Goal: Task Accomplishment & Management: Manage account settings

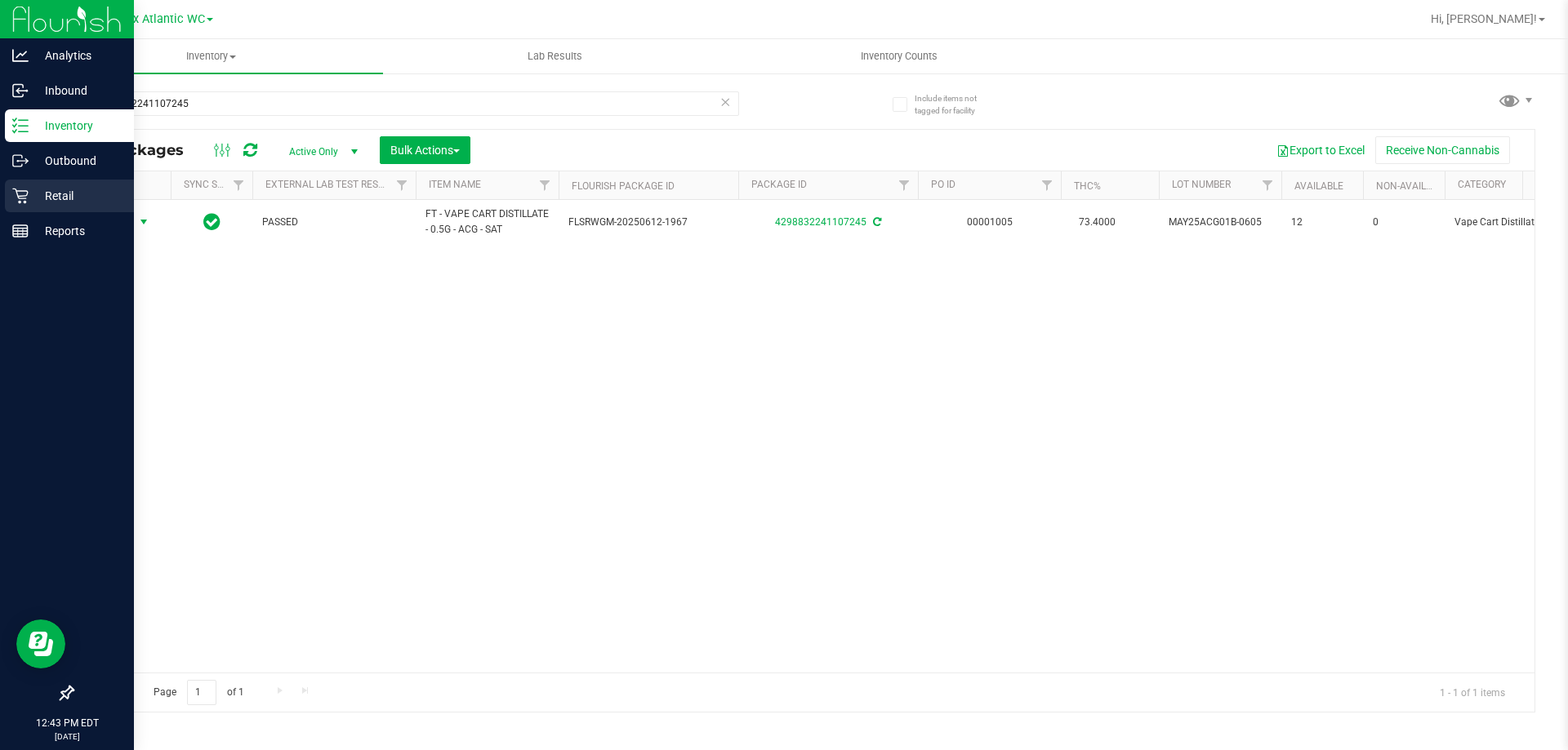
click at [47, 195] on p "Retail" at bounding box center [78, 196] width 98 height 20
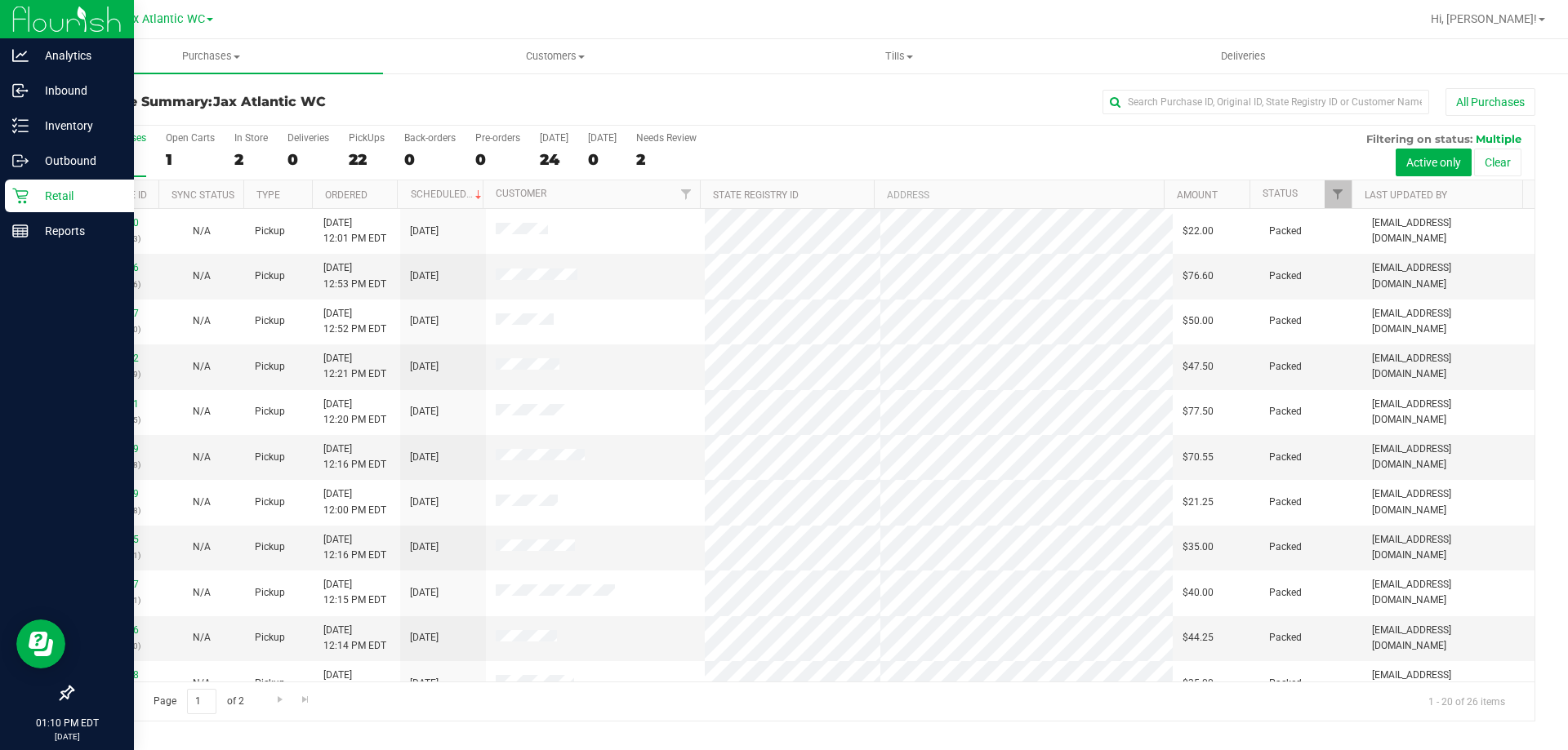
click at [50, 194] on p "Retail" at bounding box center [78, 196] width 98 height 20
click at [52, 195] on p "Retail" at bounding box center [78, 196] width 98 height 20
click at [61, 194] on p "Retail" at bounding box center [78, 196] width 98 height 20
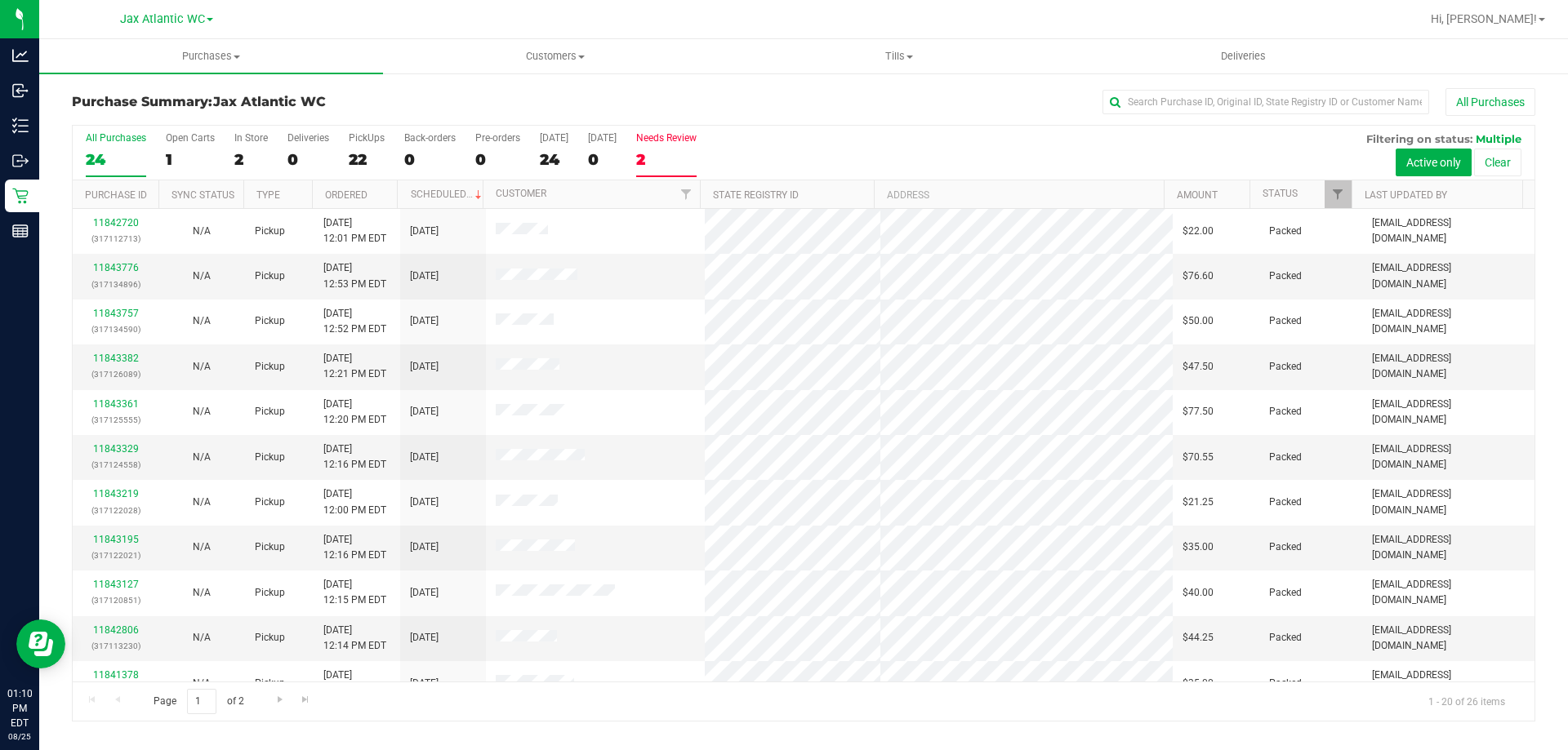
click at [675, 147] on label "Needs Review 2" at bounding box center [667, 154] width 60 height 45
click at [0, 0] on input "Needs Review 2" at bounding box center [0, 0] width 0 height 0
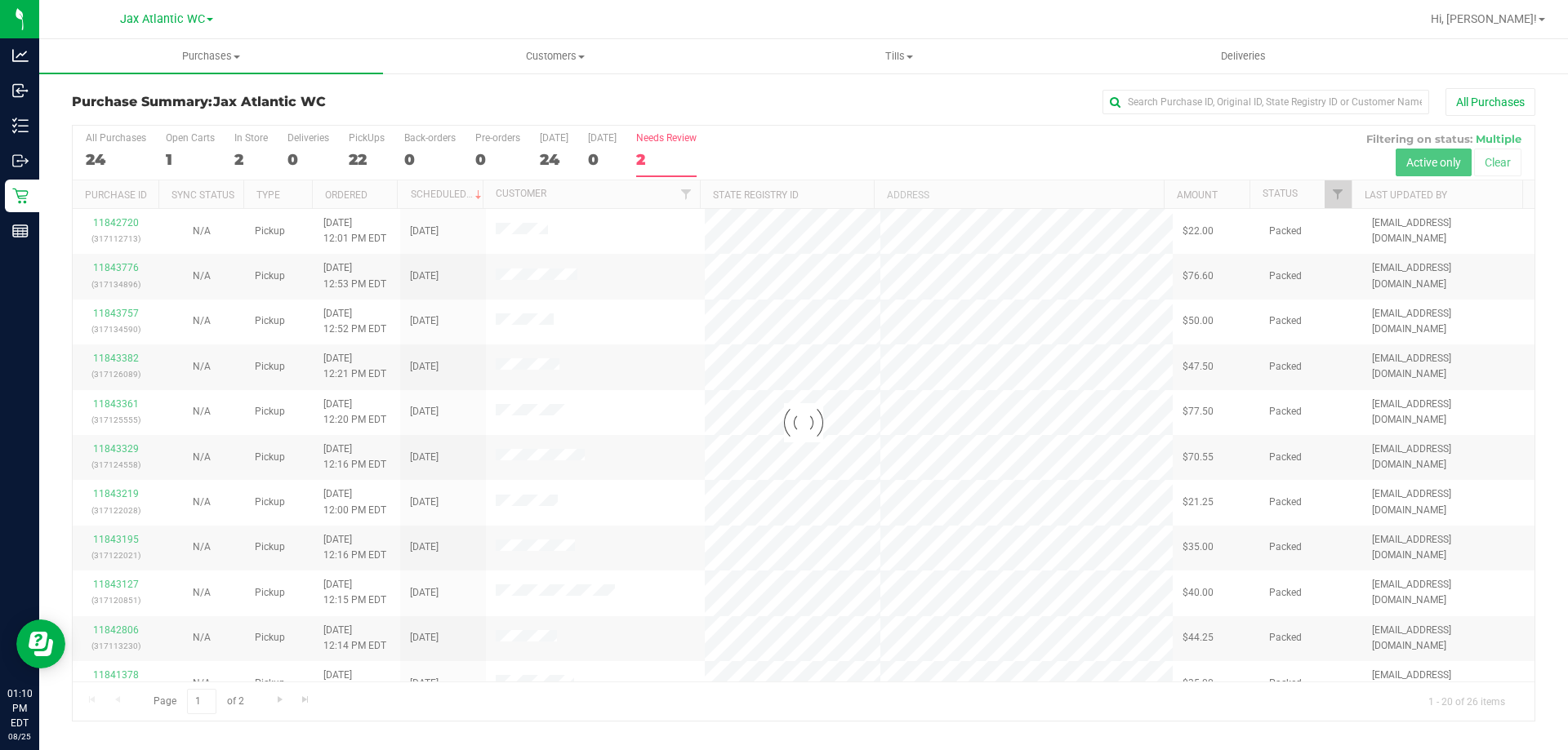
click at [201, 137] on div at bounding box center [803, 423] width 1462 height 596
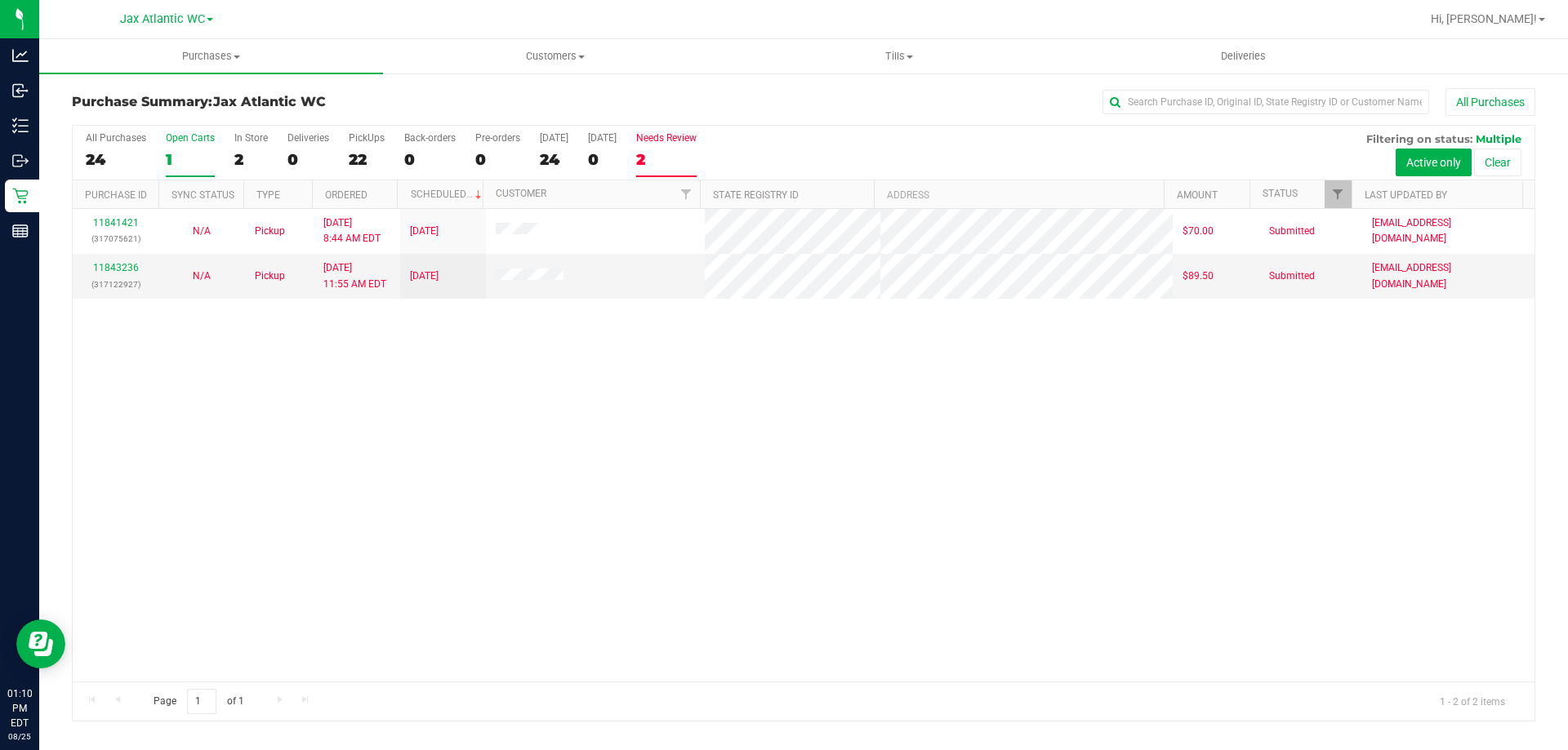
click at [174, 155] on div "1" at bounding box center [190, 159] width 49 height 19
click at [0, 0] on input "Open Carts 1" at bounding box center [0, 0] width 0 height 0
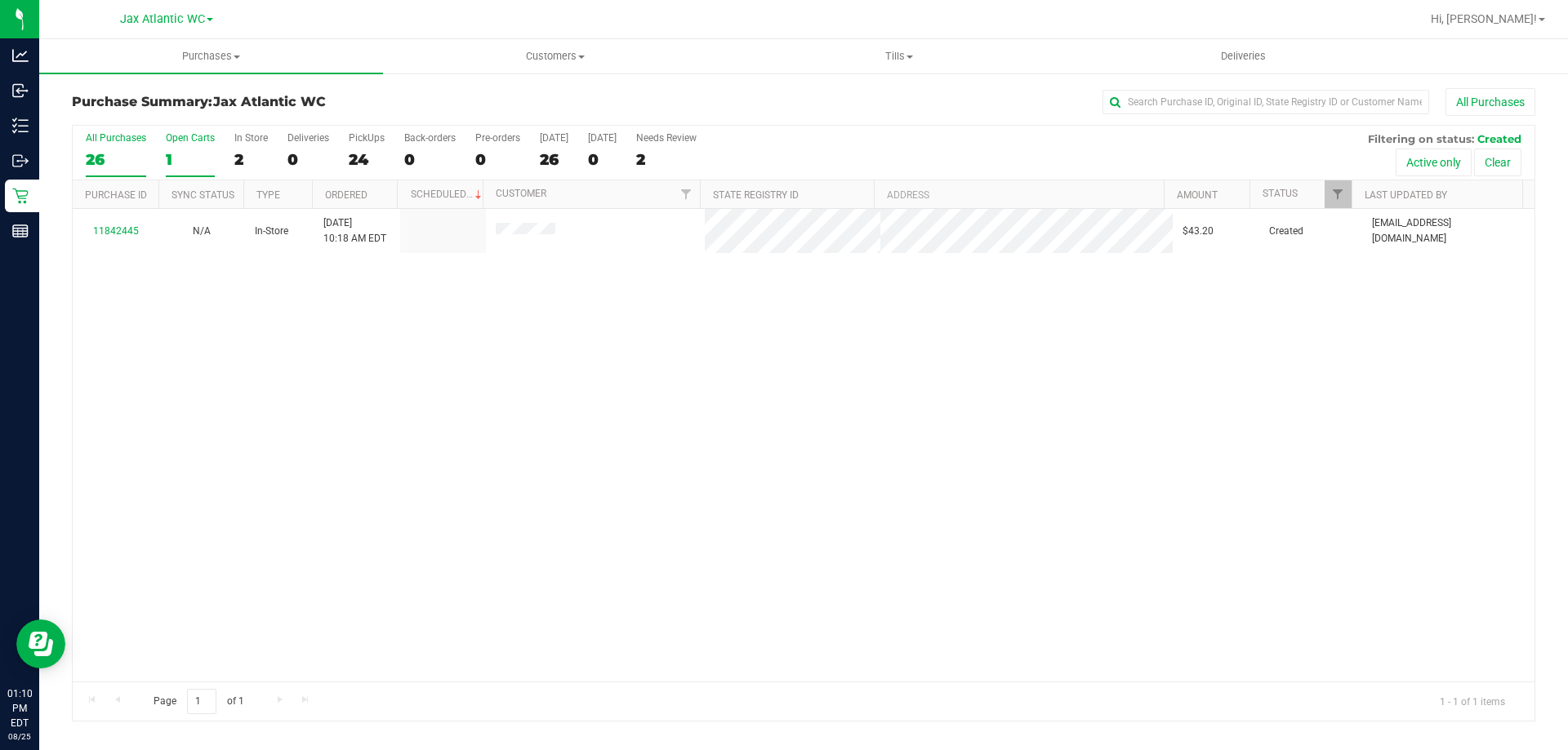
click at [96, 168] on div "26" at bounding box center [116, 159] width 60 height 19
click at [0, 0] on input "All Purchases 26" at bounding box center [0, 0] width 0 height 0
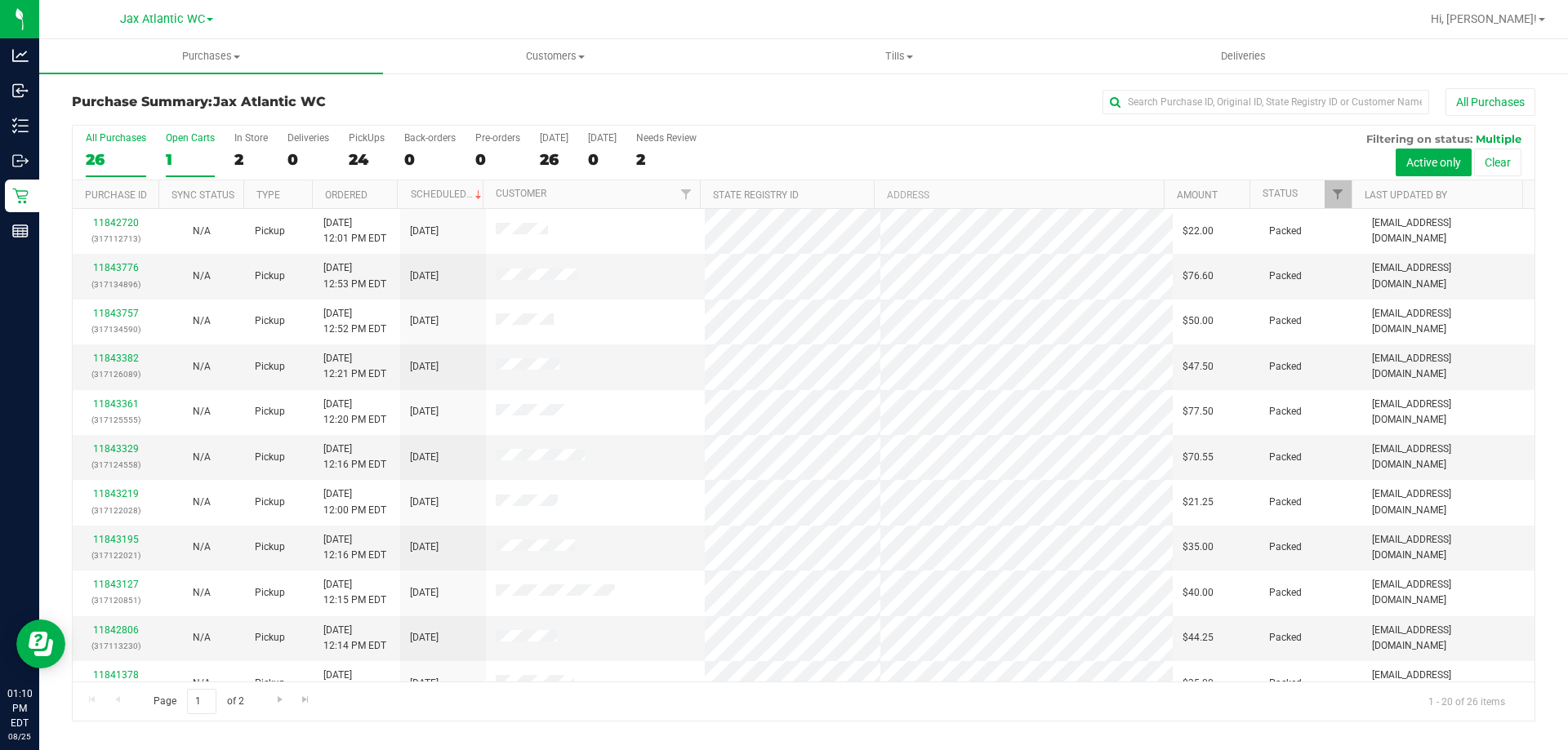
click at [163, 147] on div "All Purchases 26 Open Carts 1 In Store 2 Deliveries 0 PickUps 24 Back-orders 0 …" at bounding box center [803, 153] width 1462 height 55
click at [279, 703] on span "Go to the next page" at bounding box center [280, 699] width 13 height 13
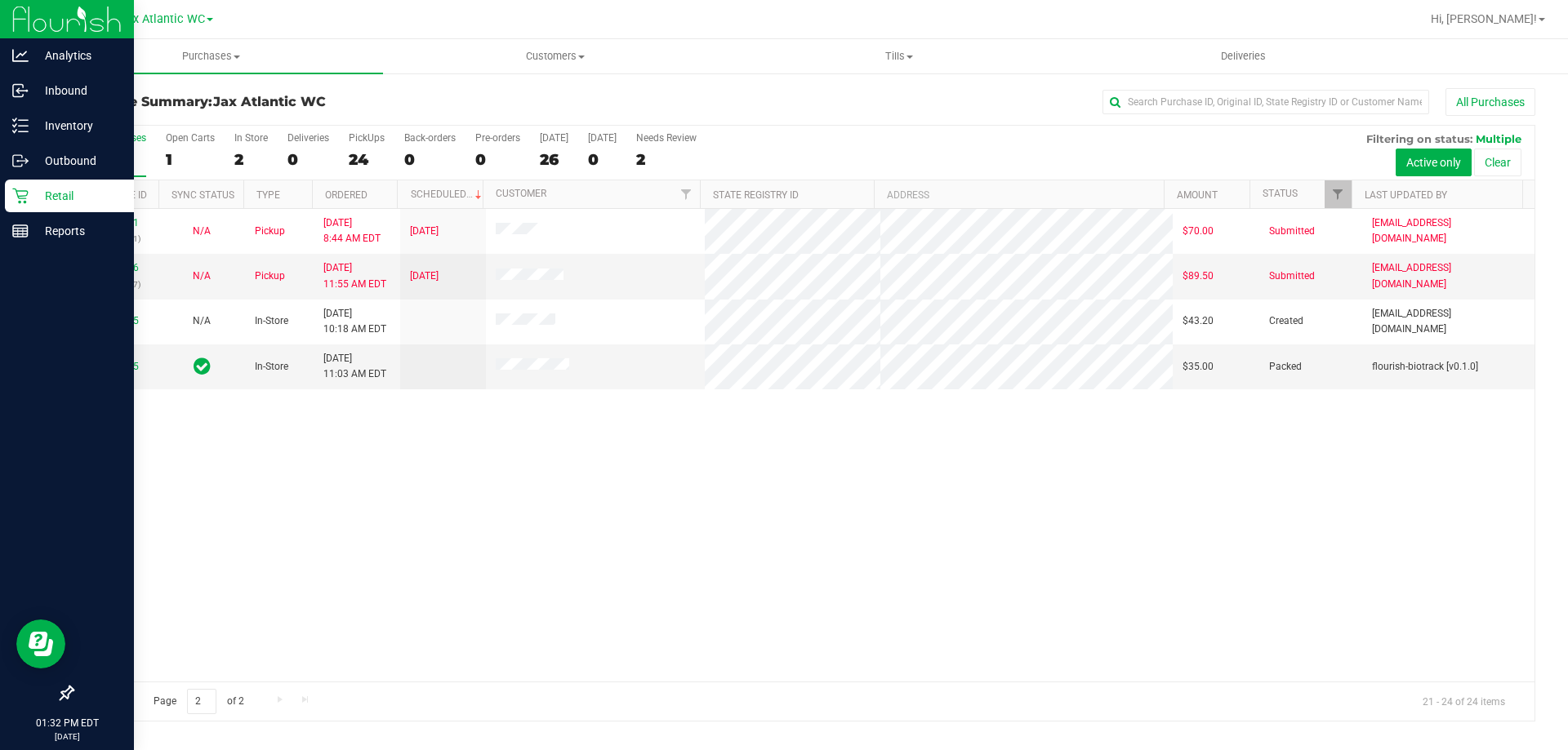
click at [27, 193] on icon at bounding box center [20, 196] width 16 height 16
click at [12, 200] on icon at bounding box center [20, 196] width 16 height 16
click at [27, 159] on icon at bounding box center [20, 161] width 16 height 16
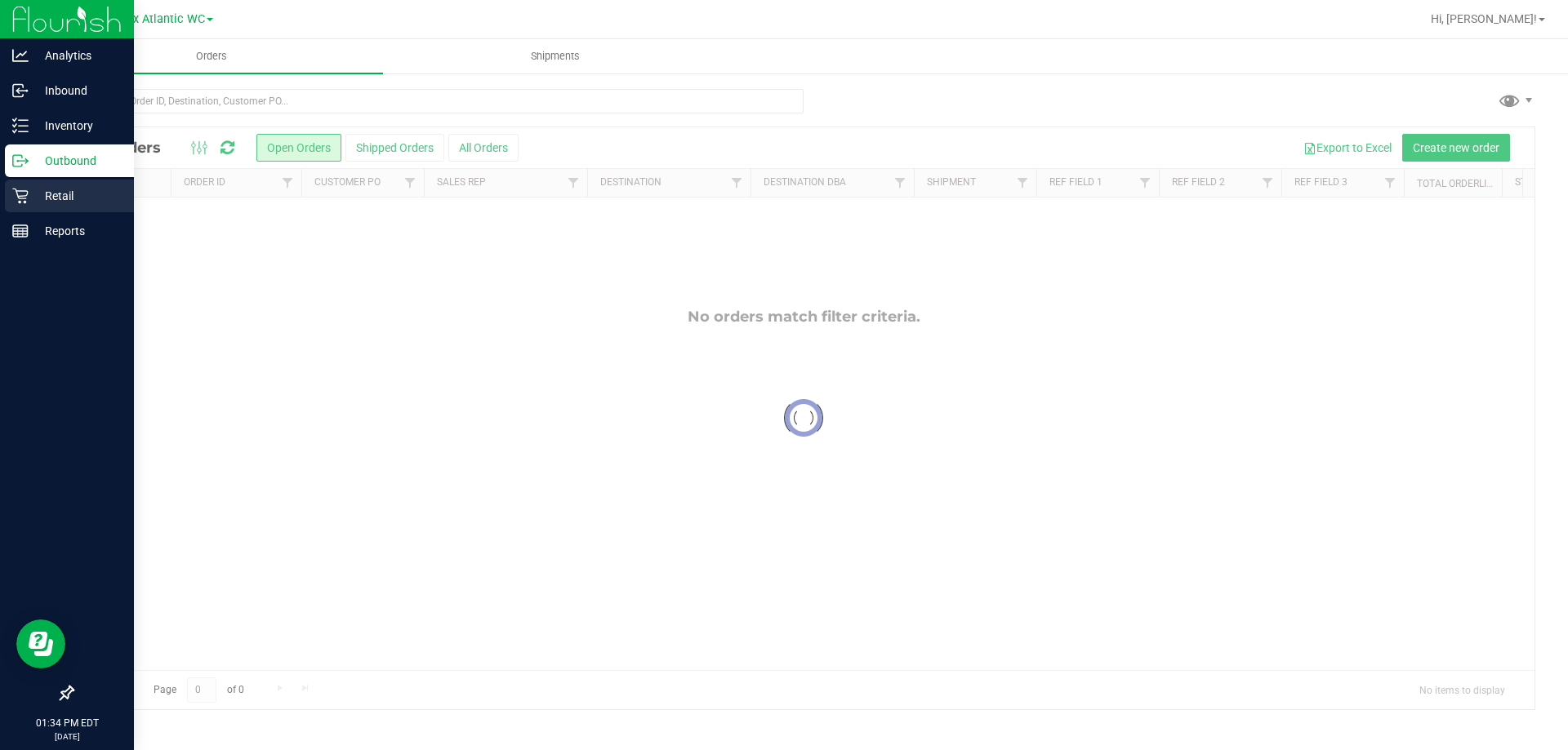
click at [28, 201] on icon at bounding box center [20, 196] width 16 height 16
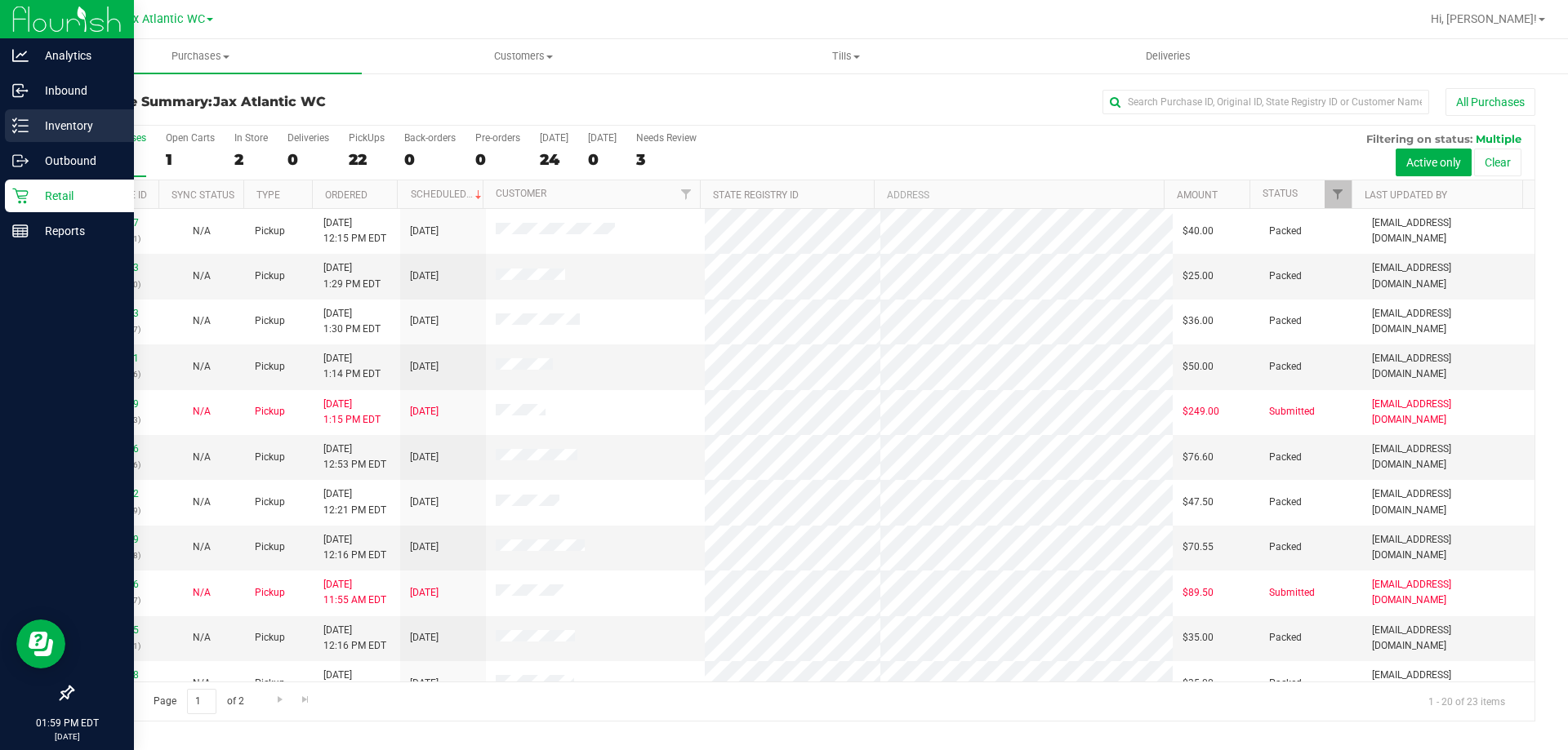
click at [78, 132] on p "Inventory" at bounding box center [78, 126] width 98 height 20
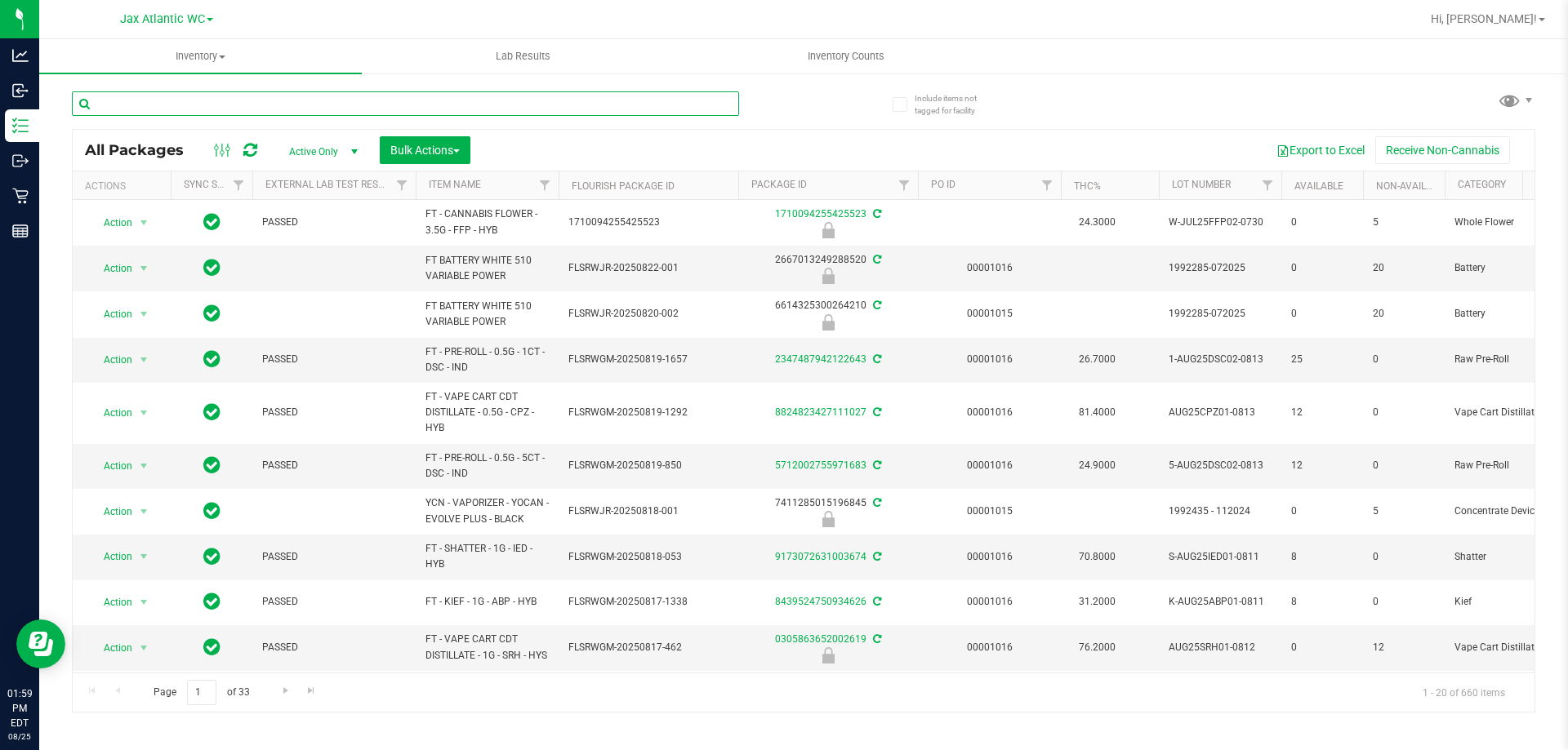
click at [157, 103] on input "text" at bounding box center [405, 104] width 667 height 25
type input "g41"
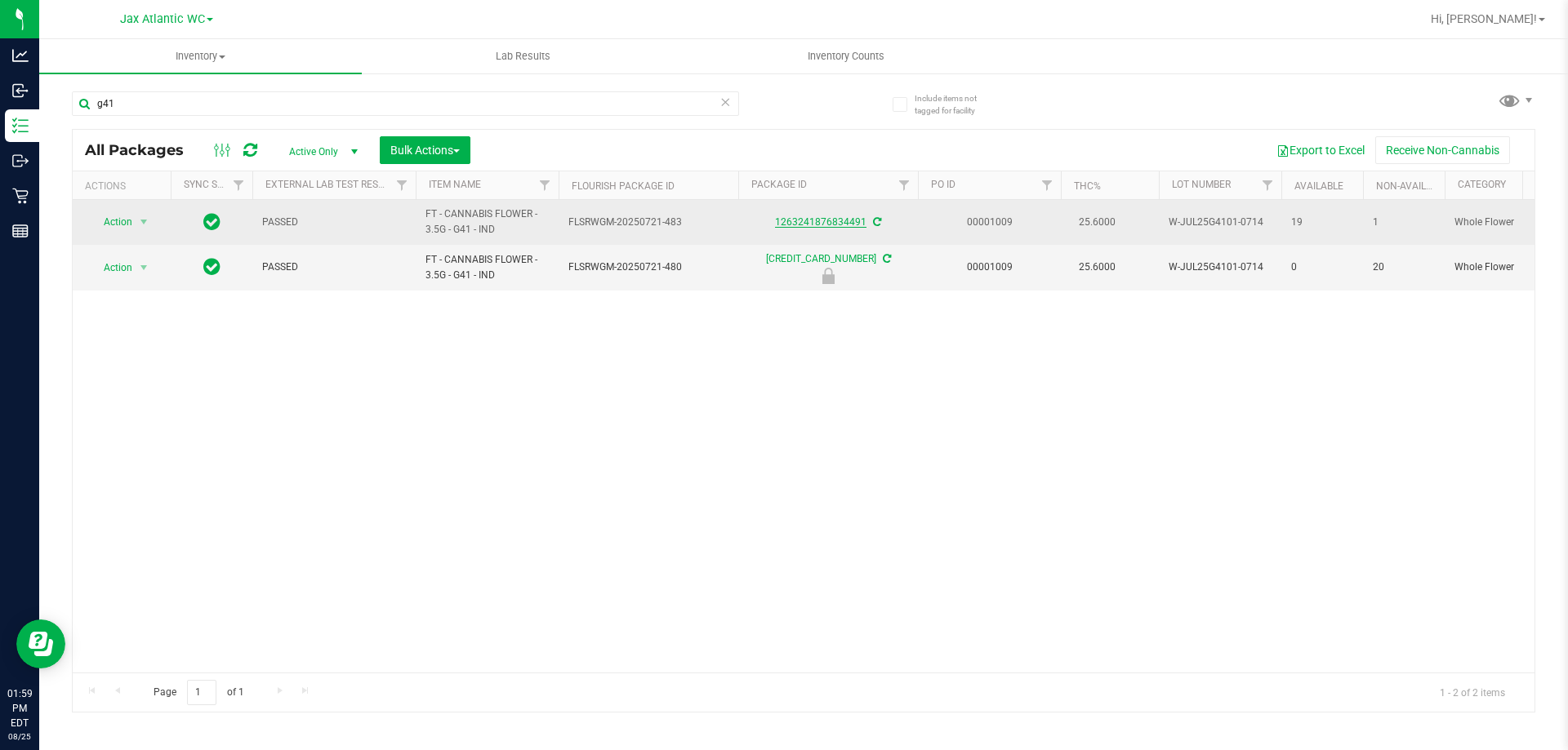
click at [828, 221] on link "1263241876834491" at bounding box center [820, 222] width 92 height 11
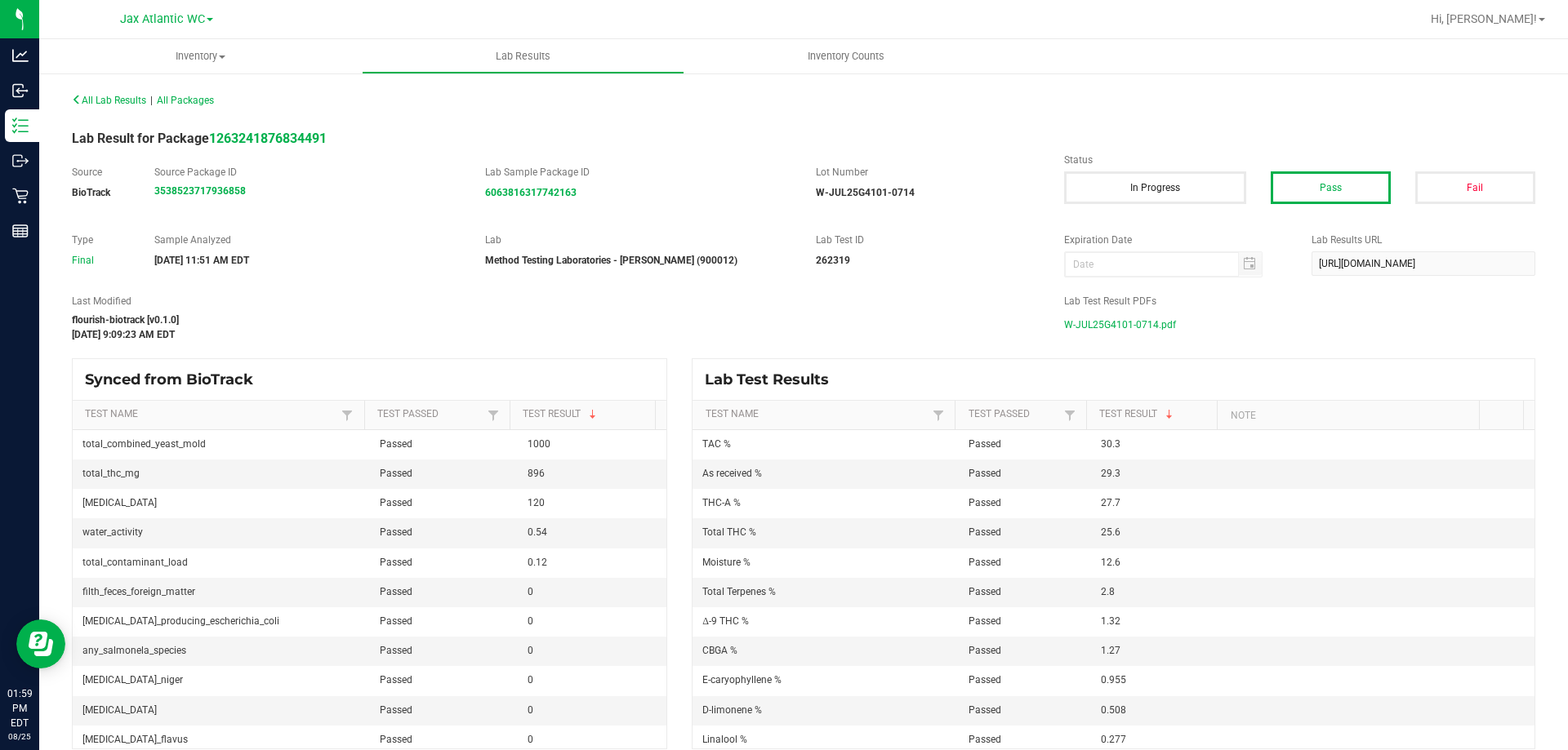
click at [1106, 325] on span "W-JUL25G4101-0714.pdf" at bounding box center [1119, 325] width 112 height 25
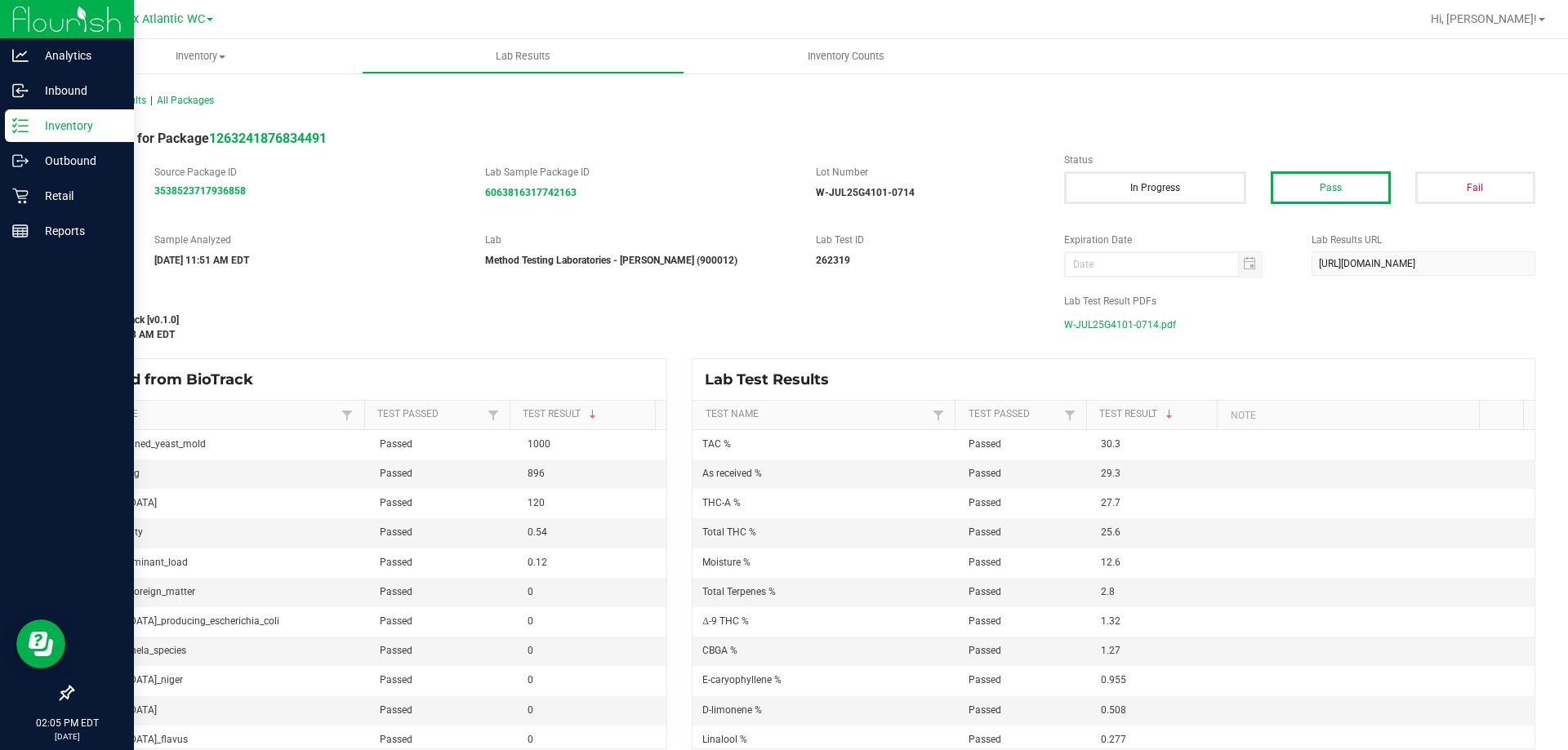
click at [22, 127] on icon at bounding box center [20, 126] width 16 height 16
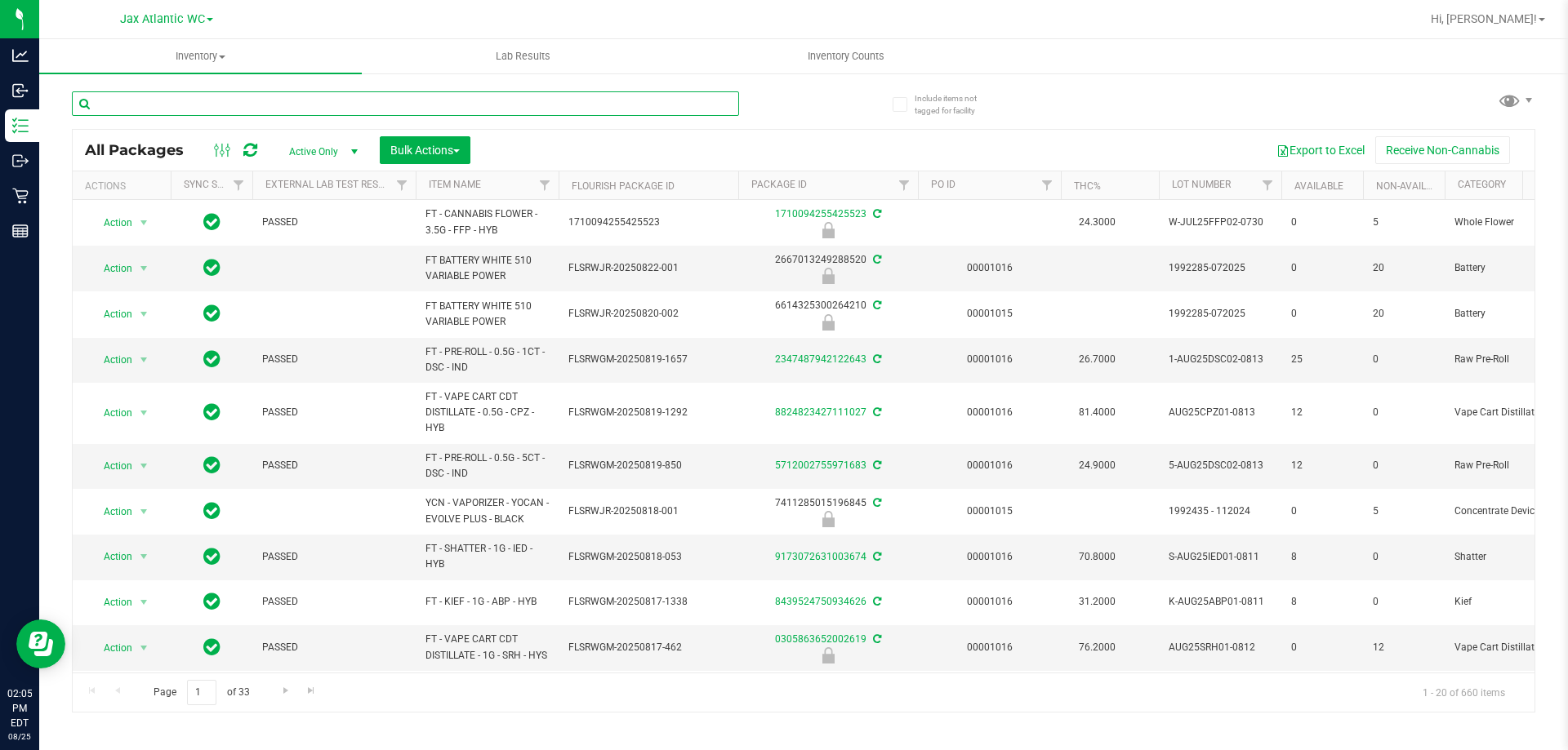
click at [139, 102] on input "text" at bounding box center [405, 104] width 667 height 25
type input "ckz"
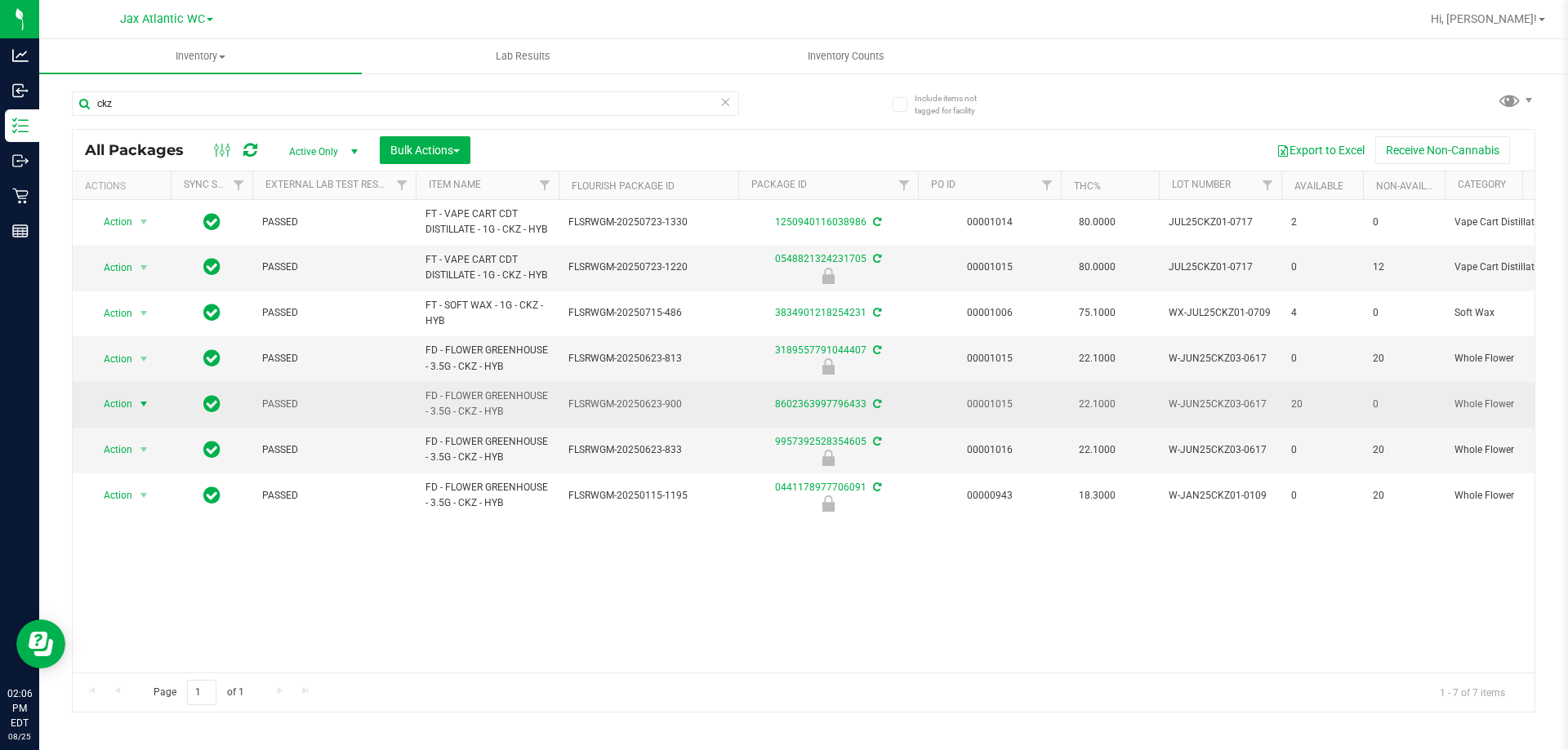
click at [139, 411] on span "select" at bounding box center [144, 404] width 13 height 13
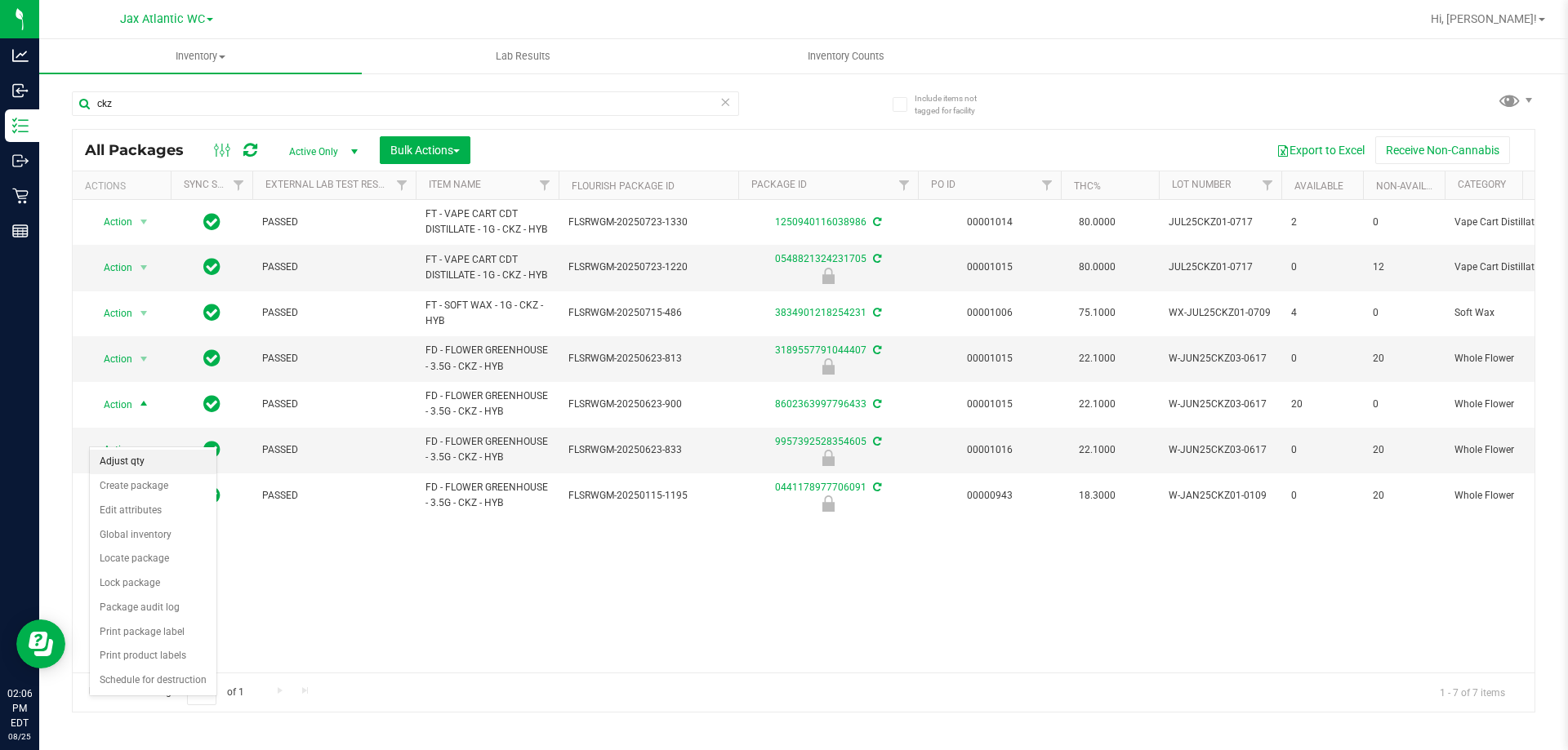
click at [132, 456] on li "Adjust qty" at bounding box center [153, 462] width 127 height 25
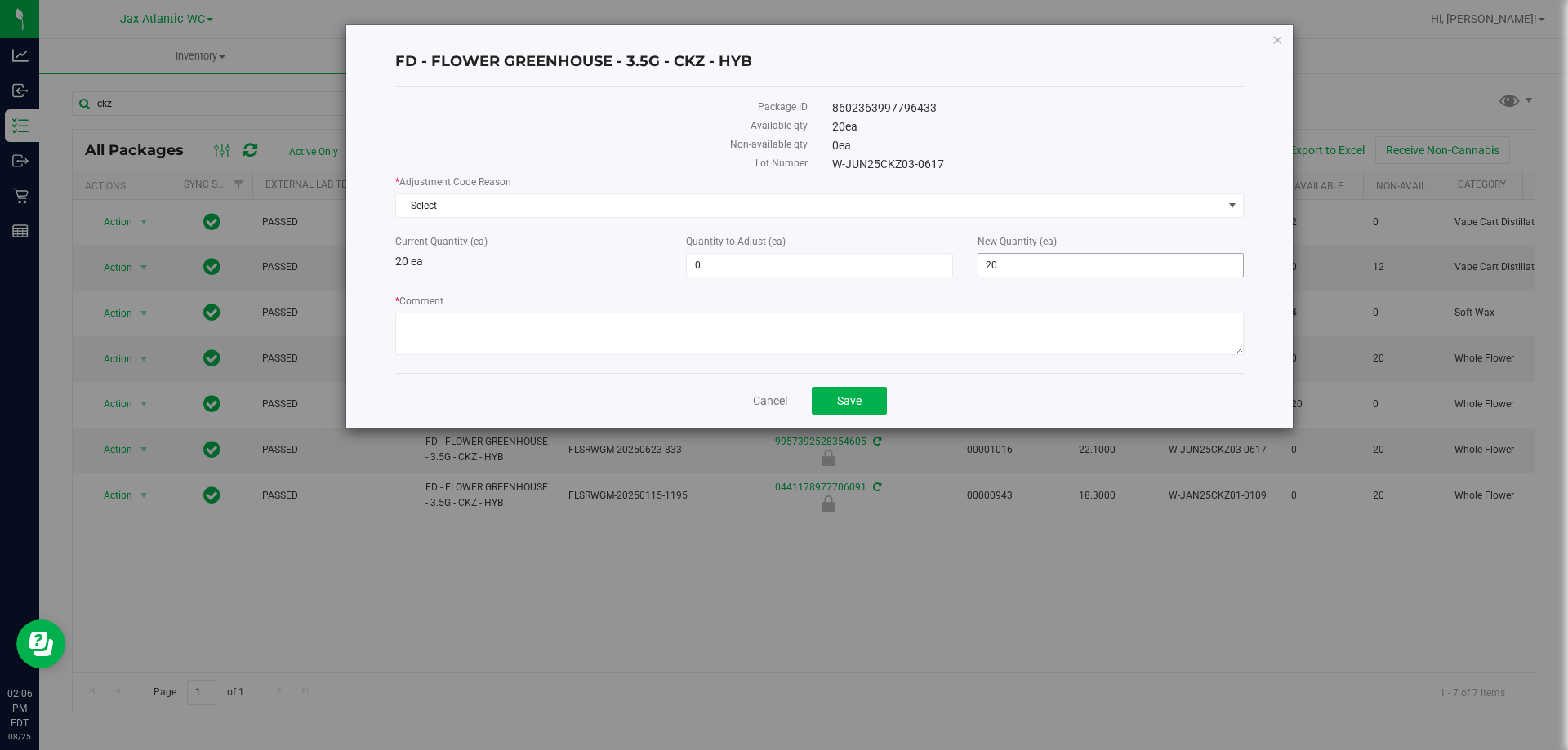
click at [1020, 254] on span "20 20" at bounding box center [1110, 266] width 266 height 25
type input "21"
type input "1"
type input "21"
click at [903, 320] on textarea "* Comment" at bounding box center [820, 334] width 848 height 42
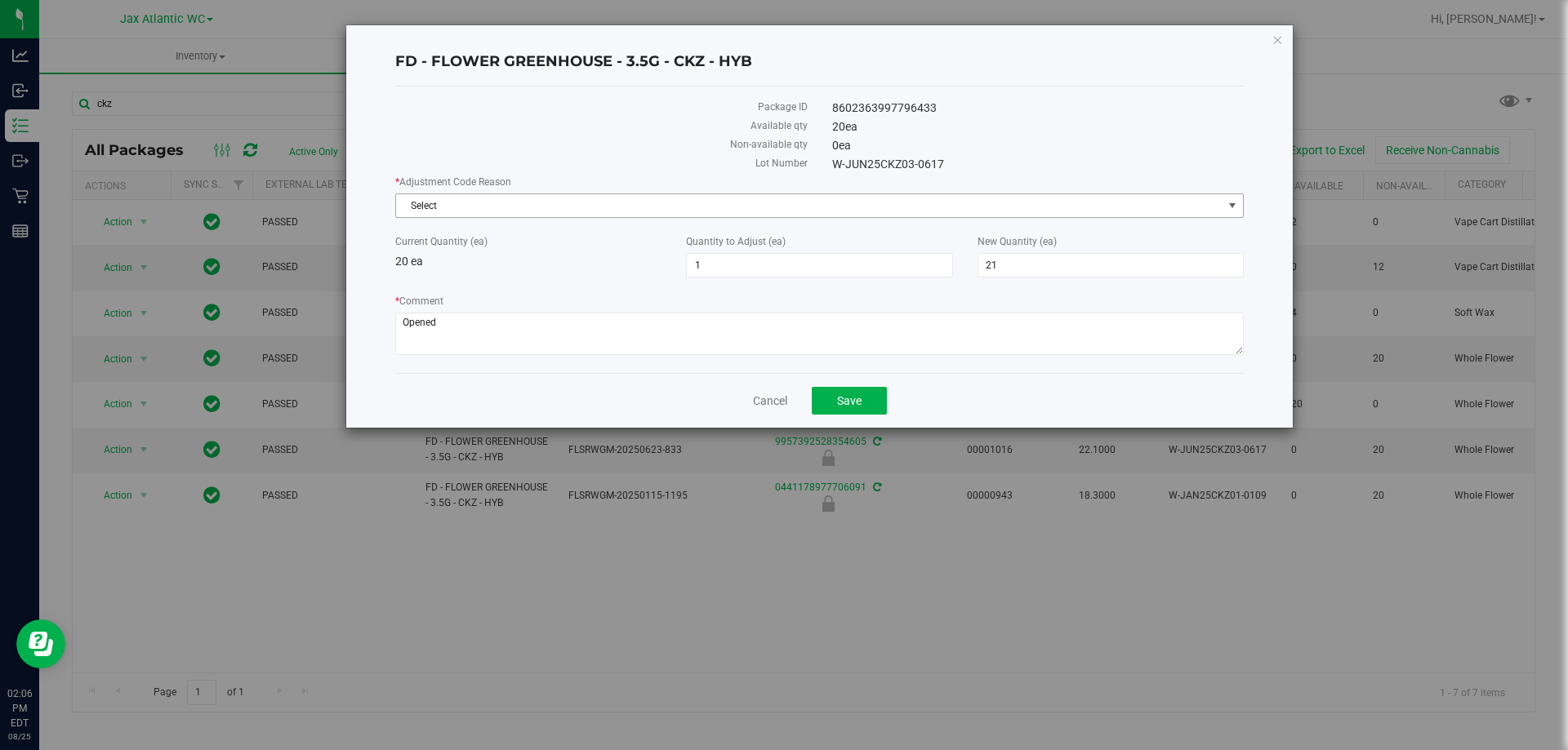
click at [780, 205] on span "Select" at bounding box center [809, 206] width 826 height 23
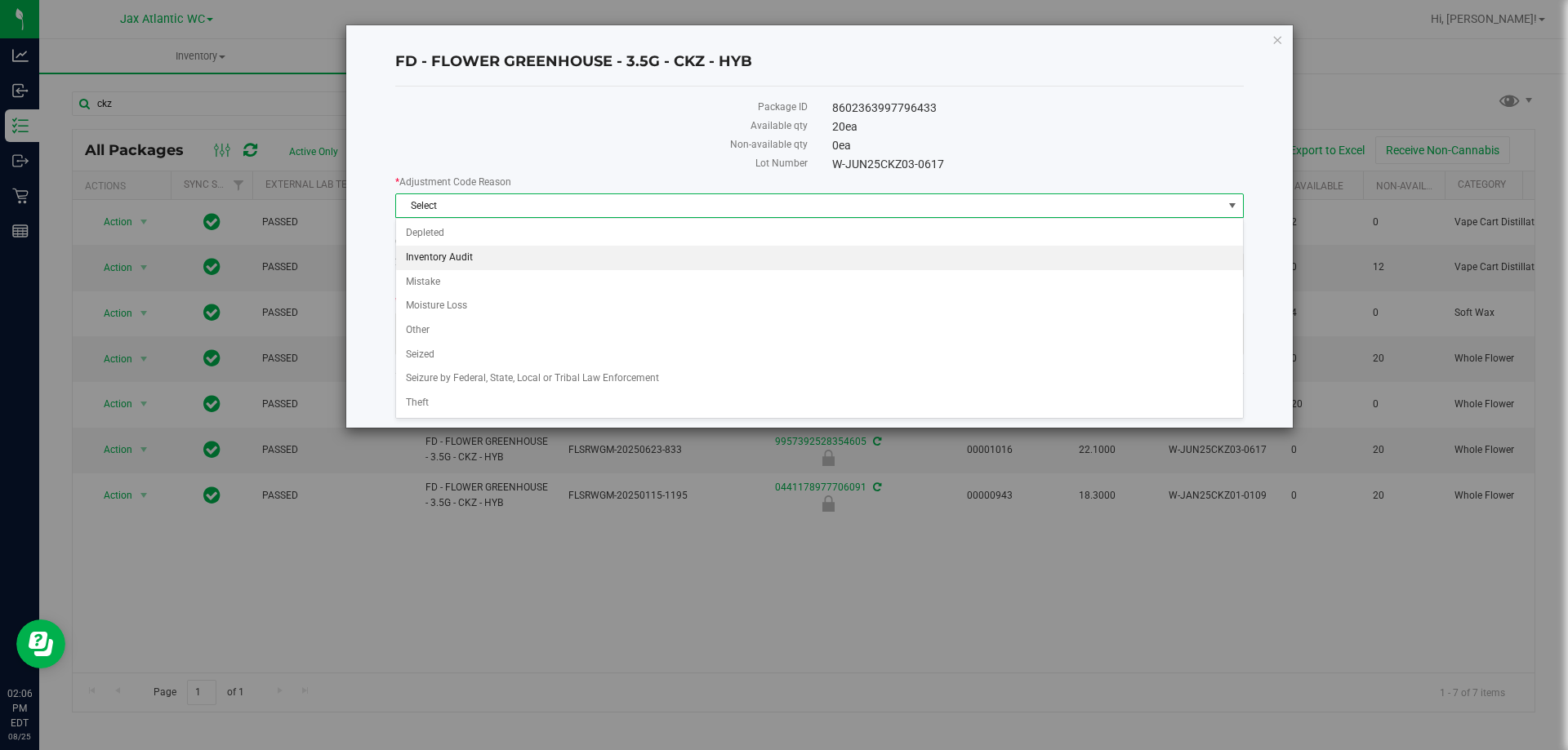
click at [491, 260] on li "Inventory Audit" at bounding box center [820, 258] width 847 height 25
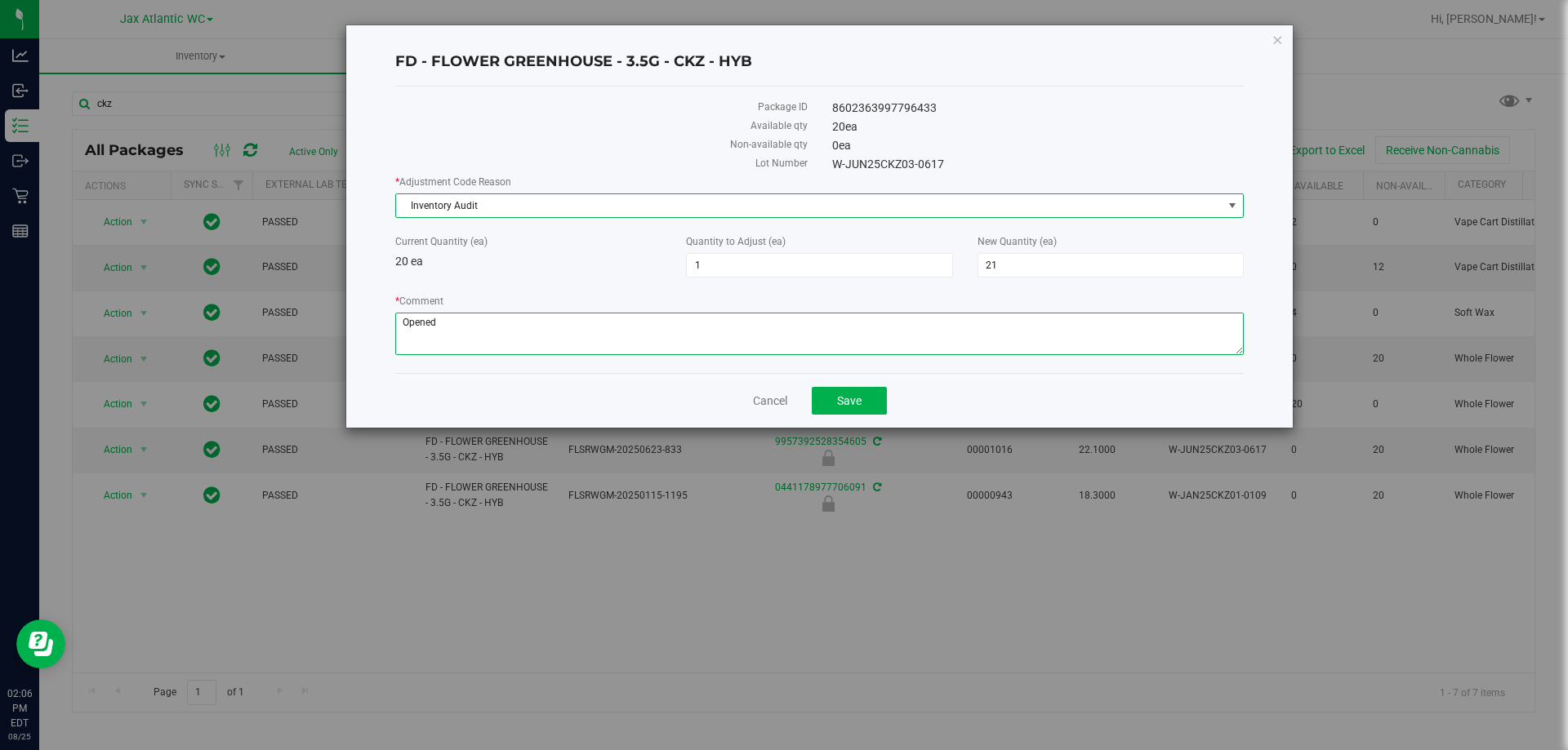
click at [444, 322] on textarea "* Comment" at bounding box center [820, 334] width 848 height 42
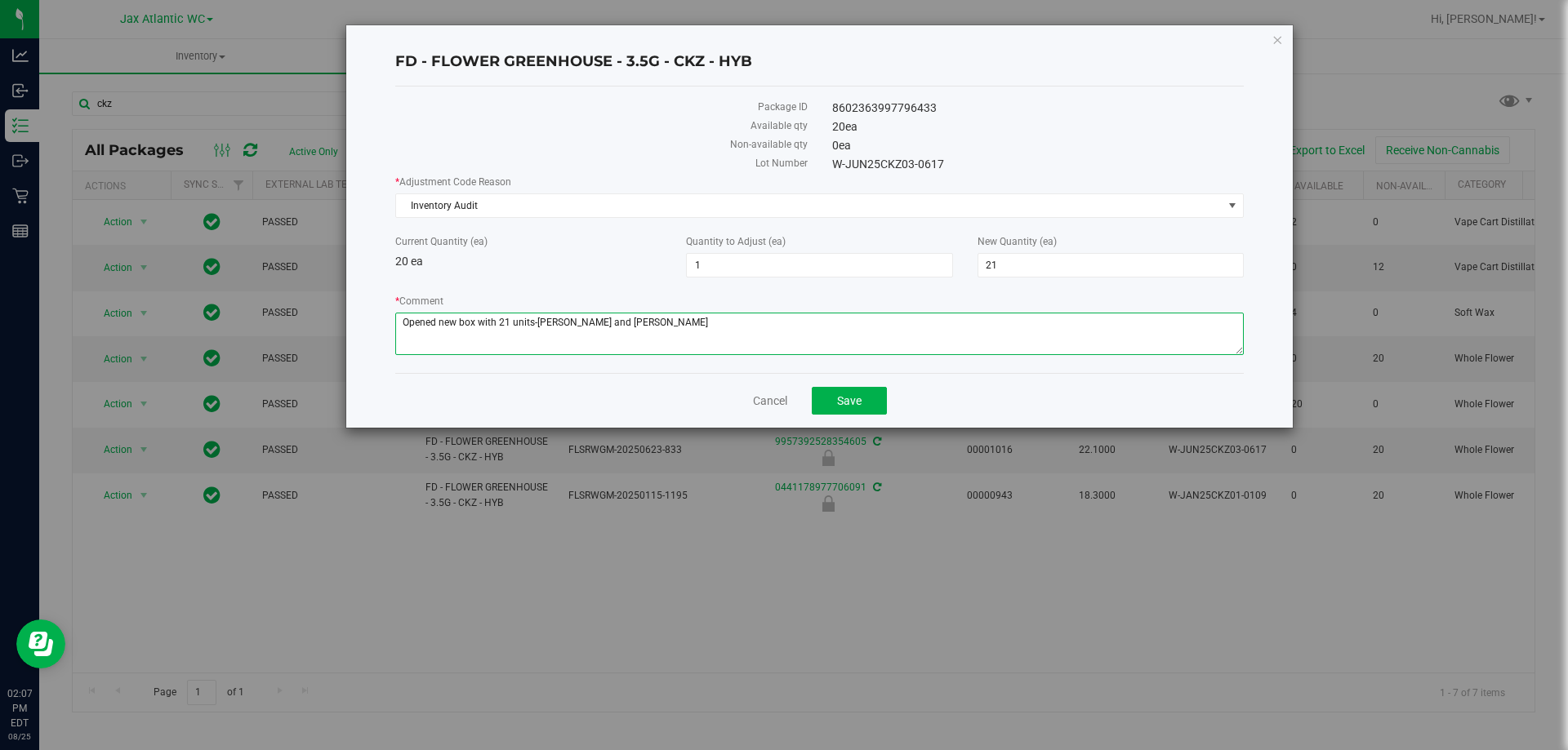
drag, startPoint x: 436, startPoint y: 320, endPoint x: 392, endPoint y: 324, distance: 44.2
click at [392, 324] on div "FD - FLOWER GREENHOUSE - 3.5G - CKZ - HYB Package ID 8602363997796433 Available…" at bounding box center [820, 226] width 946 height 403
click at [434, 324] on textarea "* Comment" at bounding box center [820, 334] width 848 height 42
type textarea "Opened/unlocked new box with 21 units-Gaby and Nick"
click at [829, 405] on button "Save" at bounding box center [849, 401] width 75 height 28
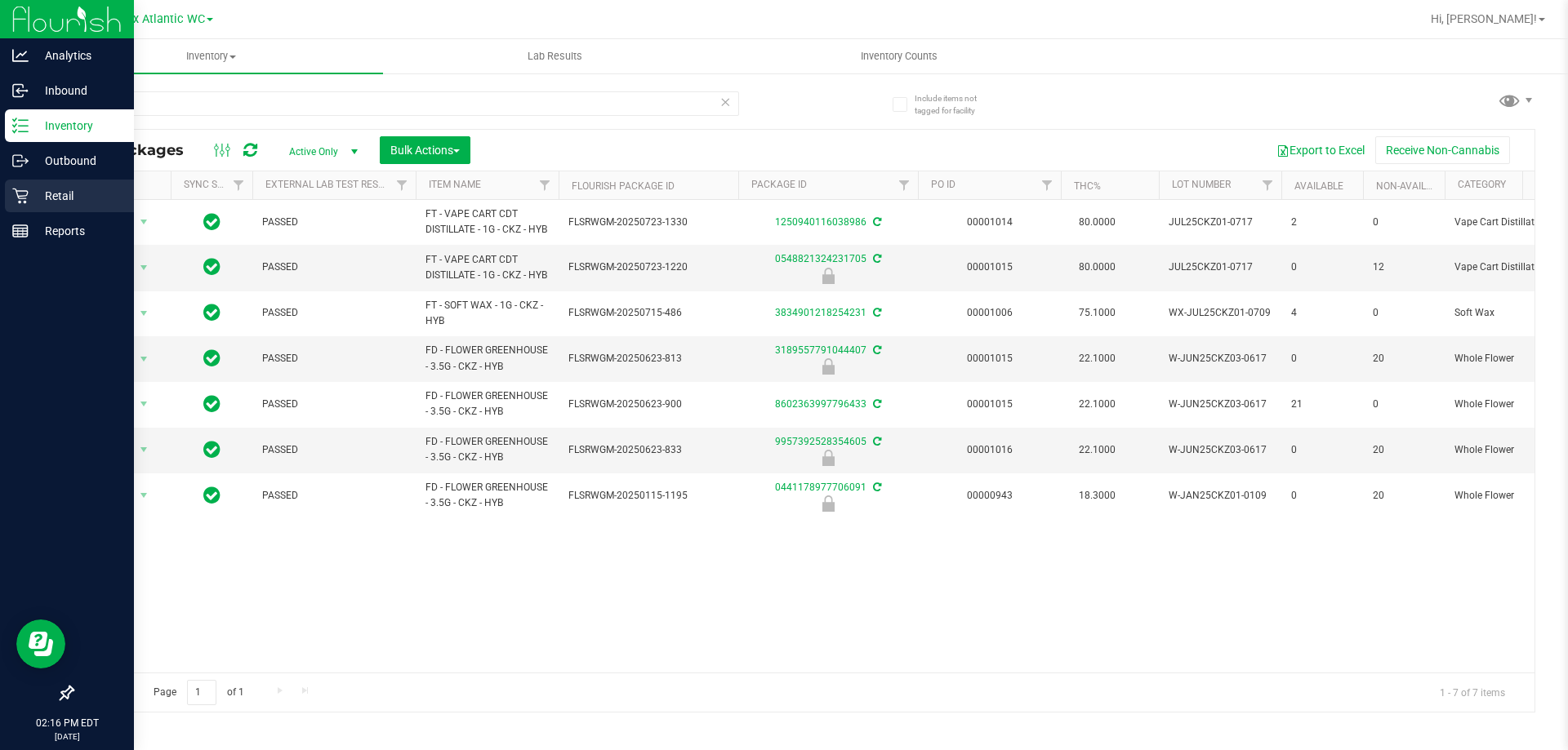
click at [77, 205] on p "Retail" at bounding box center [78, 196] width 98 height 20
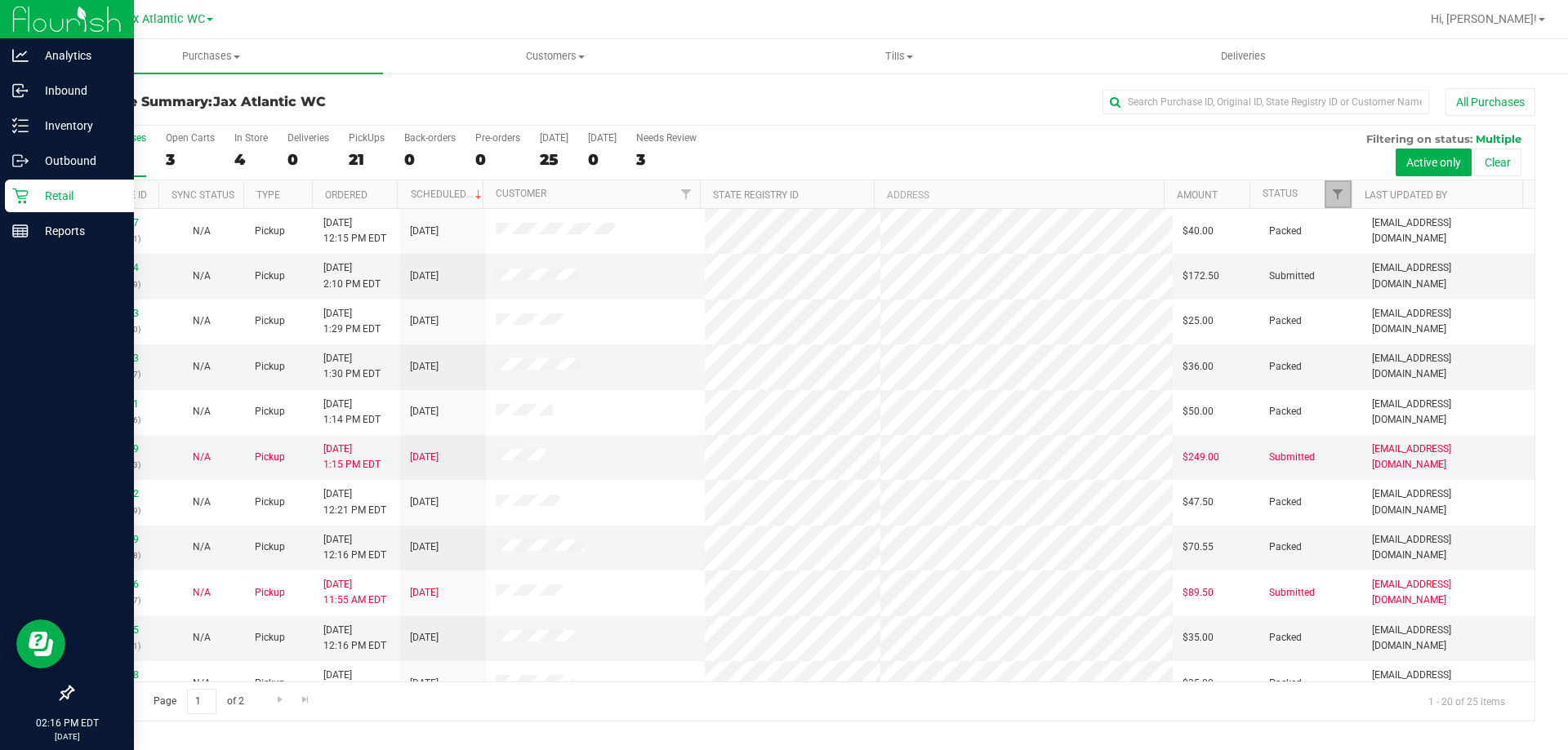
drag, startPoint x: 1342, startPoint y: 199, endPoint x: 1329, endPoint y: 199, distance: 13.0
click at [1341, 199] on span "Filter" at bounding box center [1338, 194] width 13 height 13
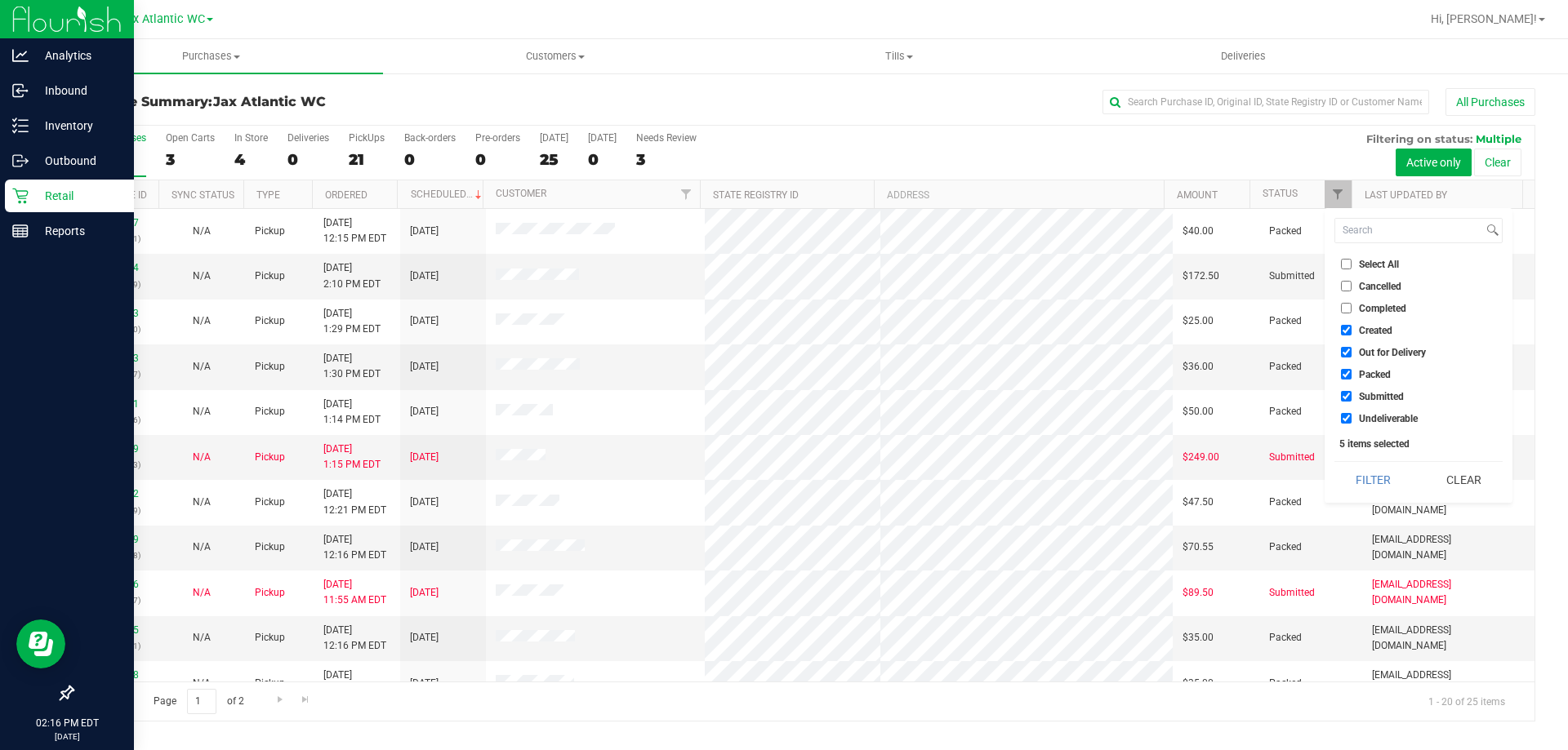
click at [1344, 418] on input "Undeliverable" at bounding box center [1346, 418] width 11 height 11
checkbox input "false"
click at [1348, 373] on input "Packed" at bounding box center [1346, 374] width 11 height 11
checkbox input "false"
click at [1343, 349] on input "Out for Delivery" at bounding box center [1346, 352] width 11 height 11
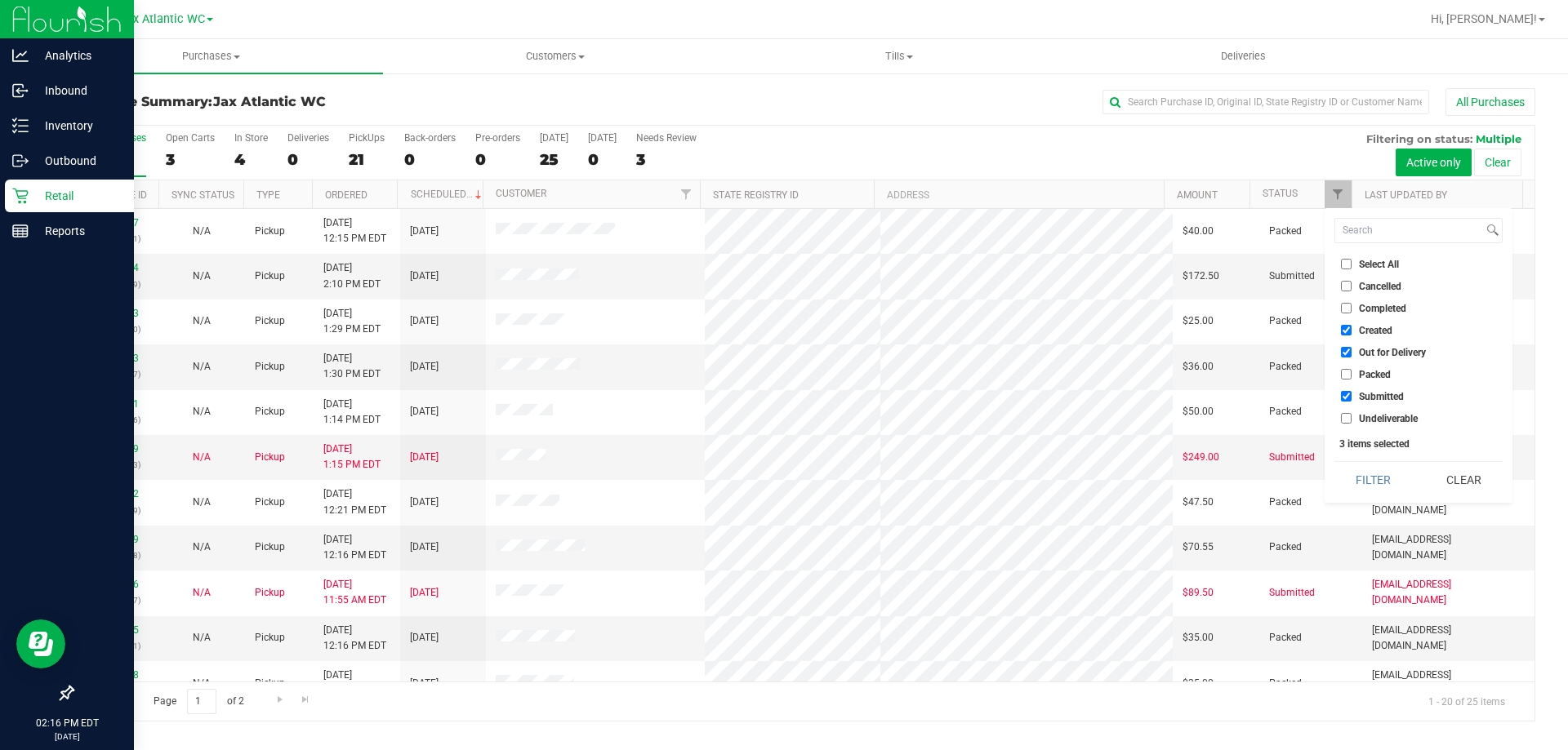
checkbox input "false"
click at [1345, 328] on input "Created" at bounding box center [1346, 330] width 11 height 11
checkbox input "false"
drag, startPoint x: 1370, startPoint y: 472, endPoint x: 1397, endPoint y: 473, distance: 27.0
click at [1370, 473] on button "Filter" at bounding box center [1374, 480] width 78 height 36
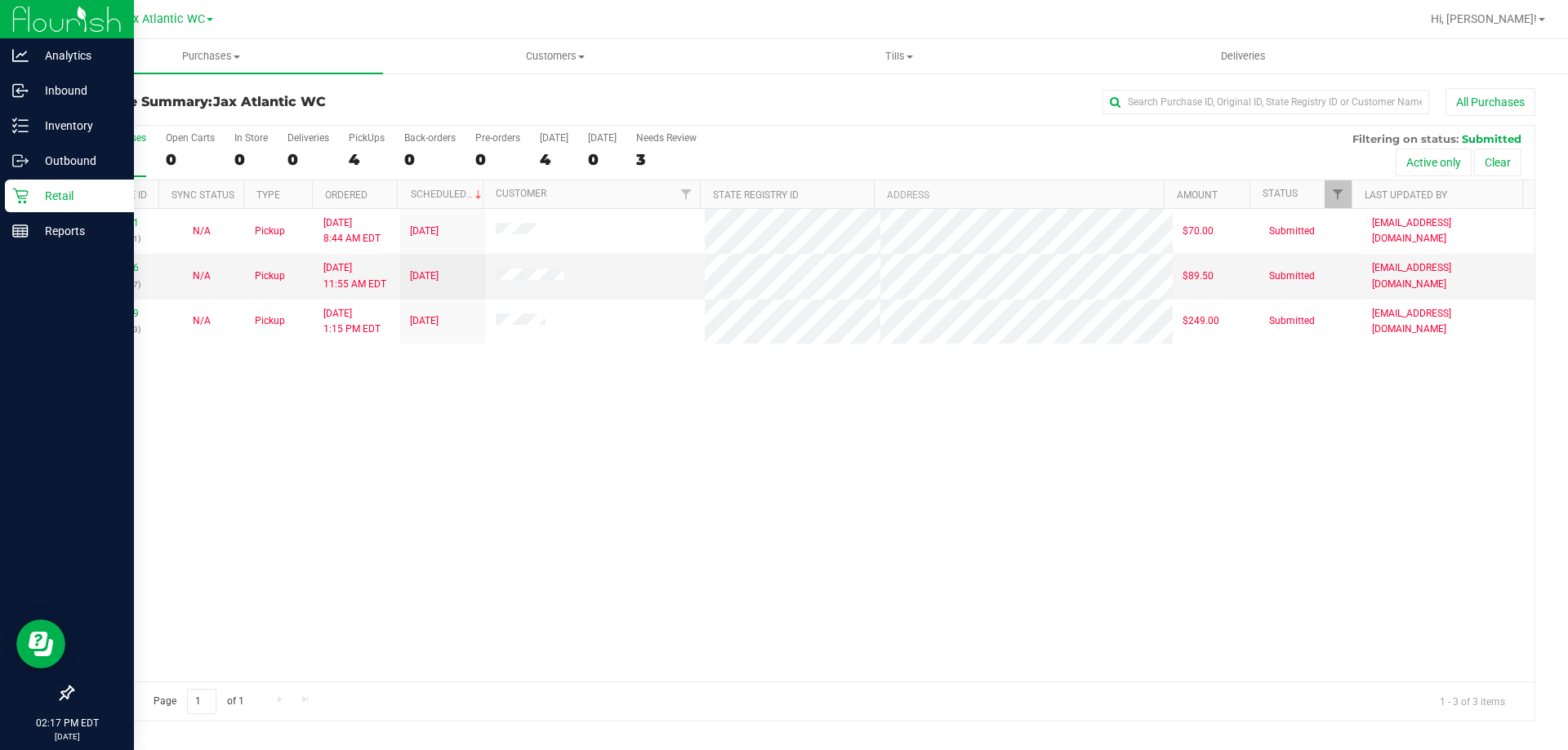
click at [125, 404] on div "11841421 (317075621) N/A Pickup 8/25/2025 8:44 AM EDT 8/25/2025 $70.00 Submitte…" at bounding box center [803, 445] width 1462 height 473
click at [114, 265] on link "11843236" at bounding box center [116, 268] width 46 height 11
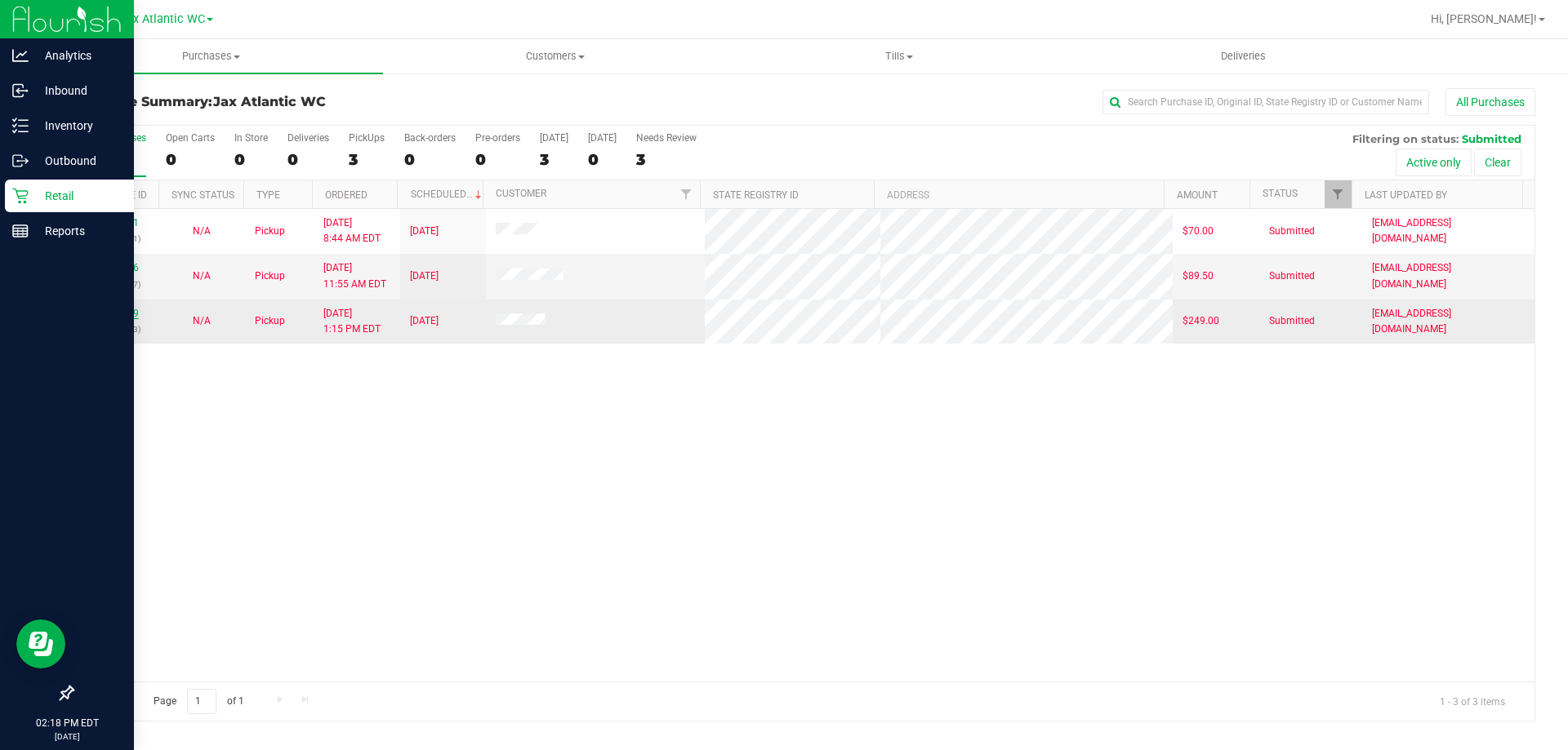
click at [118, 313] on link "11843879" at bounding box center [116, 314] width 46 height 11
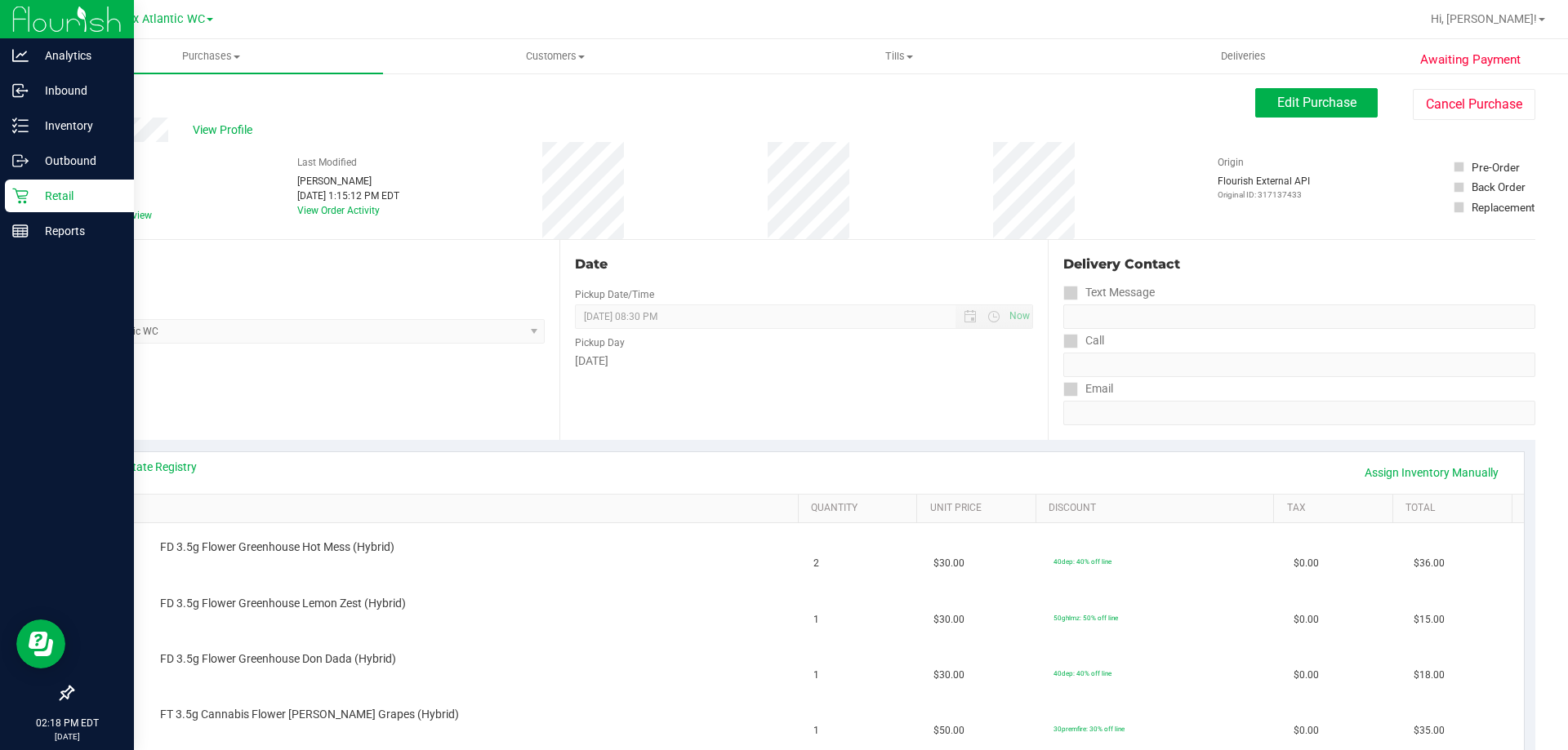
click at [143, 397] on div "Location Pickup Store Jax Atlantic WC Select Store Bonita Springs WC Boynton Be…" at bounding box center [315, 340] width 488 height 200
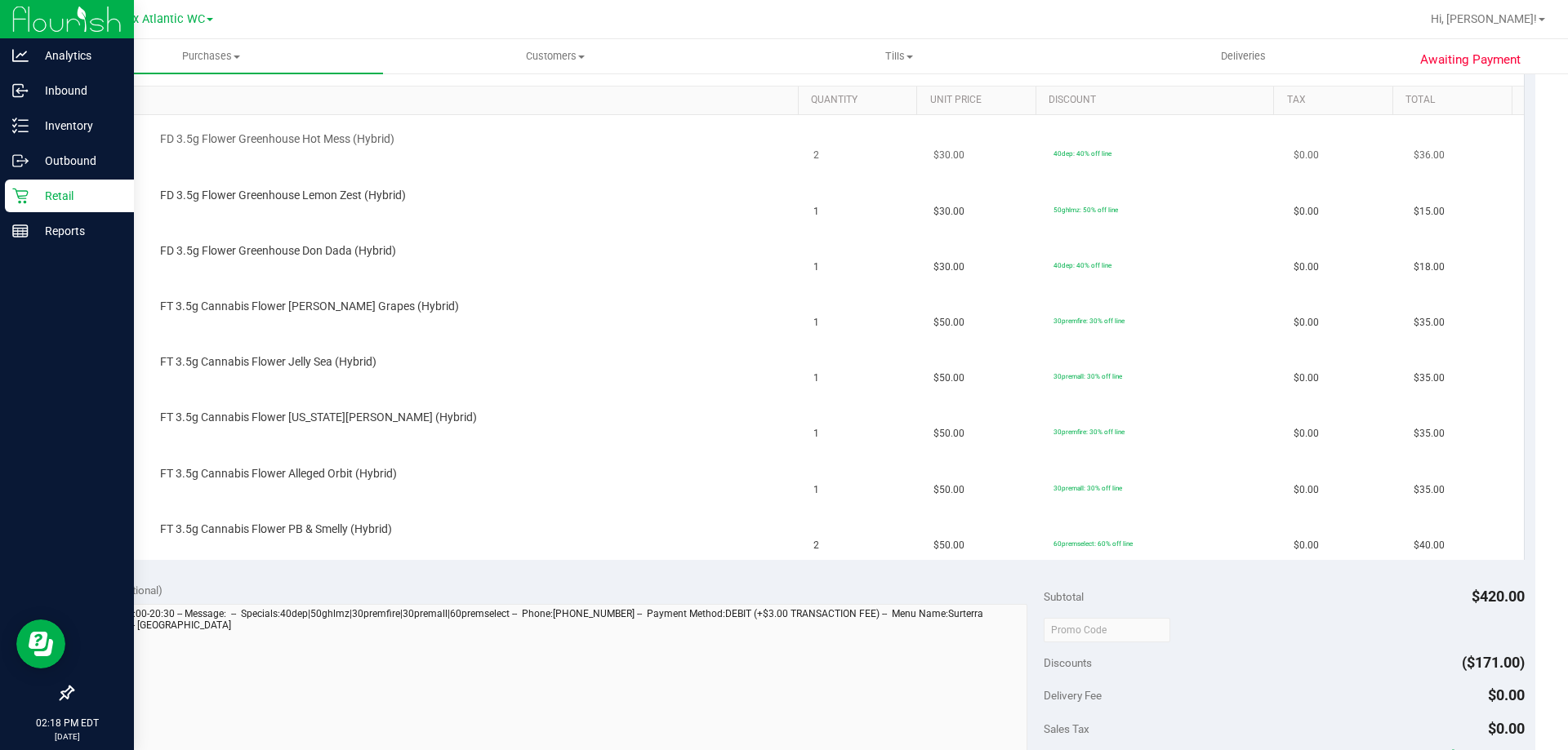
scroll to position [327, 0]
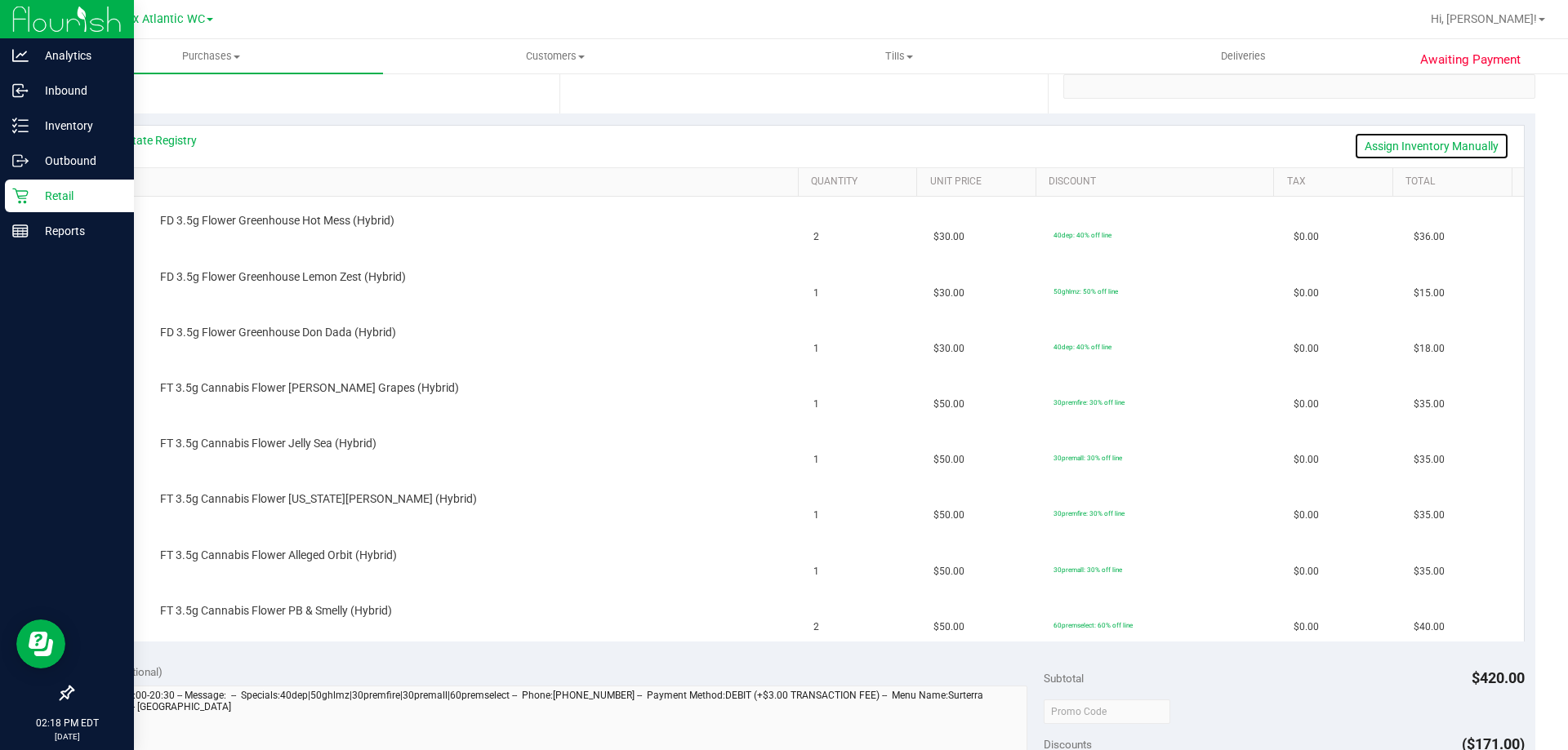
click at [1405, 145] on link "Assign Inventory Manually" at bounding box center [1432, 146] width 155 height 28
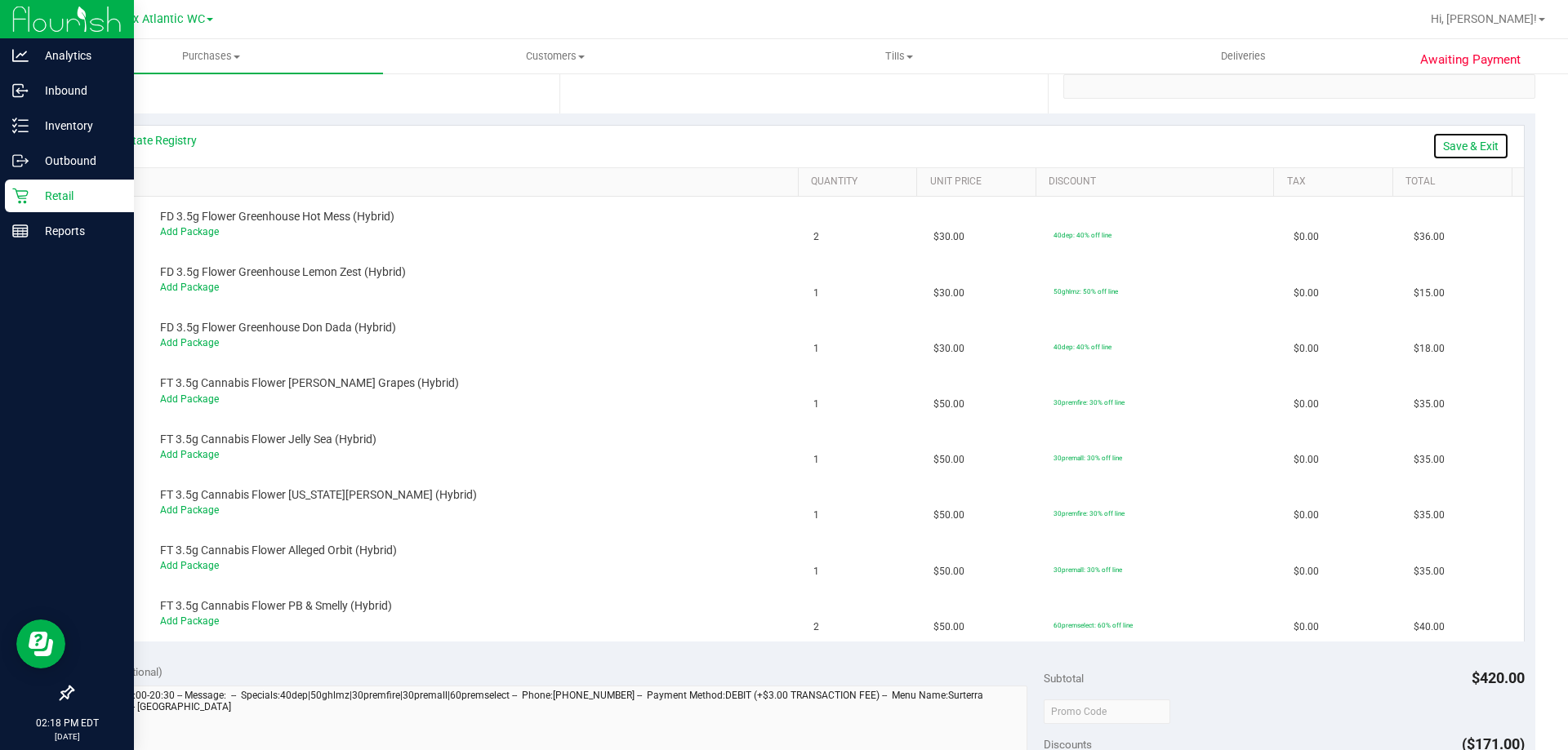
click at [1463, 141] on link "Save & Exit" at bounding box center [1471, 146] width 77 height 28
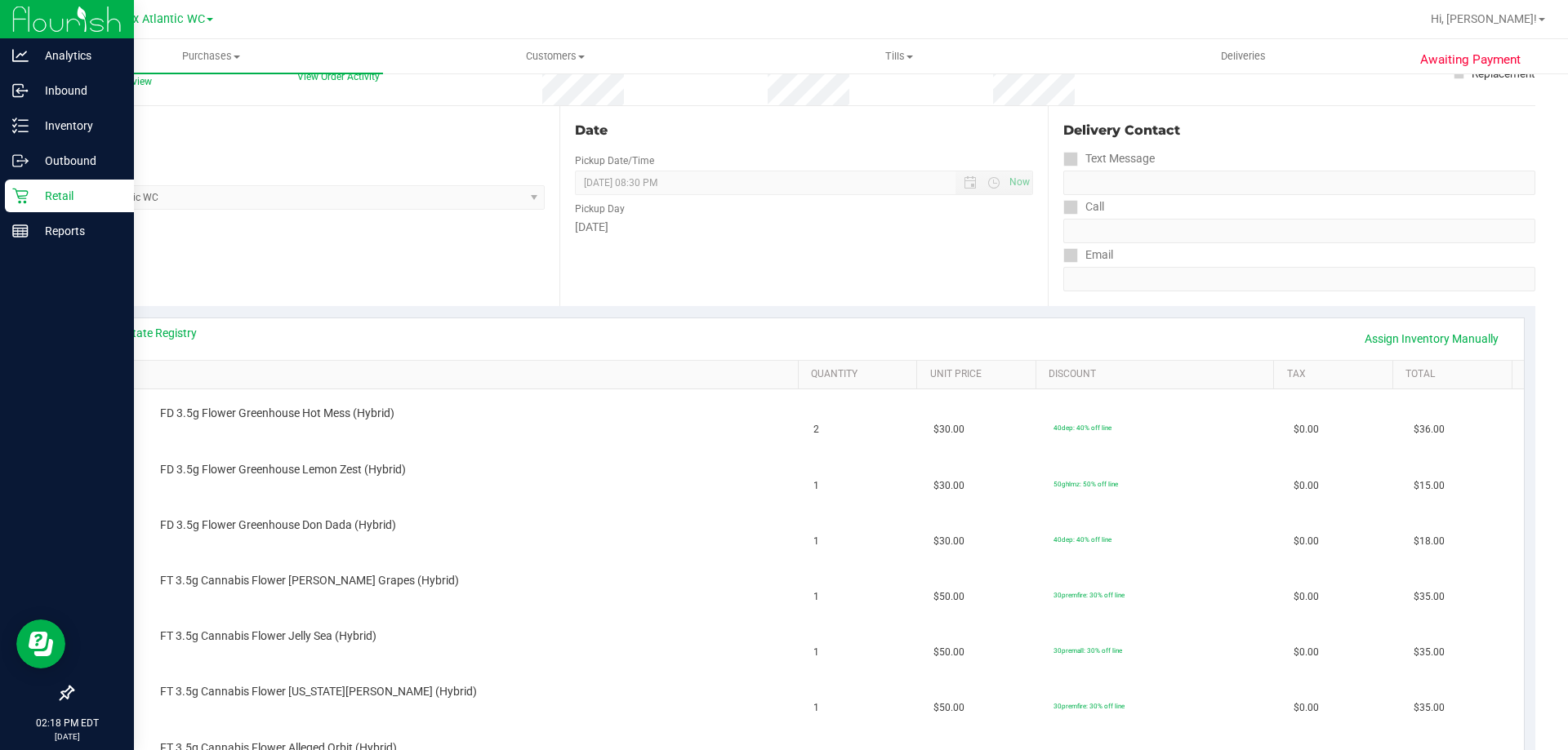
scroll to position [0, 0]
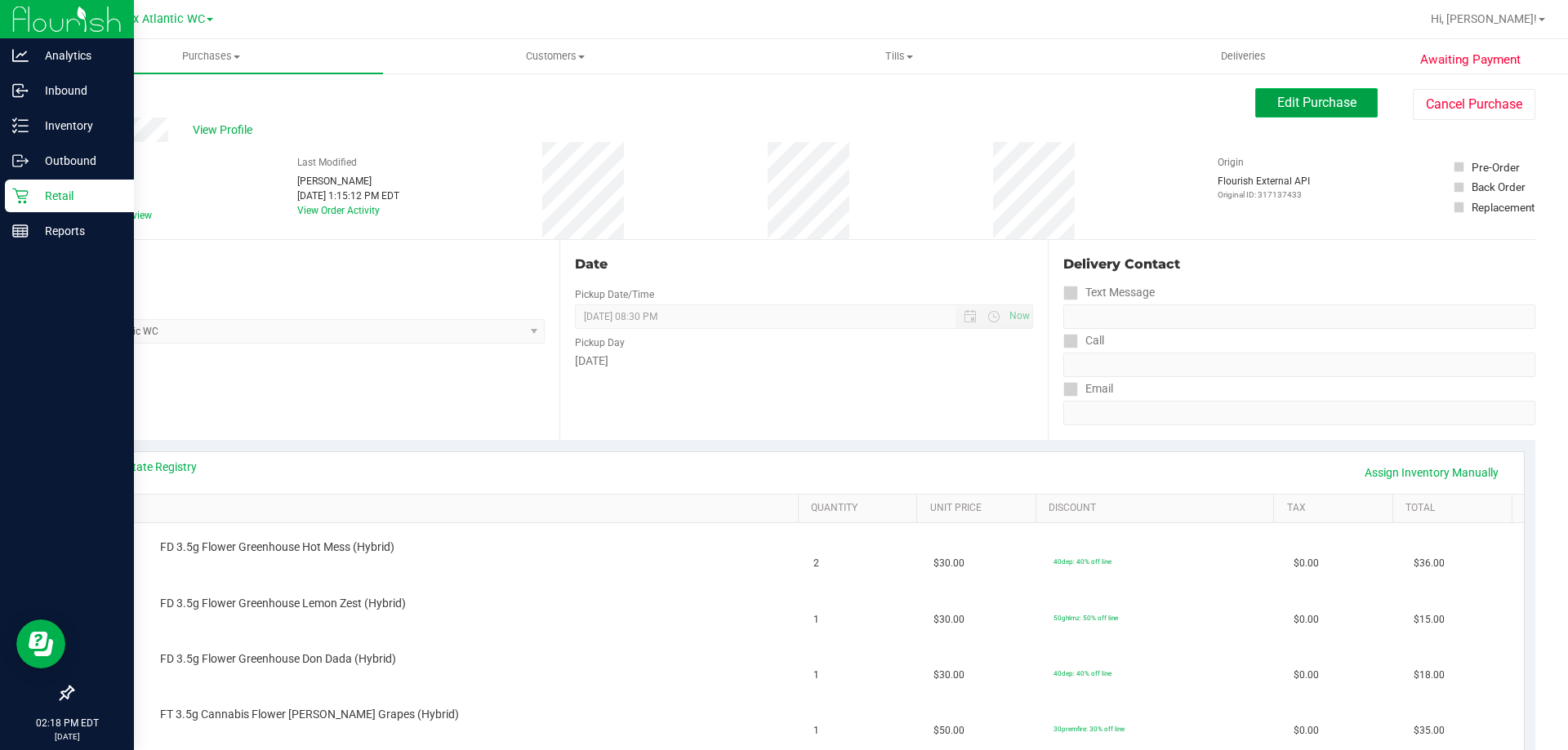
click at [1266, 114] on button "Edit Purchase" at bounding box center [1316, 103] width 123 height 29
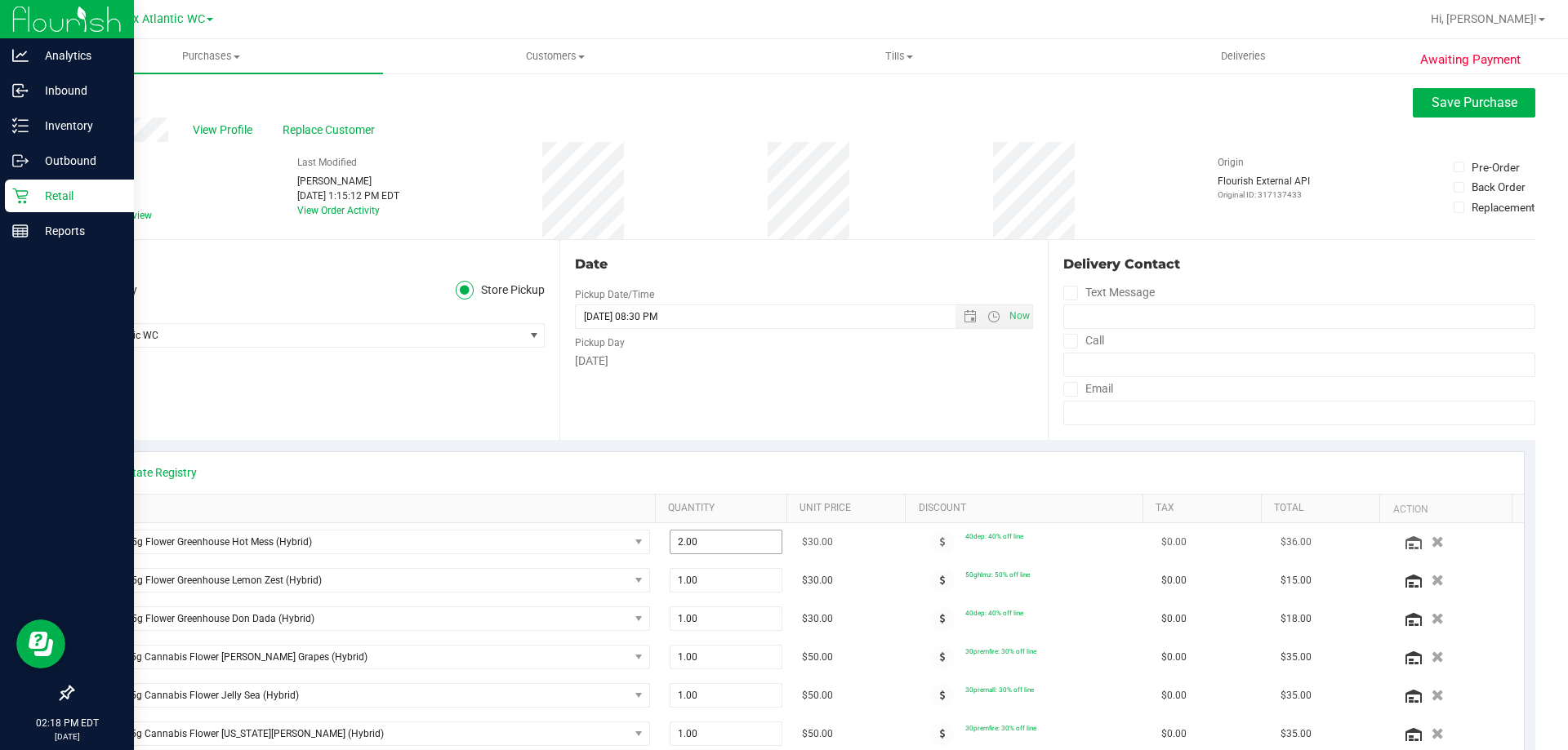
click at [699, 546] on span "2.00 2" at bounding box center [726, 542] width 114 height 25
click at [699, 545] on input "2" at bounding box center [726, 542] width 112 height 23
type input "1"
type input "1.00"
click at [805, 391] on div "Date Pickup Date/Time 08/25/2025 Now 08/25/2025 08:30 PM Now Pickup Day Monday" at bounding box center [803, 340] width 488 height 200
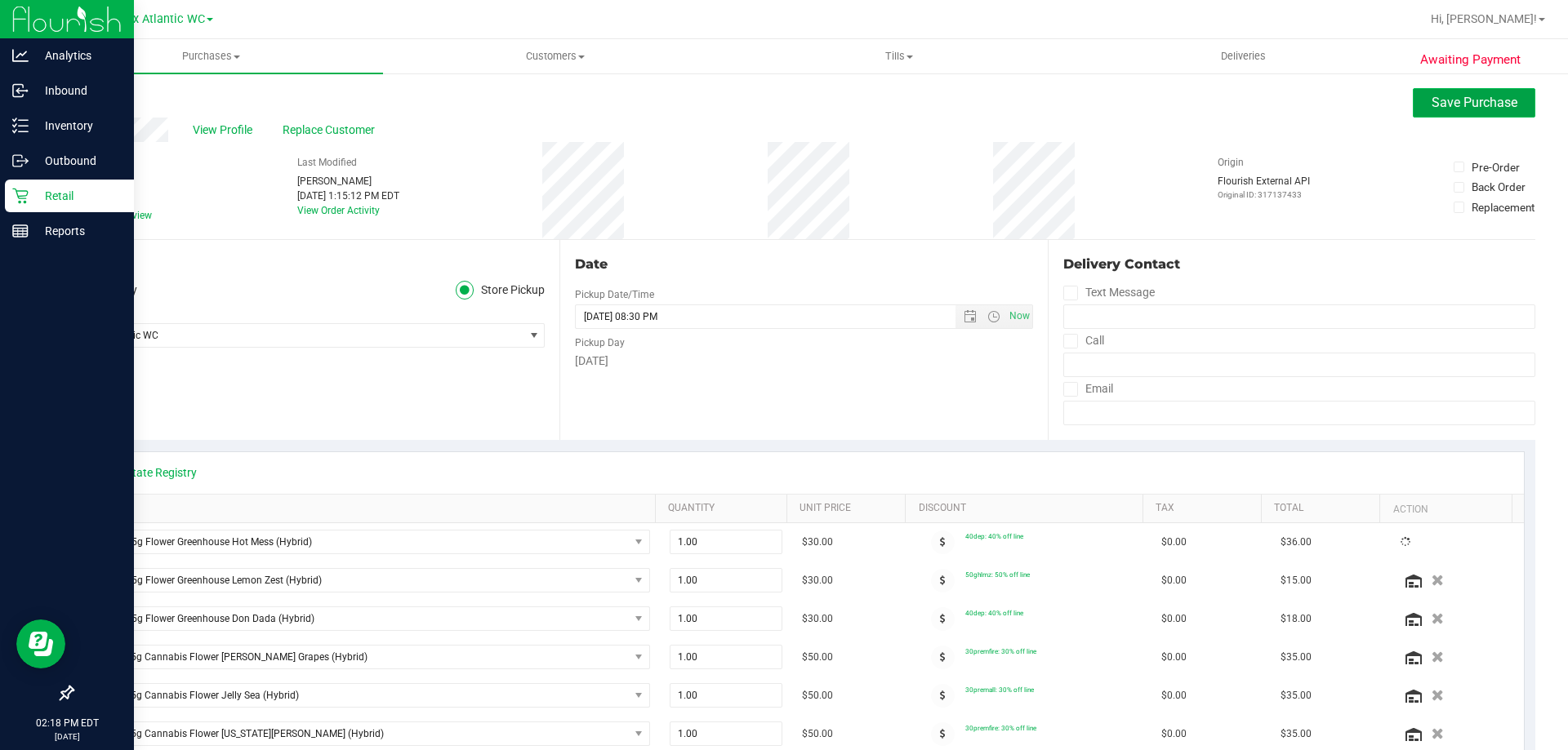
click at [1443, 107] on span "Save Purchase" at bounding box center [1474, 102] width 86 height 16
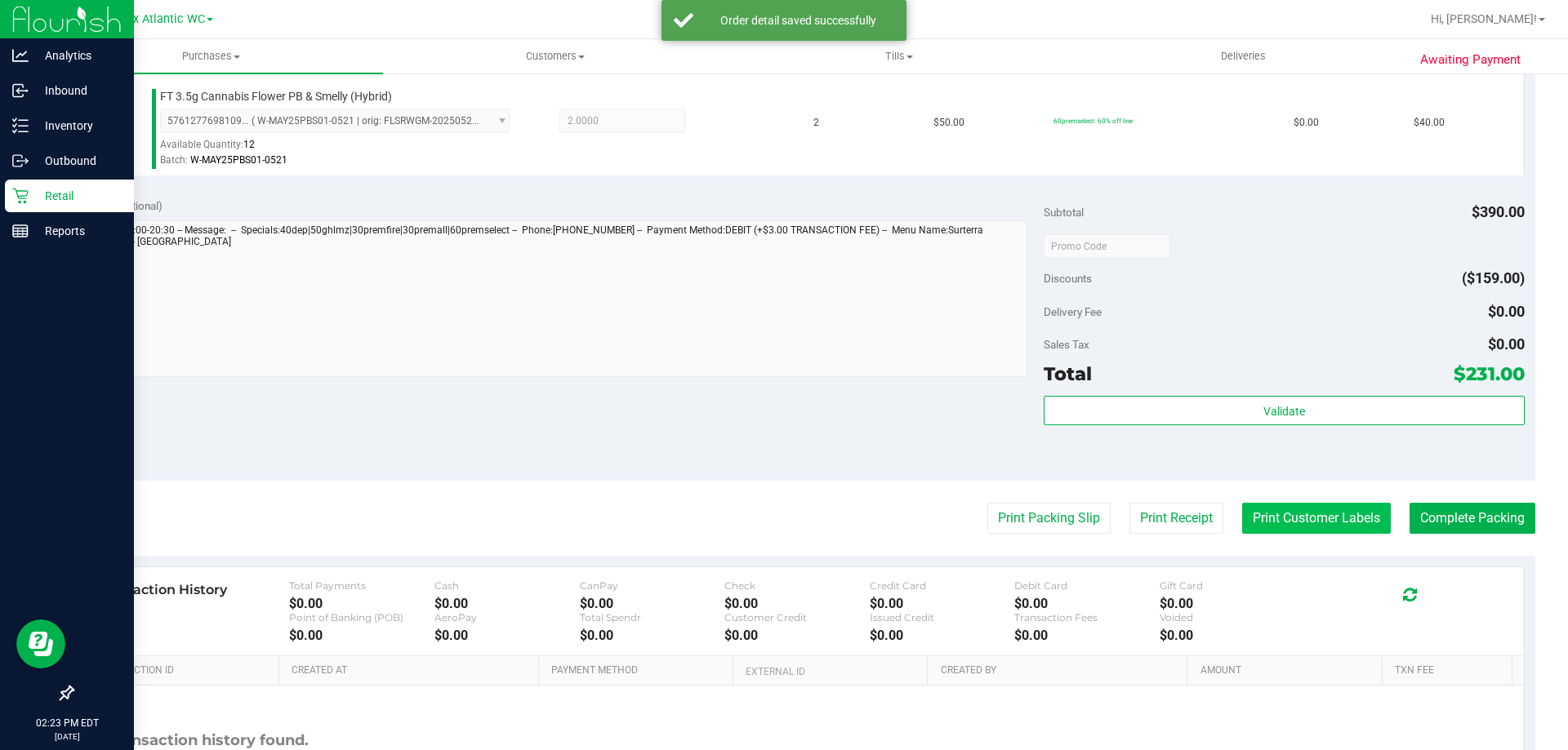
scroll to position [1143, 0]
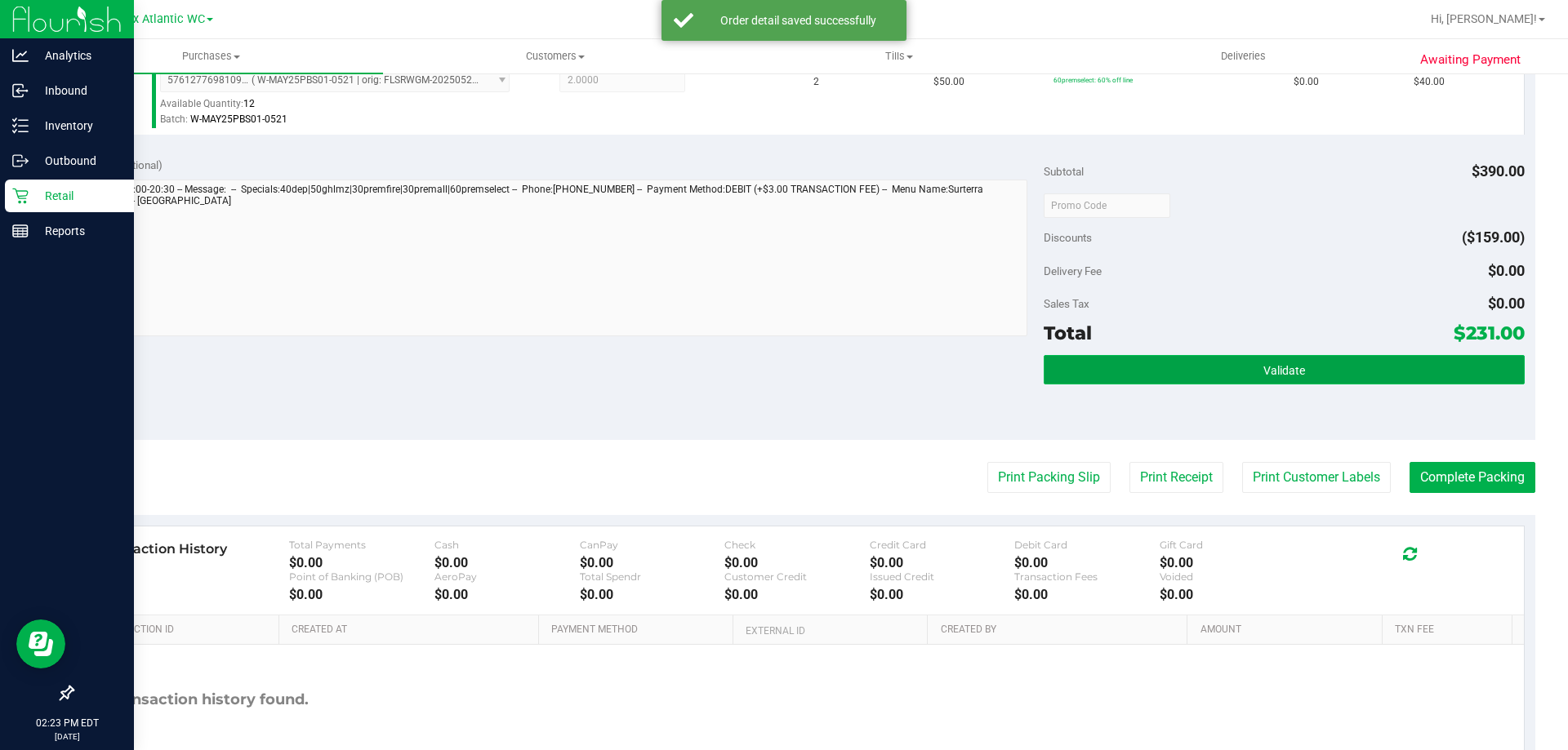
click at [1236, 376] on button "Validate" at bounding box center [1284, 370] width 480 height 29
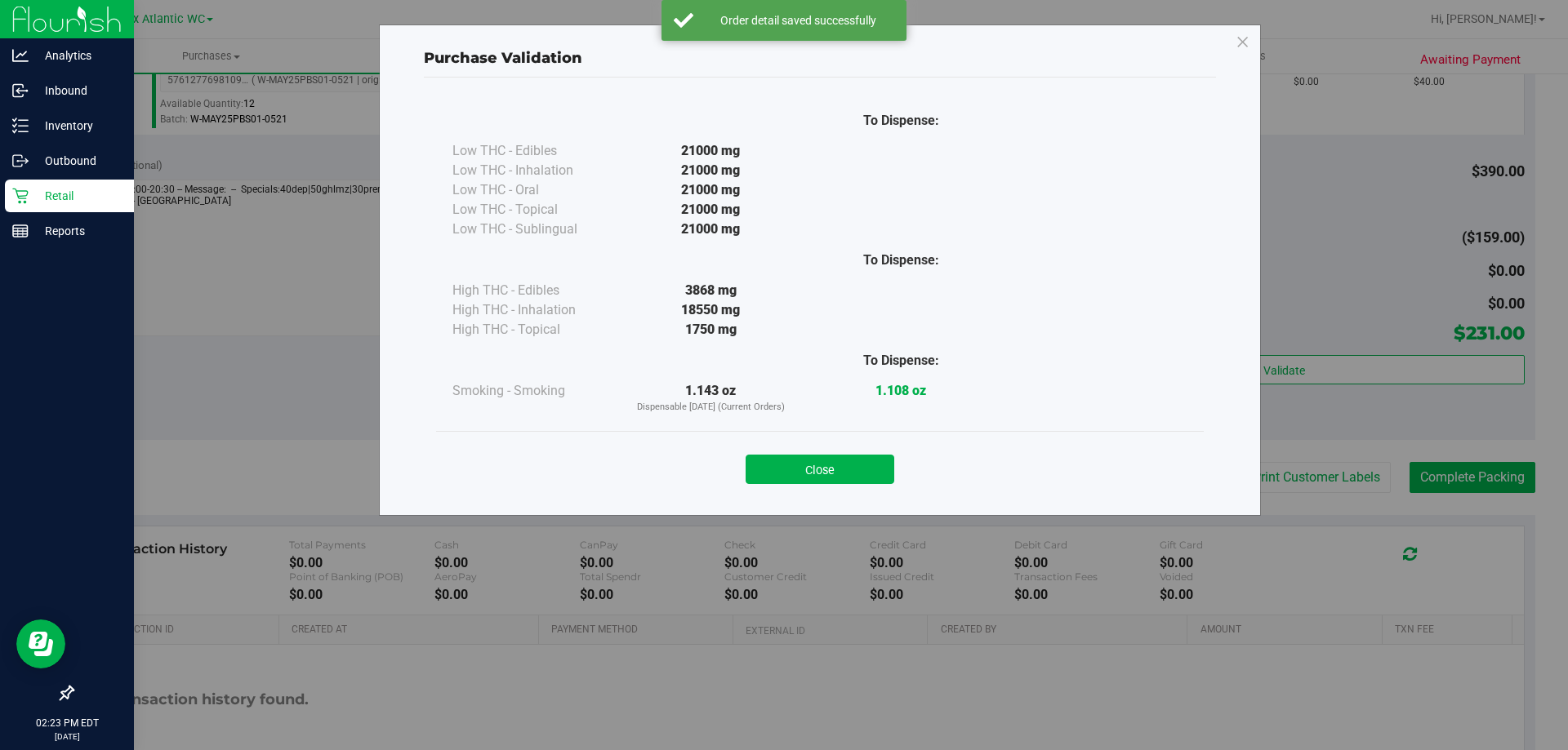
drag, startPoint x: 842, startPoint y: 472, endPoint x: 873, endPoint y: 474, distance: 31.1
click at [847, 471] on button "Close" at bounding box center [820, 470] width 149 height 29
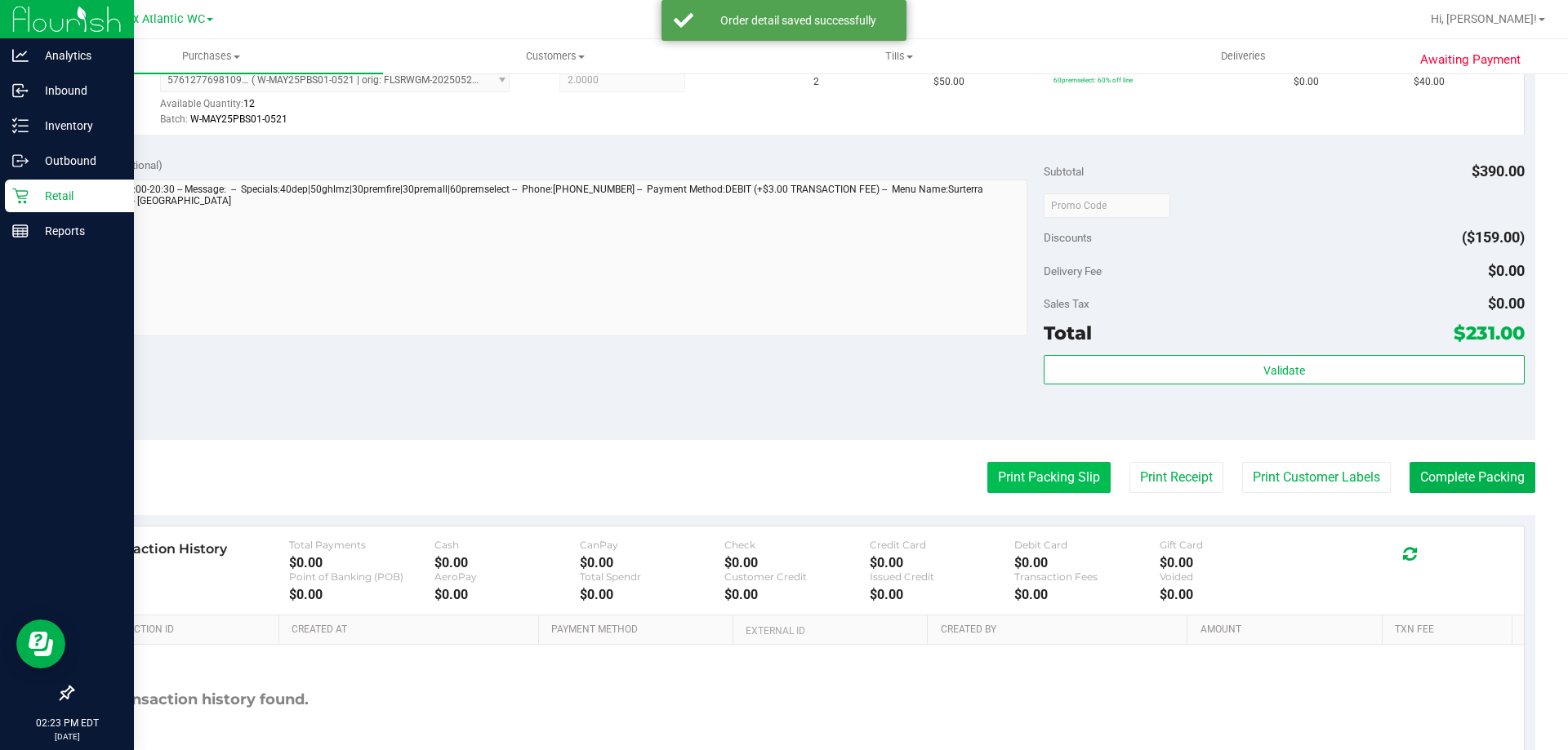
click at [1012, 475] on button "Print Packing Slip" at bounding box center [1048, 478] width 123 height 31
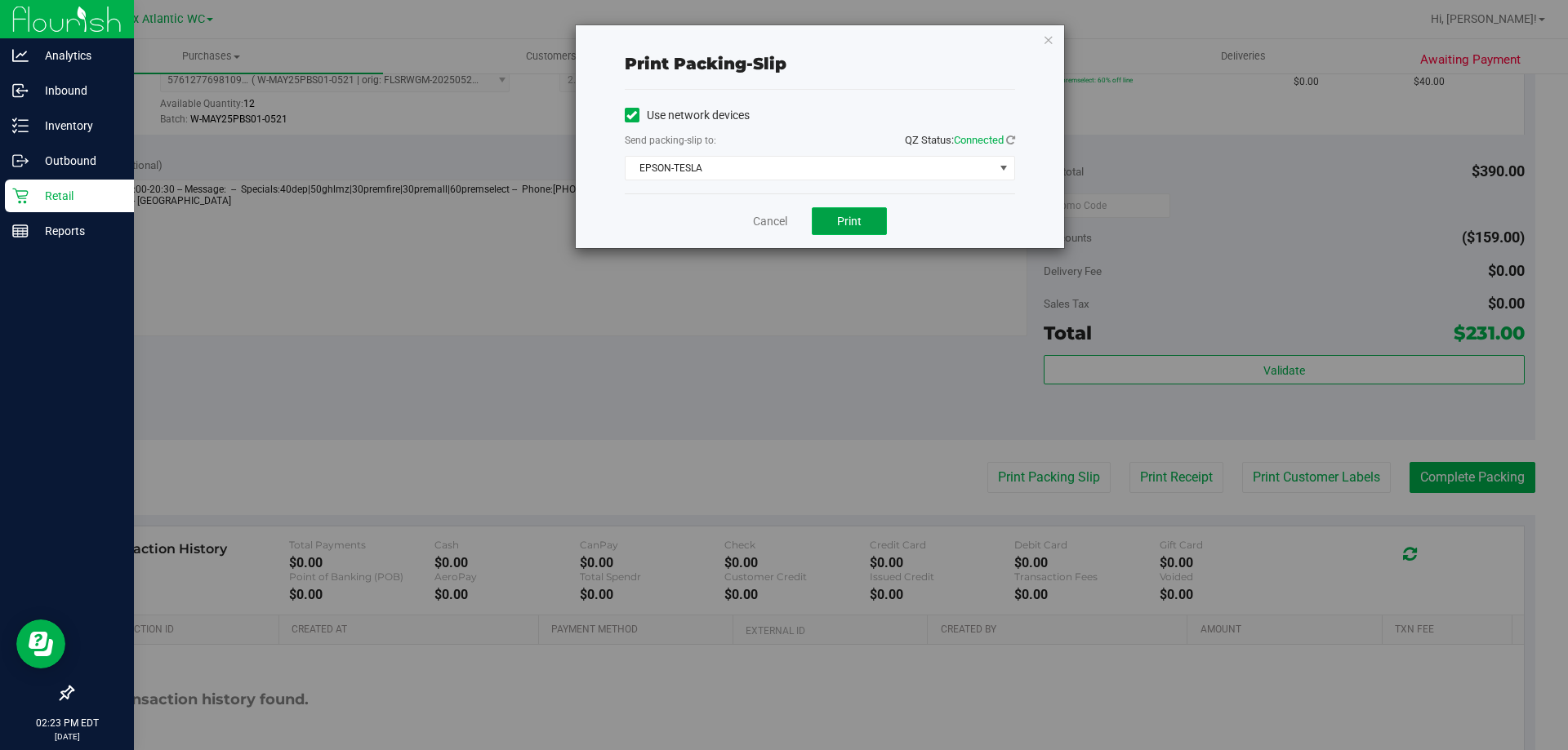
click at [844, 218] on span "Print" at bounding box center [849, 221] width 25 height 13
click at [764, 224] on link "Cancel" at bounding box center [770, 221] width 34 height 17
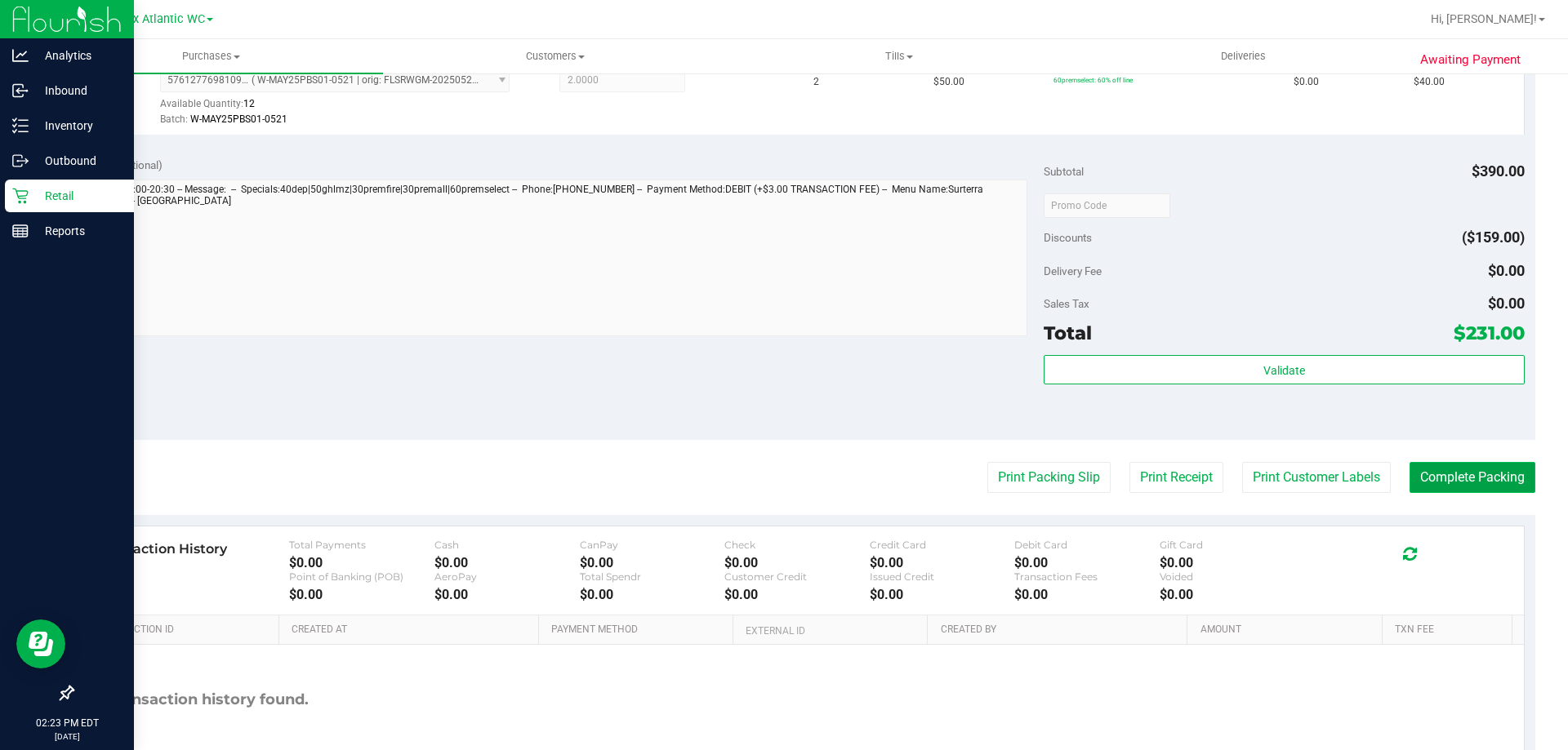
click at [1433, 480] on button "Complete Packing" at bounding box center [1472, 478] width 126 height 31
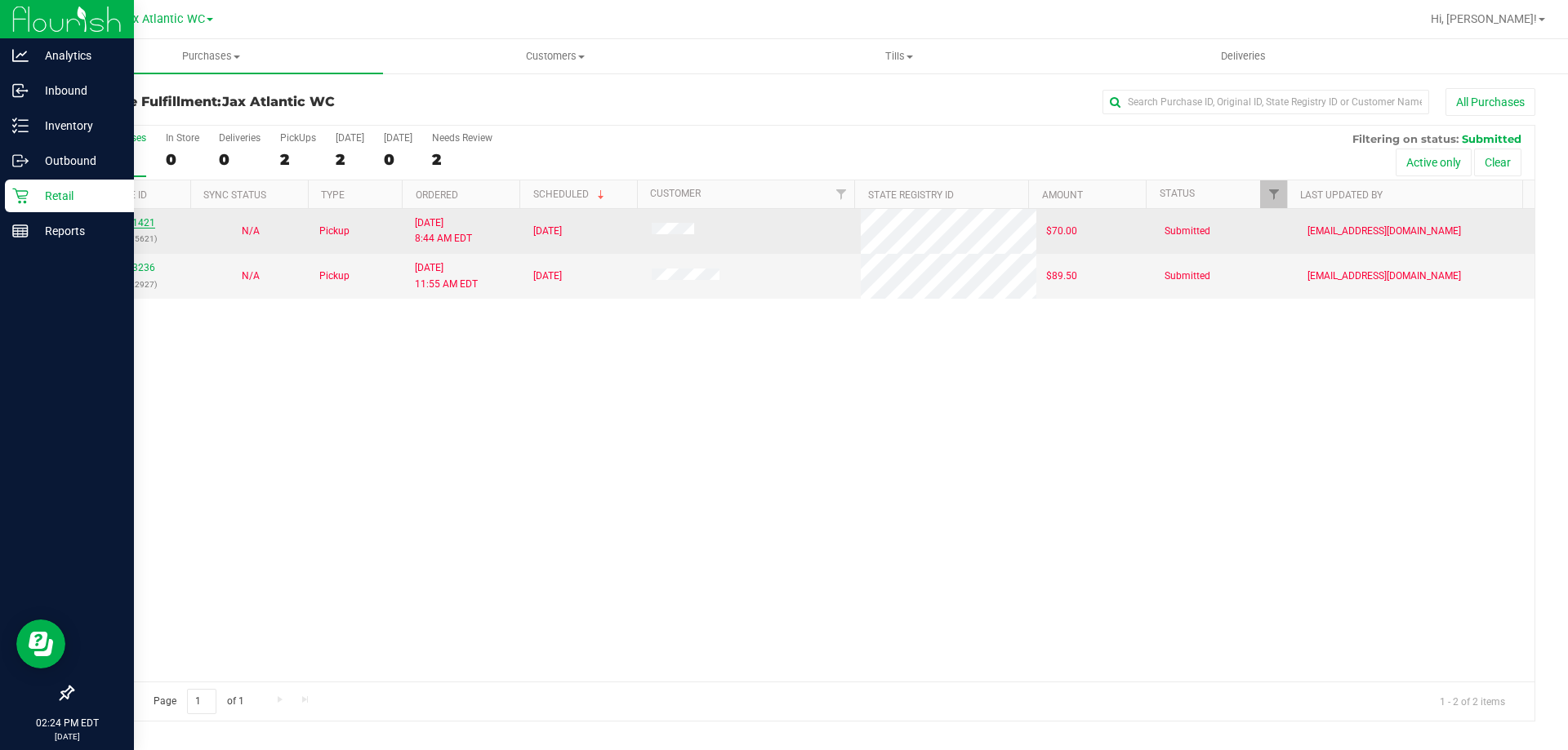
click at [141, 226] on link "11841421" at bounding box center [132, 223] width 46 height 11
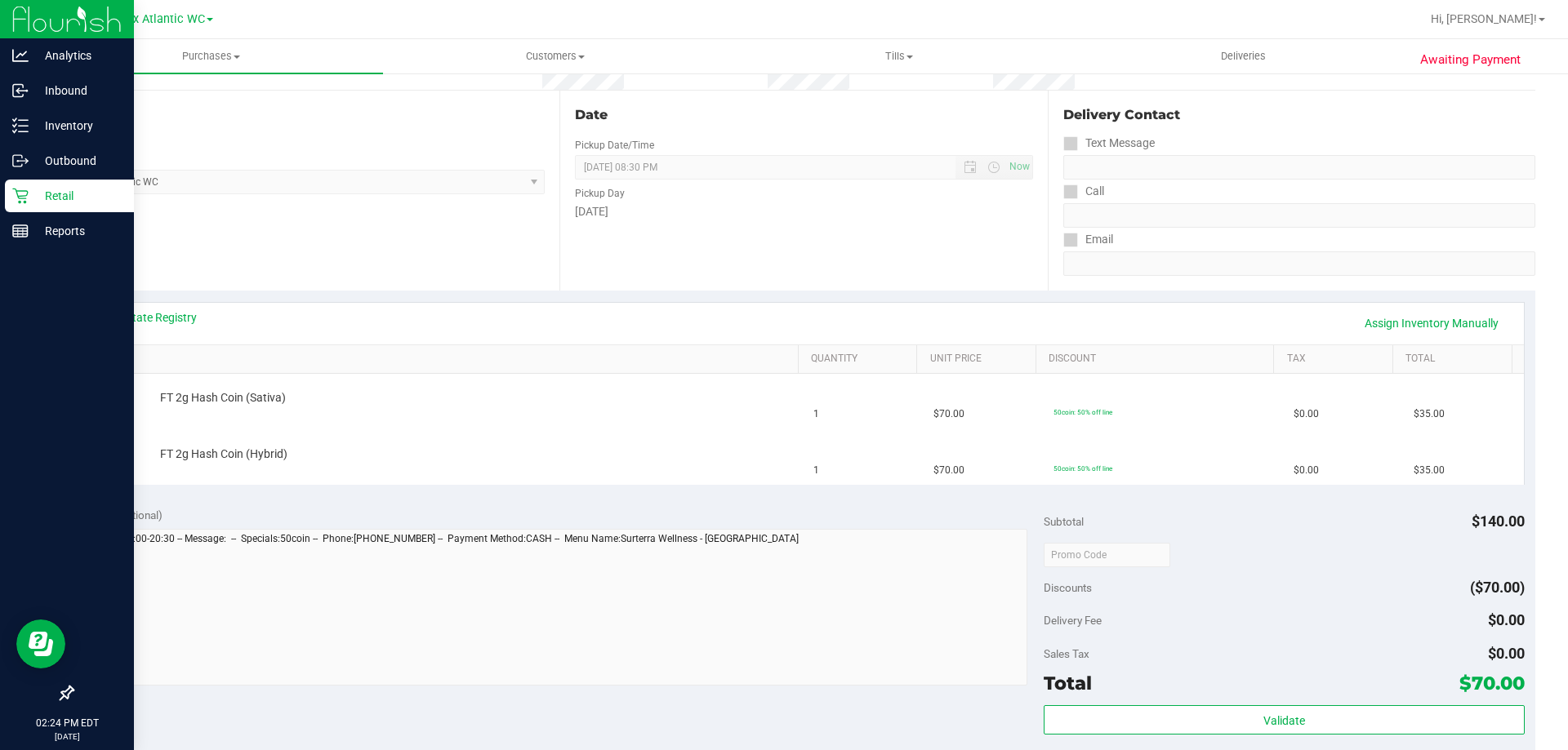
scroll to position [275, 0]
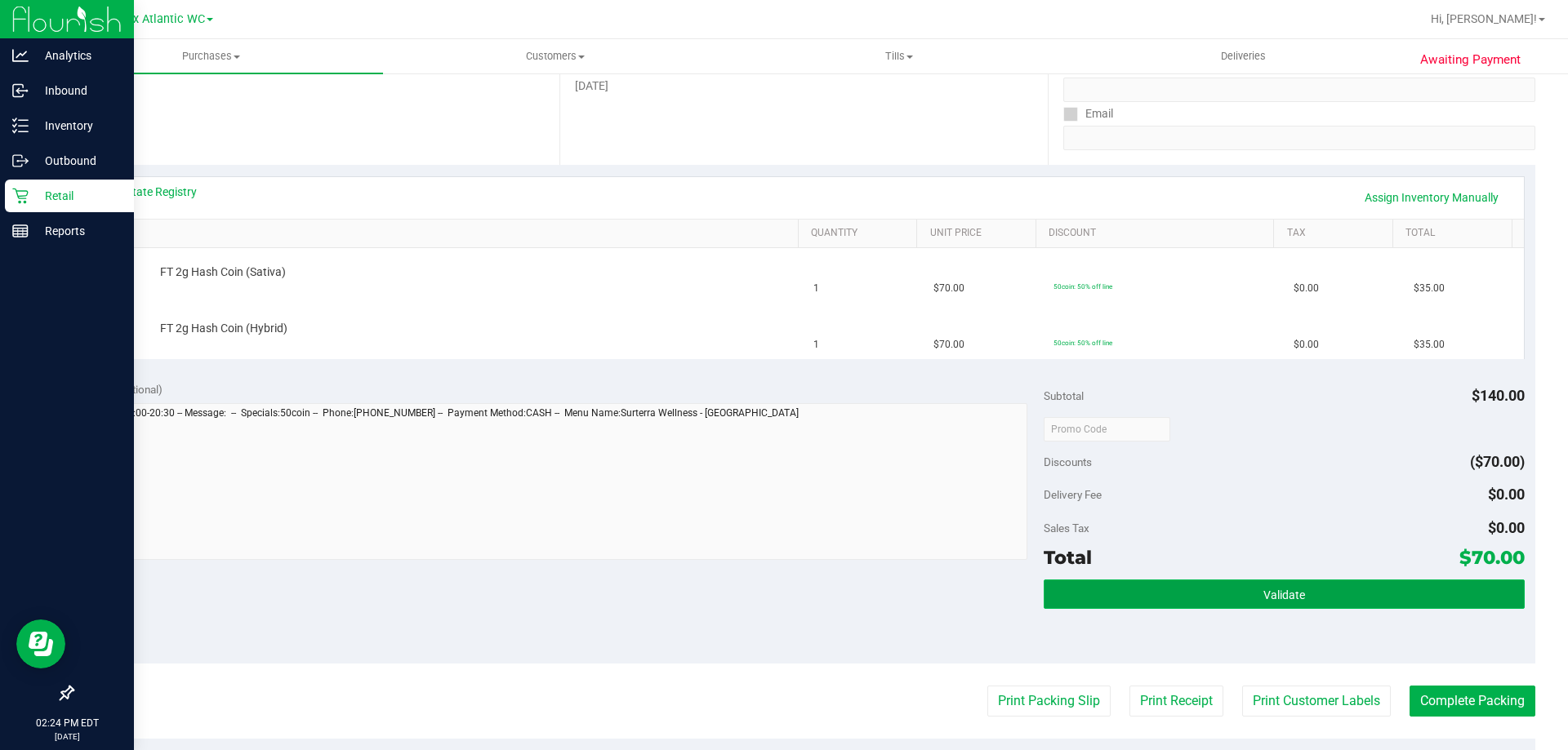
click at [1270, 593] on span "Validate" at bounding box center [1284, 596] width 42 height 13
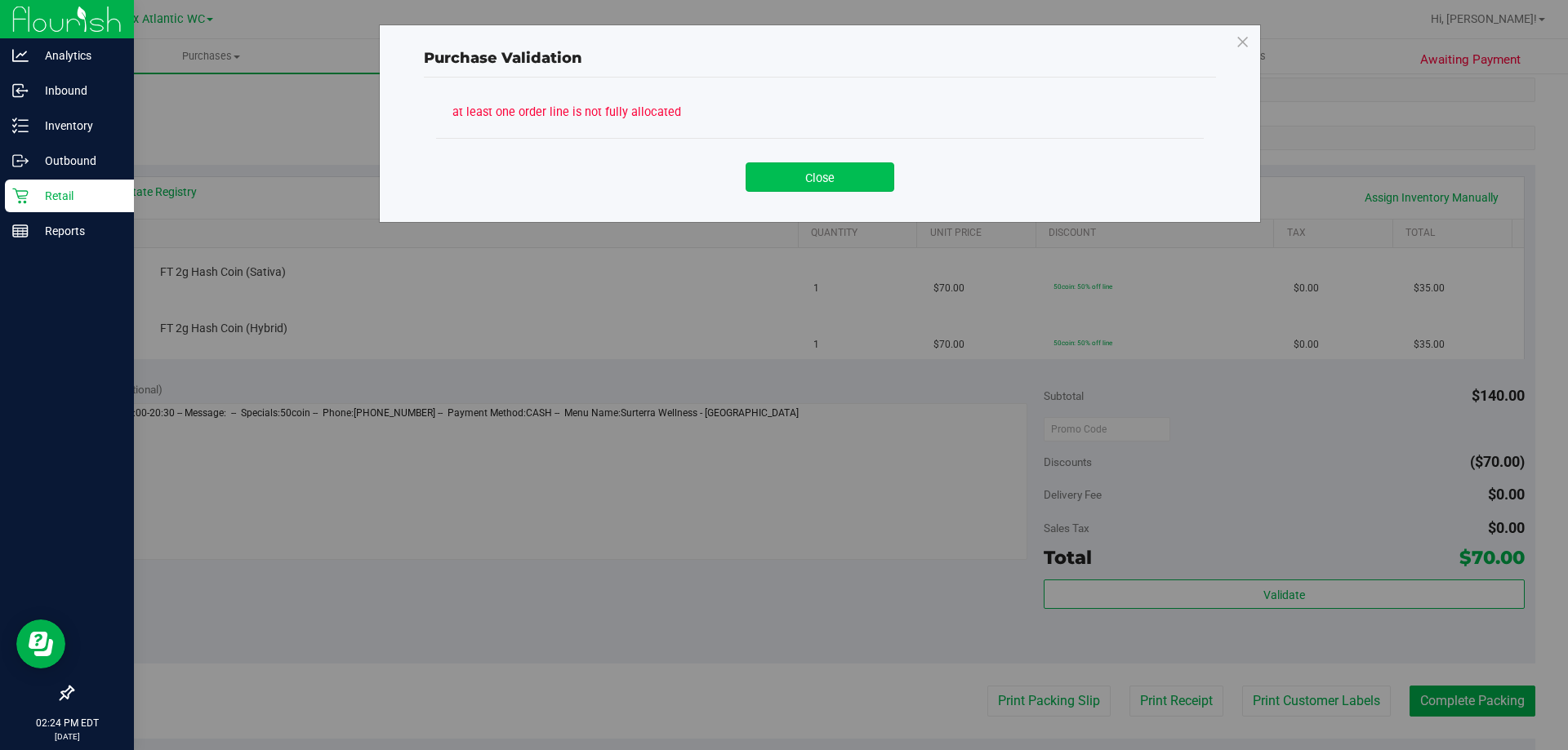
click at [836, 168] on button "Close" at bounding box center [820, 177] width 149 height 29
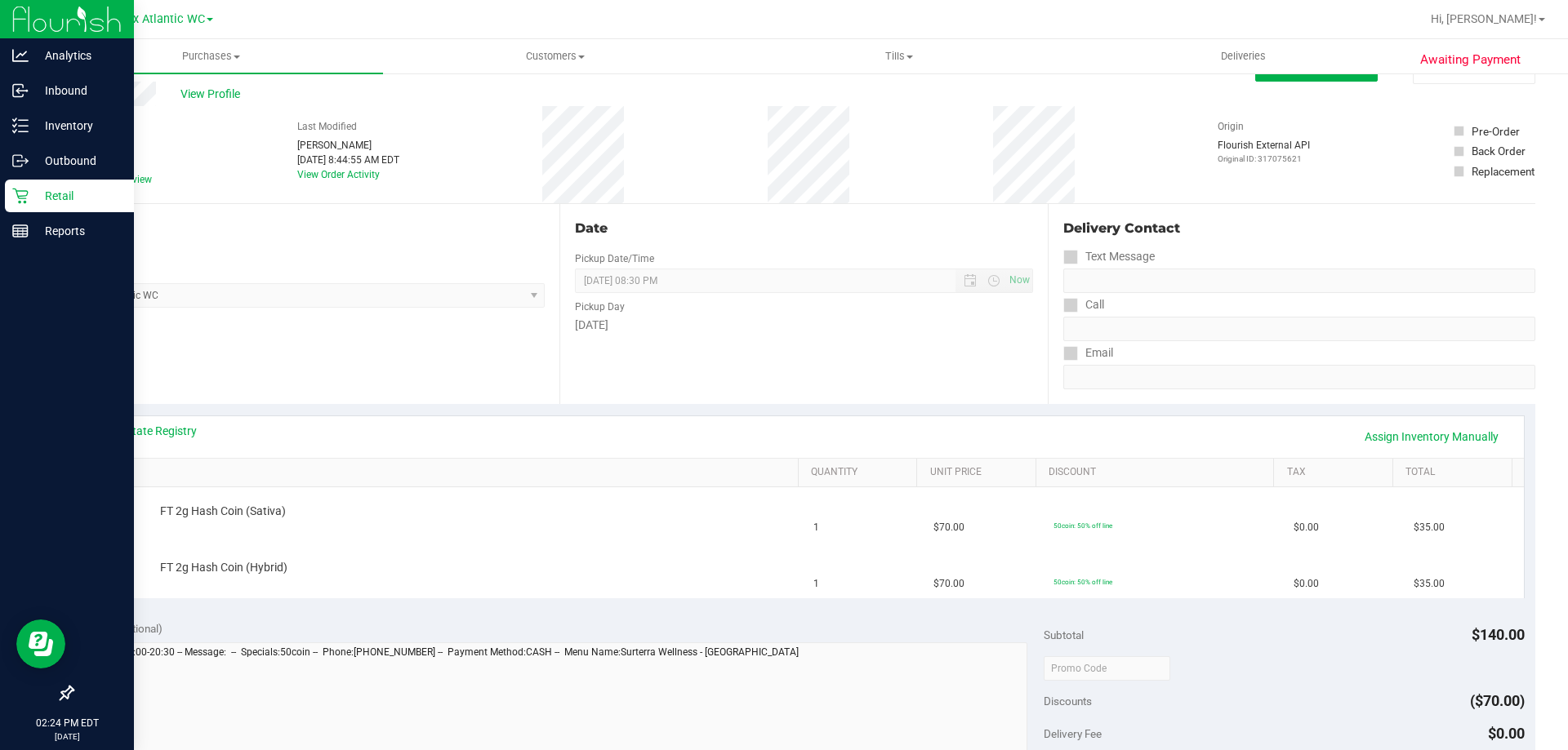
scroll to position [30, 0]
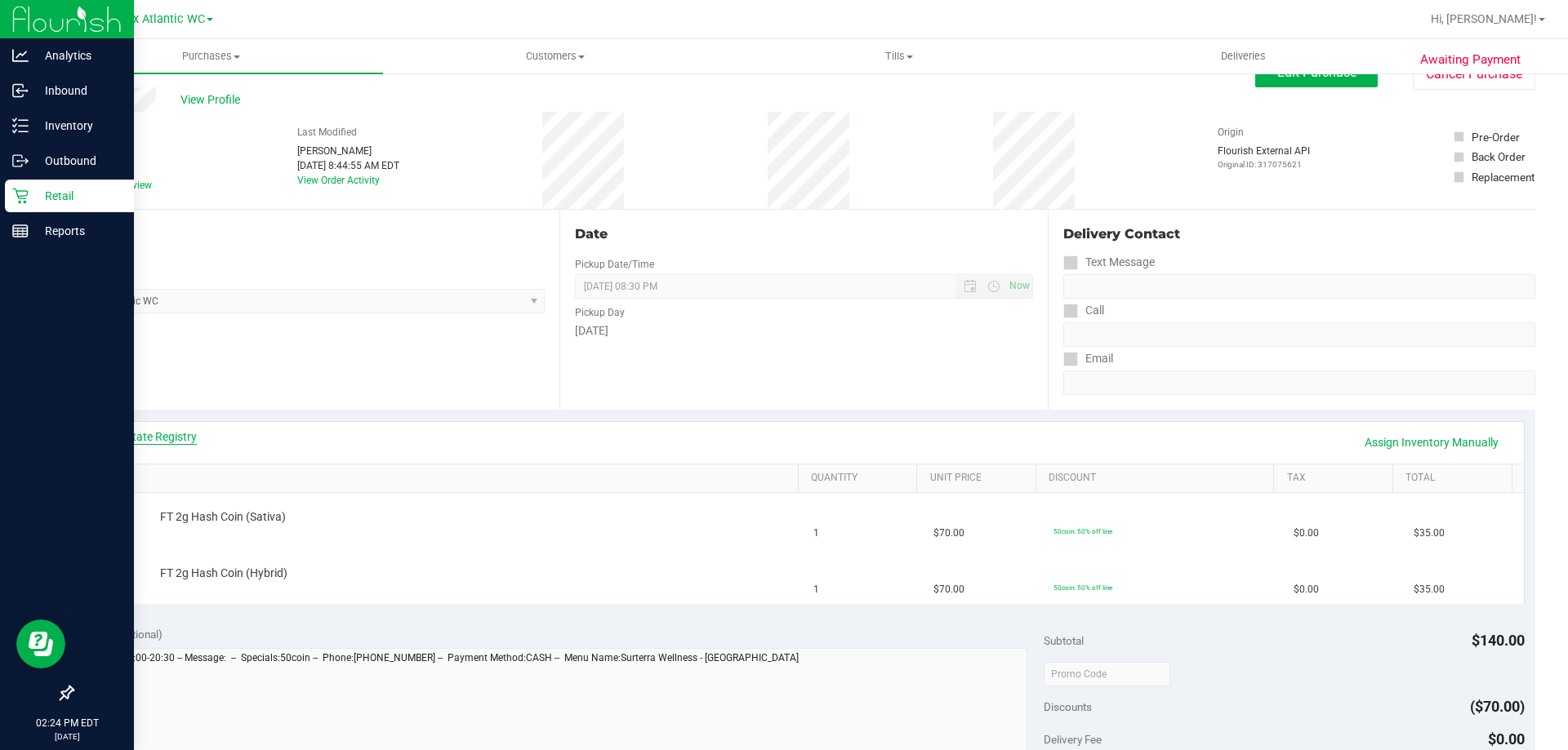
click at [141, 435] on link "View State Registry" at bounding box center [148, 437] width 98 height 16
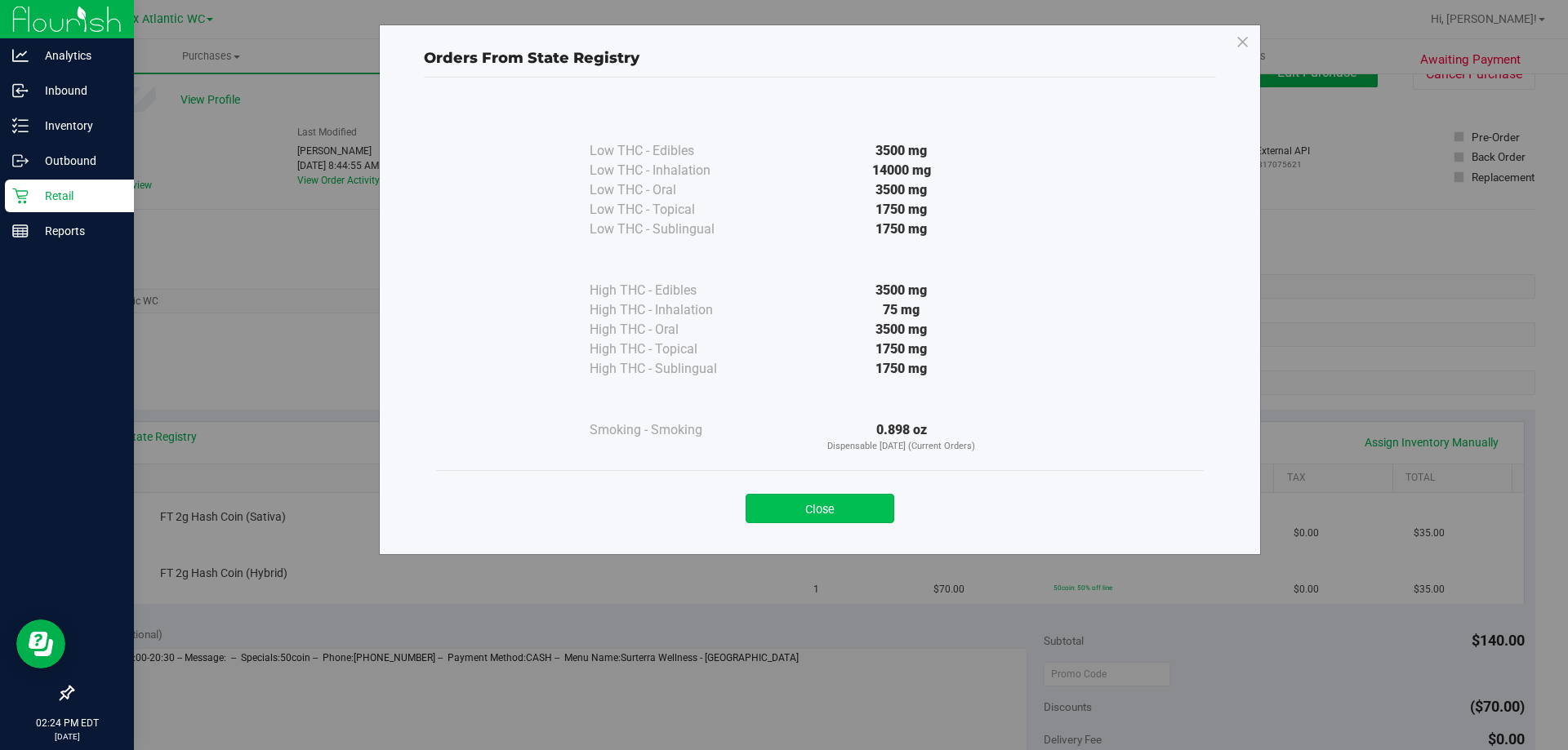
click at [836, 523] on button "Close" at bounding box center [820, 509] width 149 height 29
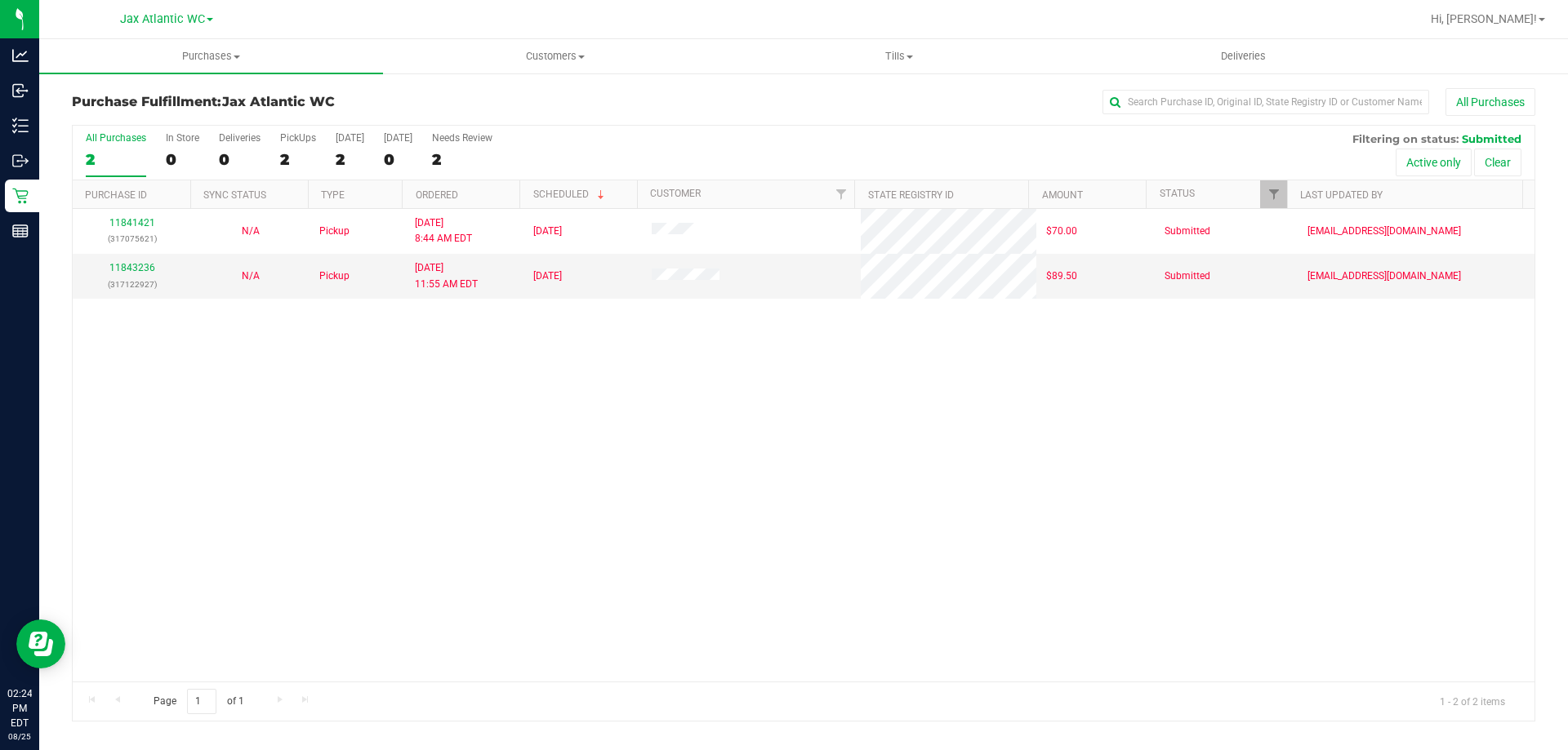
click at [147, 391] on div "11841421 (317075621) N/A Pickup 8/25/2025 8:44 AM EDT 8/25/2025 $70.00 Submitte…" at bounding box center [803, 445] width 1462 height 473
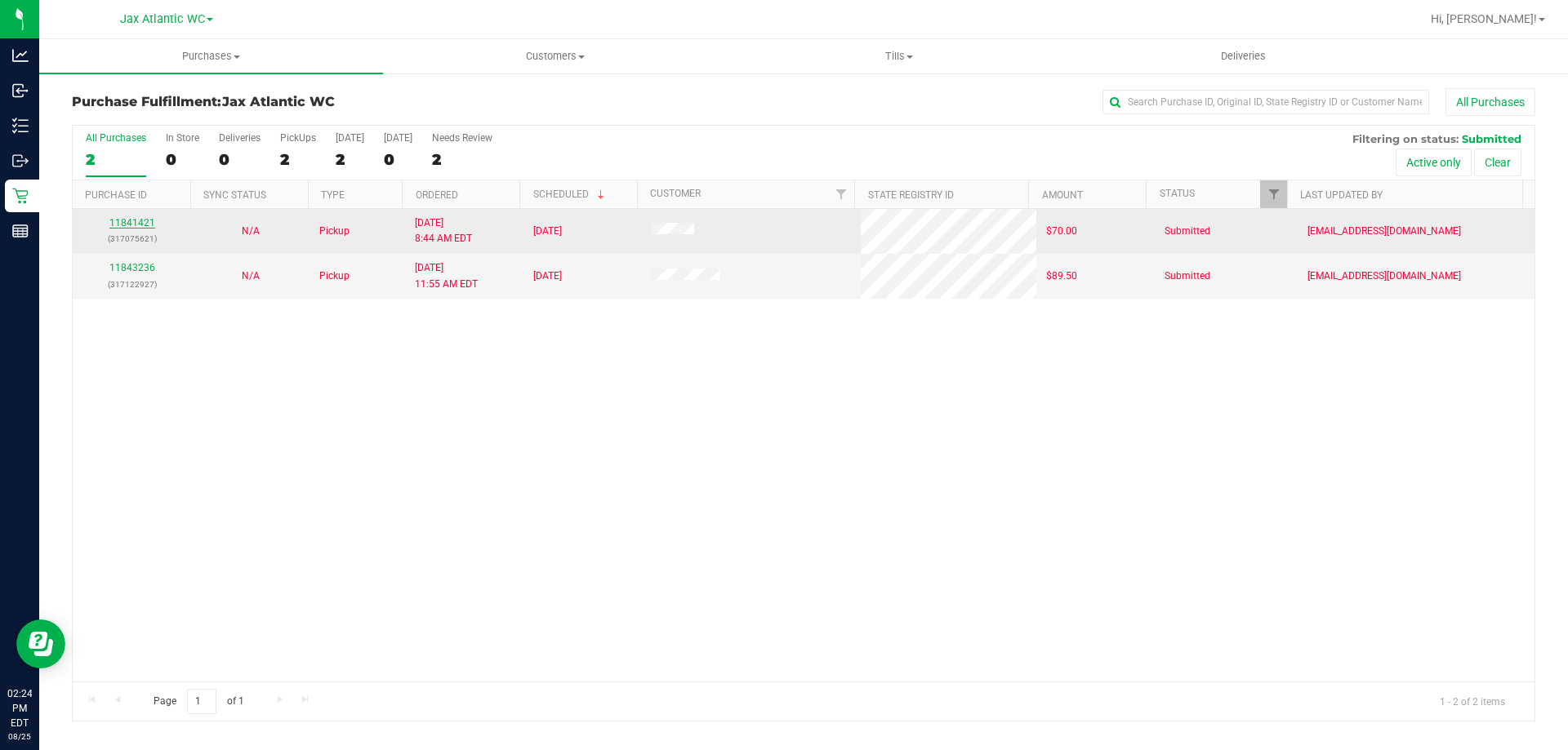
click at [127, 221] on link "11841421" at bounding box center [132, 223] width 46 height 11
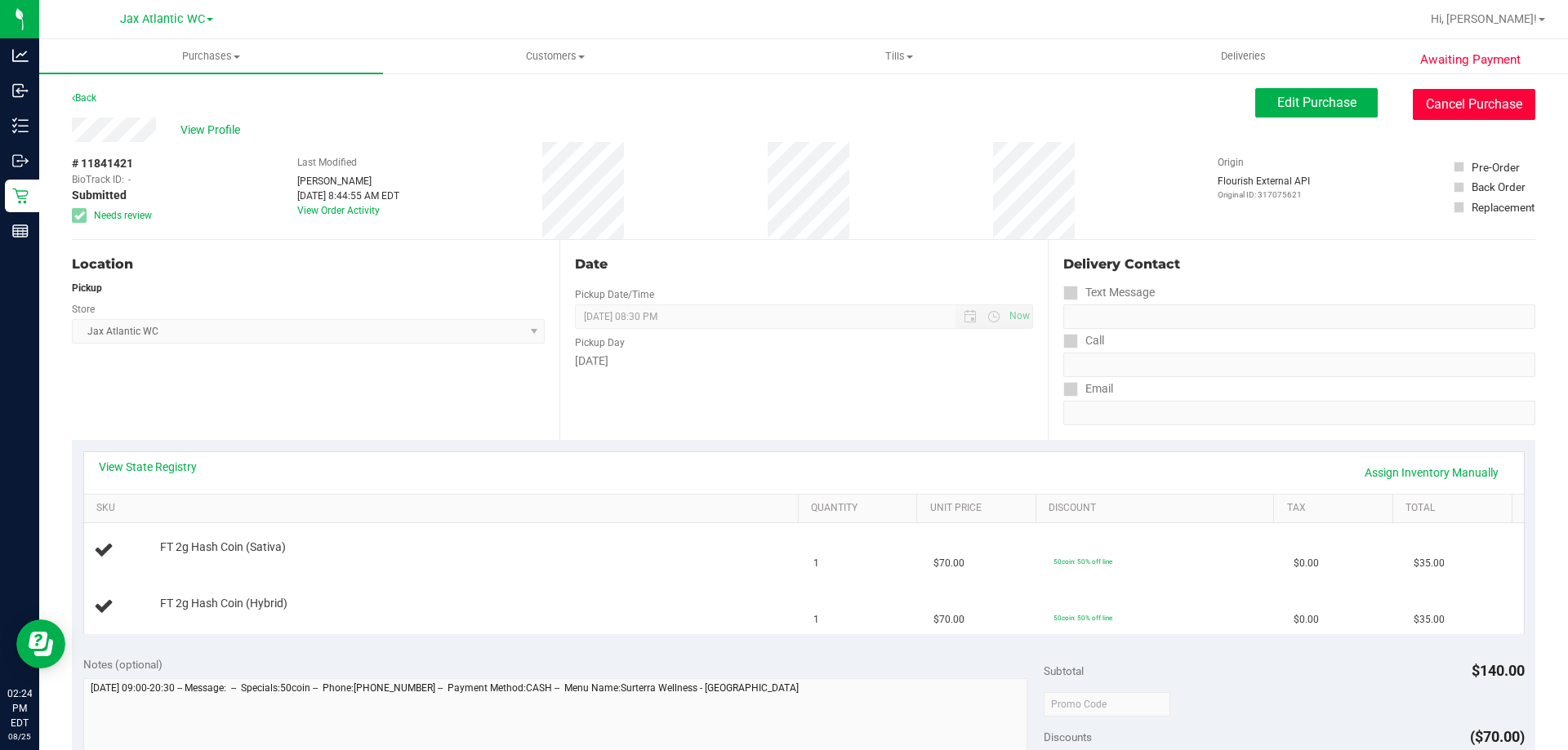
click at [1437, 97] on button "Cancel Purchase" at bounding box center [1474, 105] width 123 height 31
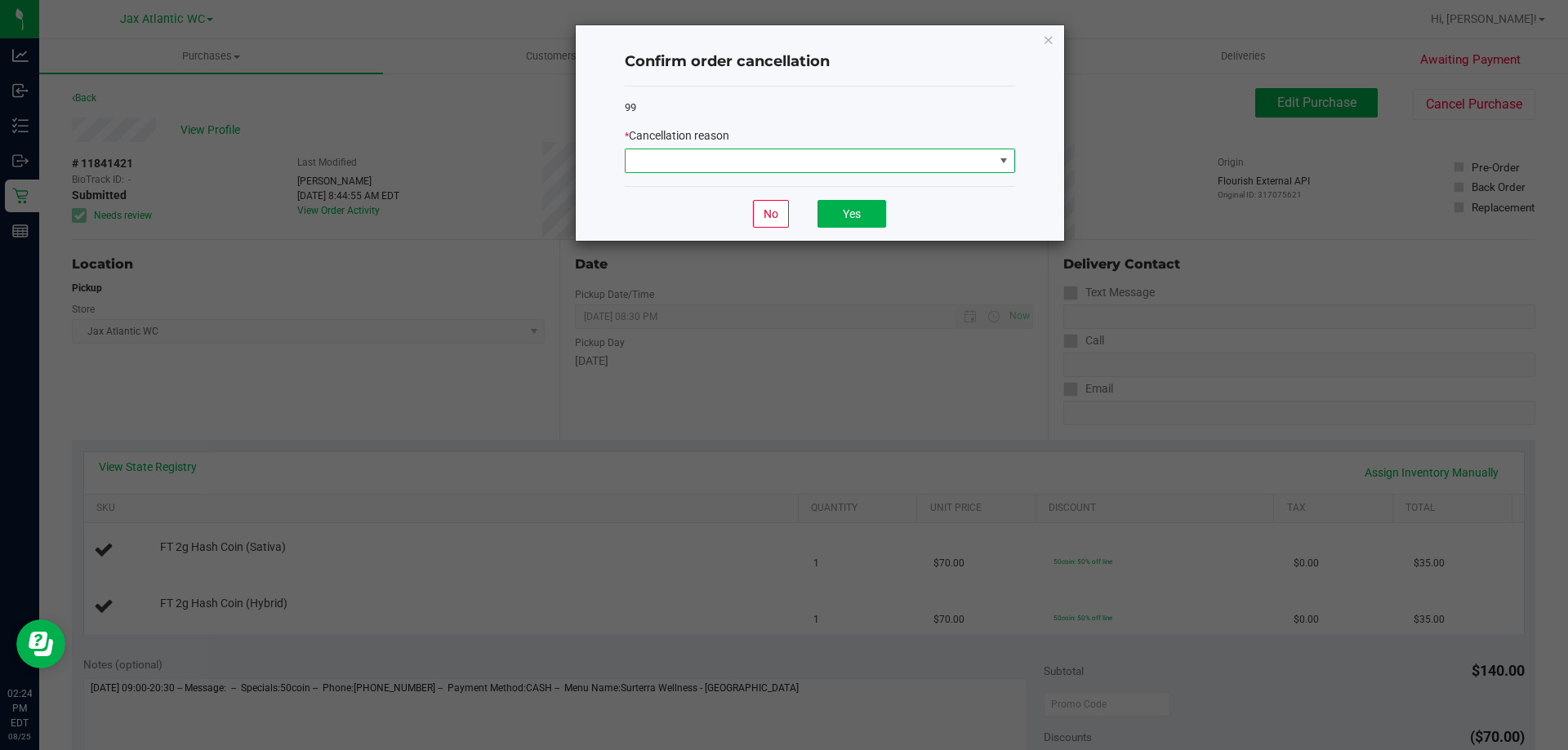
click at [762, 167] on span at bounding box center [810, 161] width 369 height 23
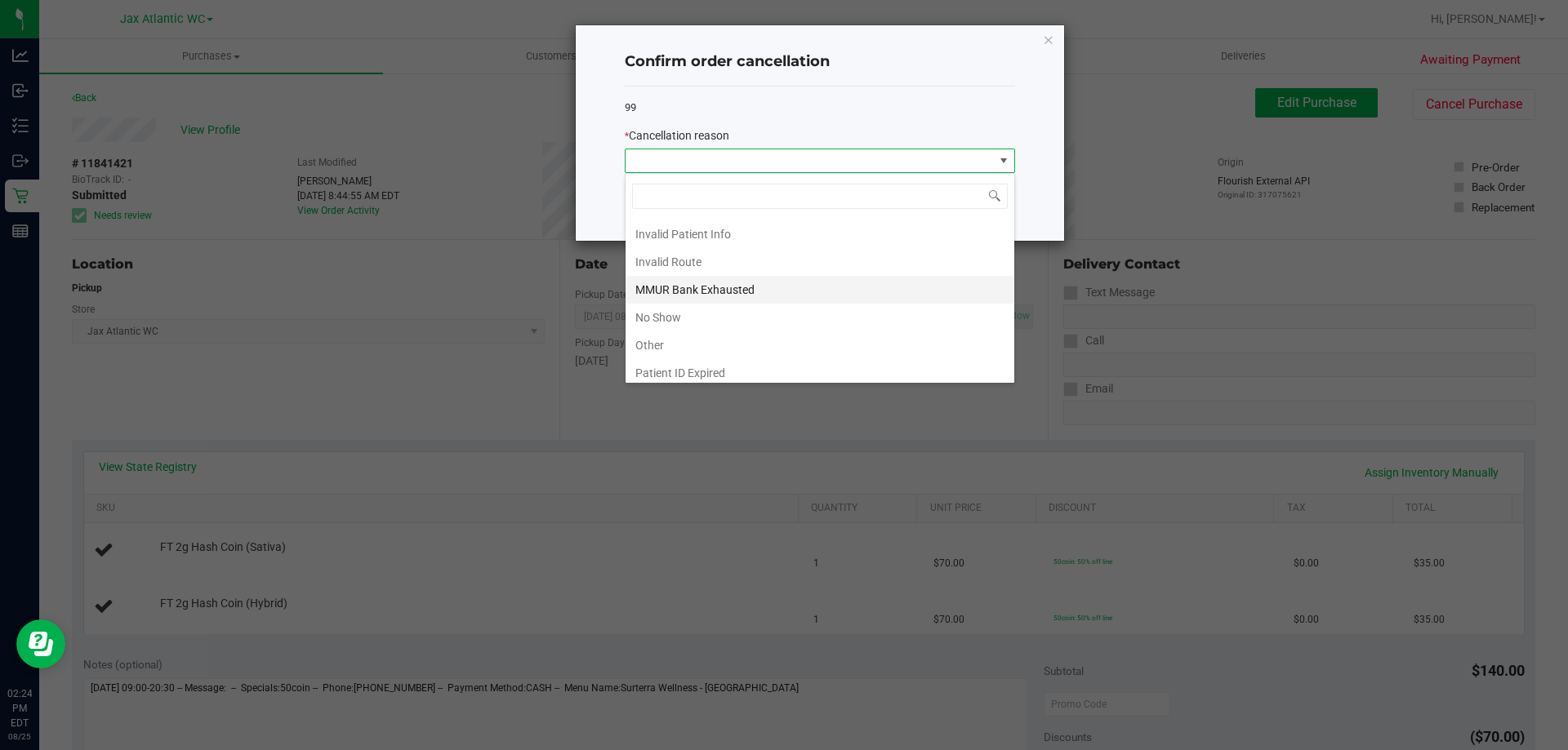
scroll to position [82, 0]
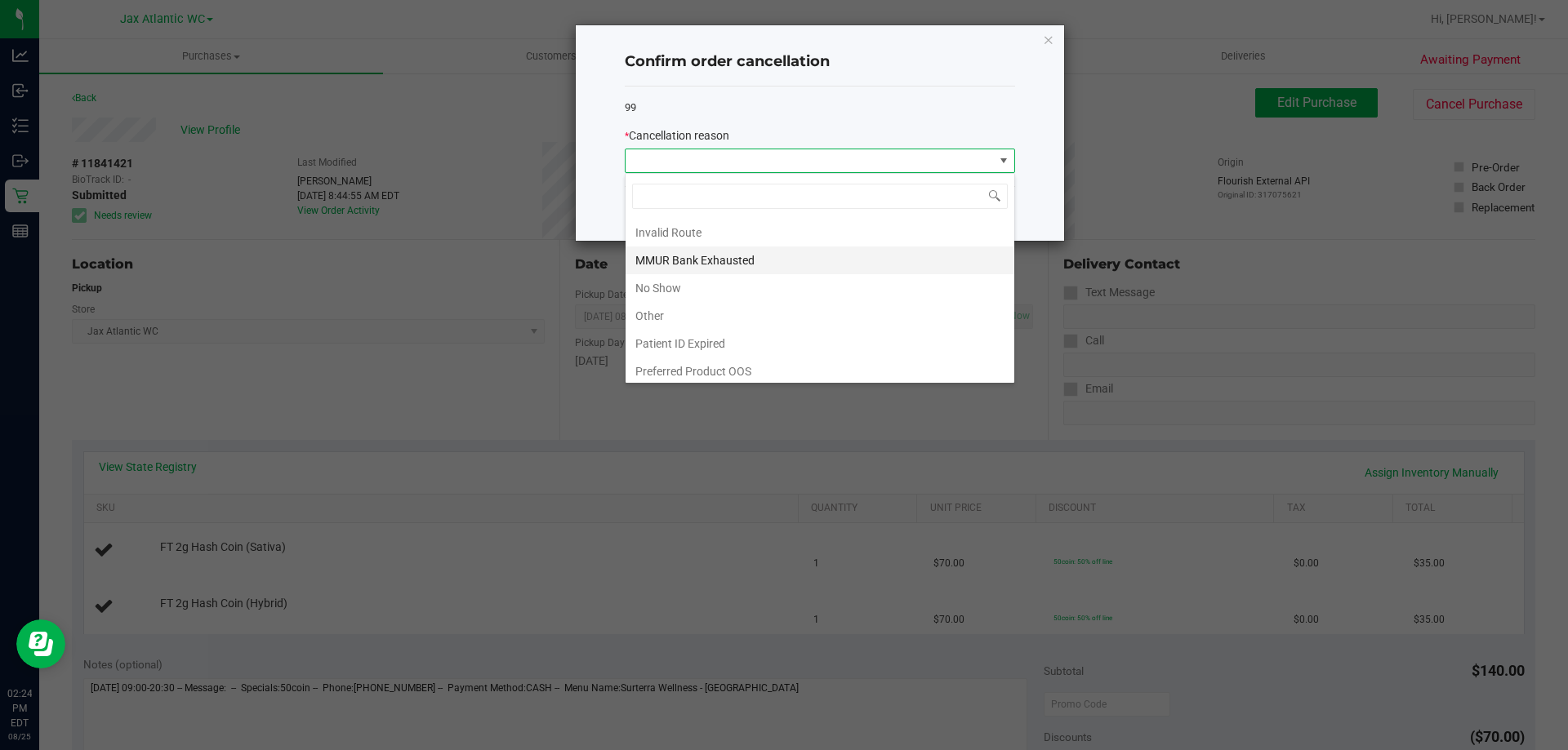
click at [716, 263] on li "MMUR Bank Exhausted" at bounding box center [820, 261] width 389 height 28
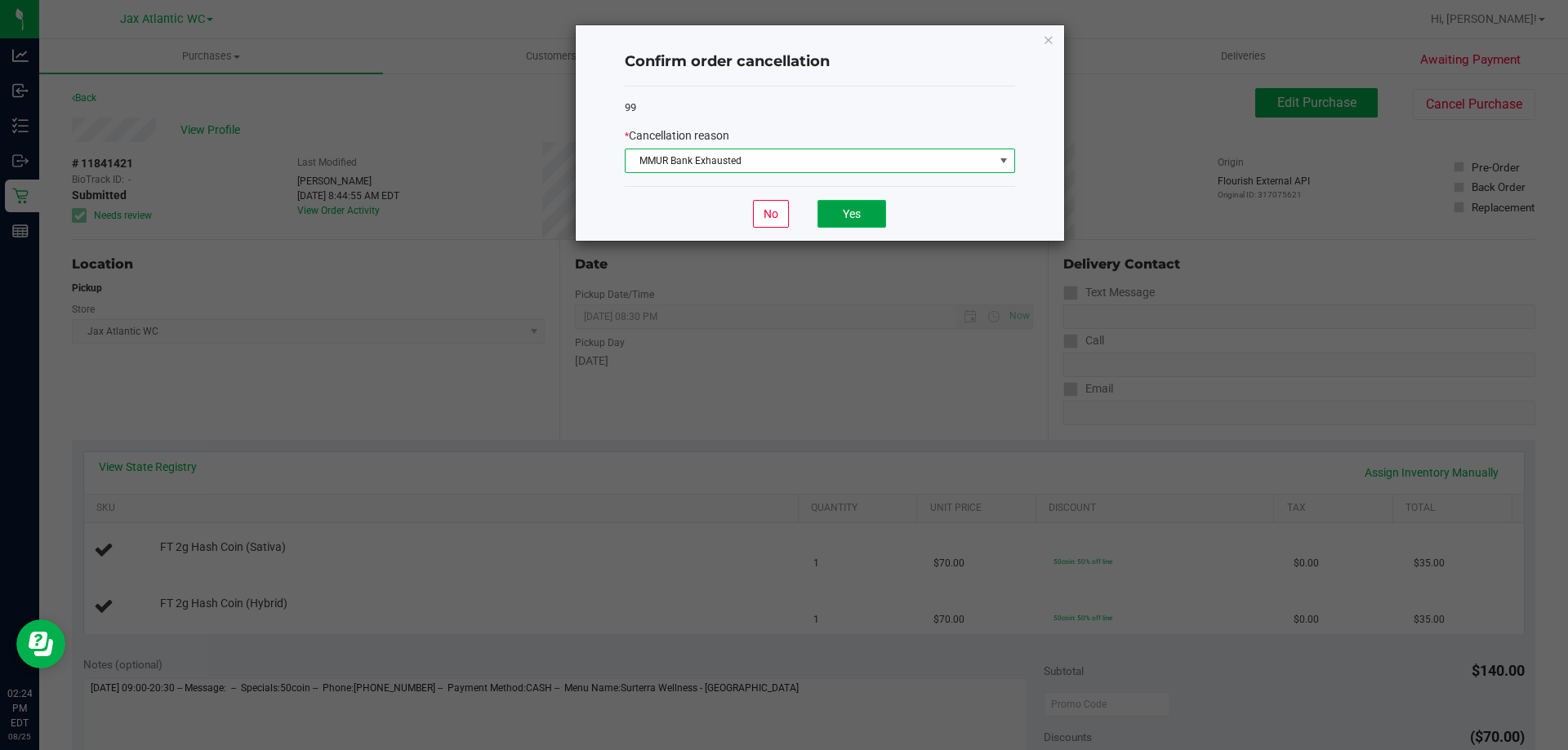
click at [853, 217] on button "Yes" at bounding box center [851, 214] width 69 height 28
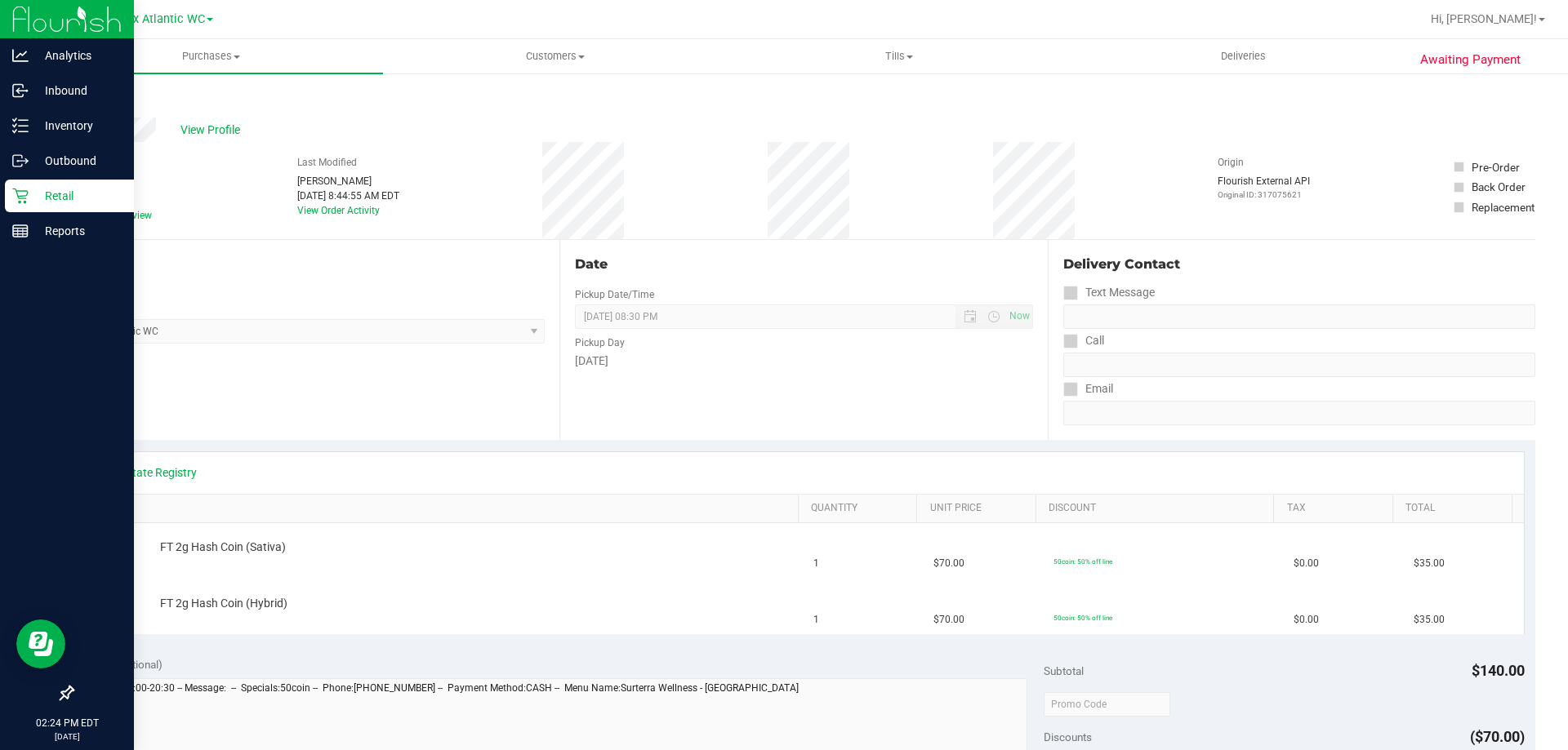
click at [60, 201] on p "Retail" at bounding box center [78, 196] width 98 height 20
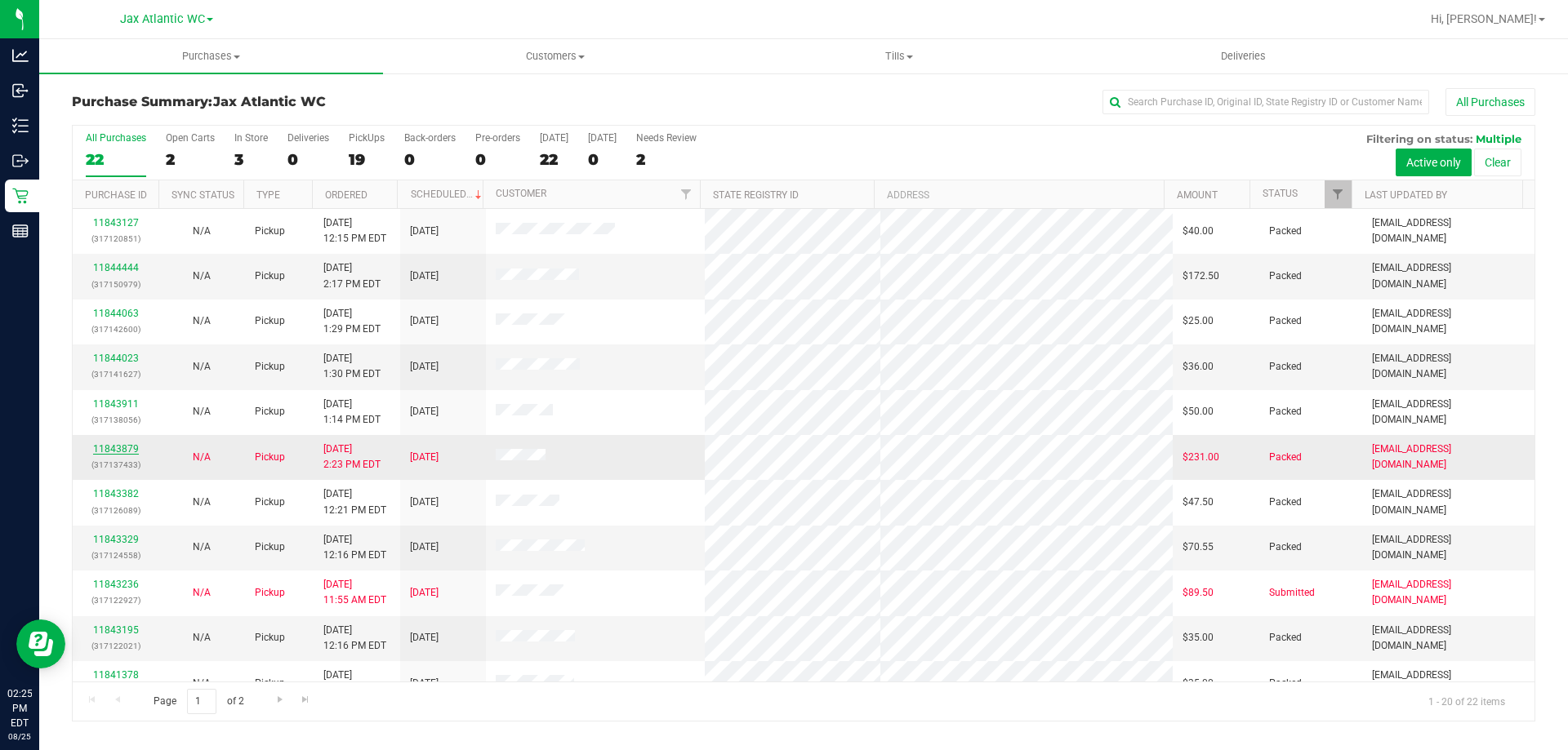
click at [121, 452] on link "11843879" at bounding box center [116, 449] width 46 height 11
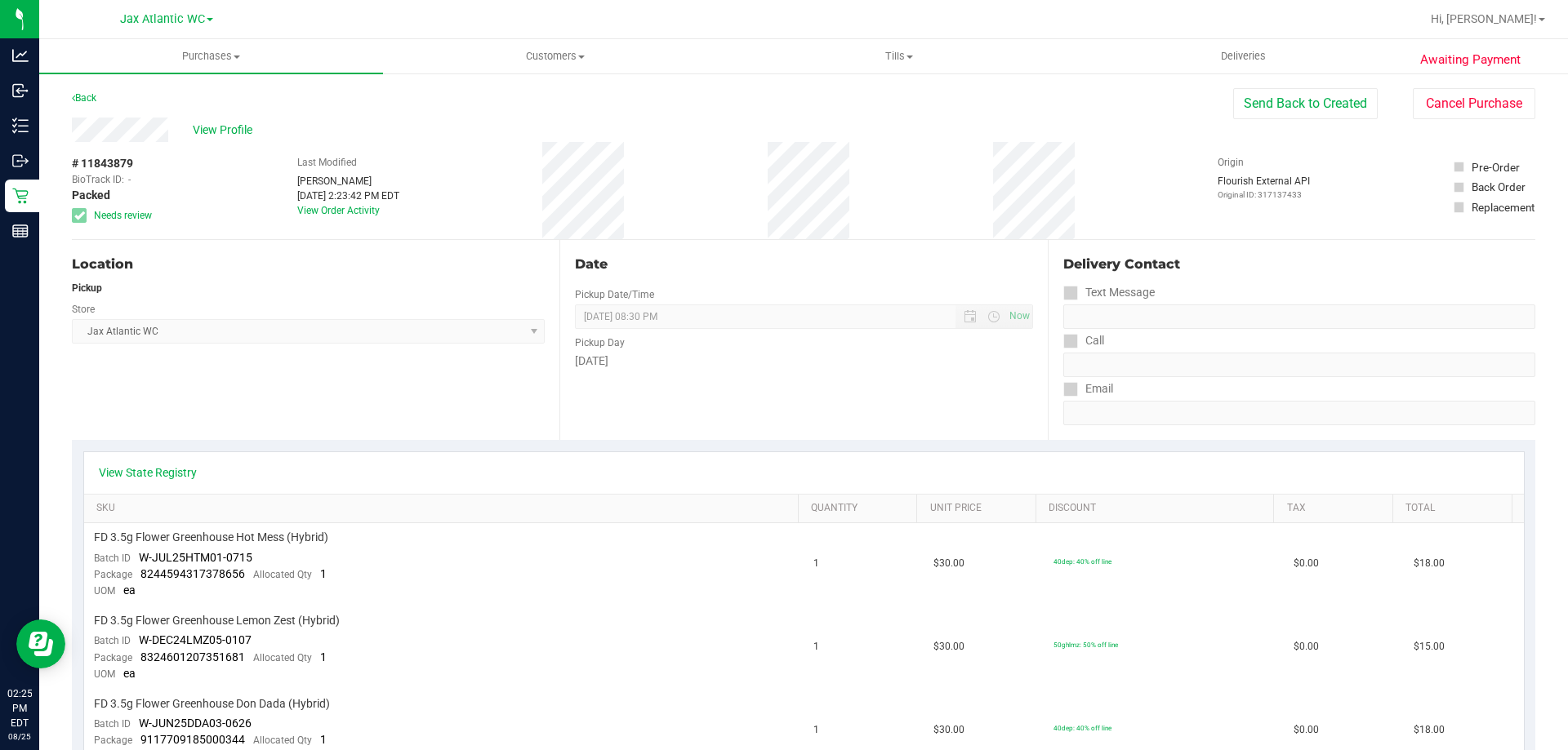
click at [74, 216] on span at bounding box center [79, 216] width 15 height 15
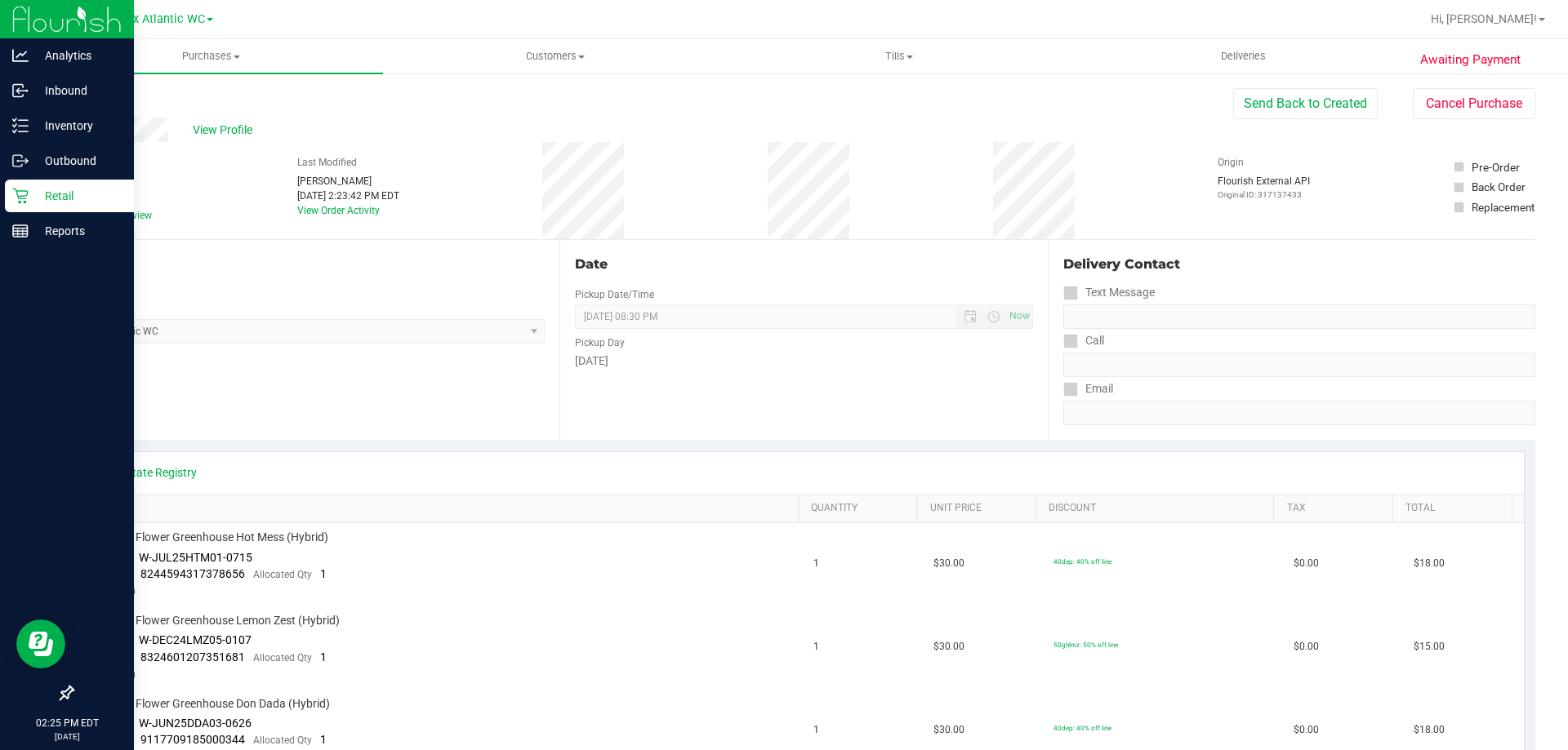
click at [26, 198] on icon at bounding box center [20, 196] width 16 height 16
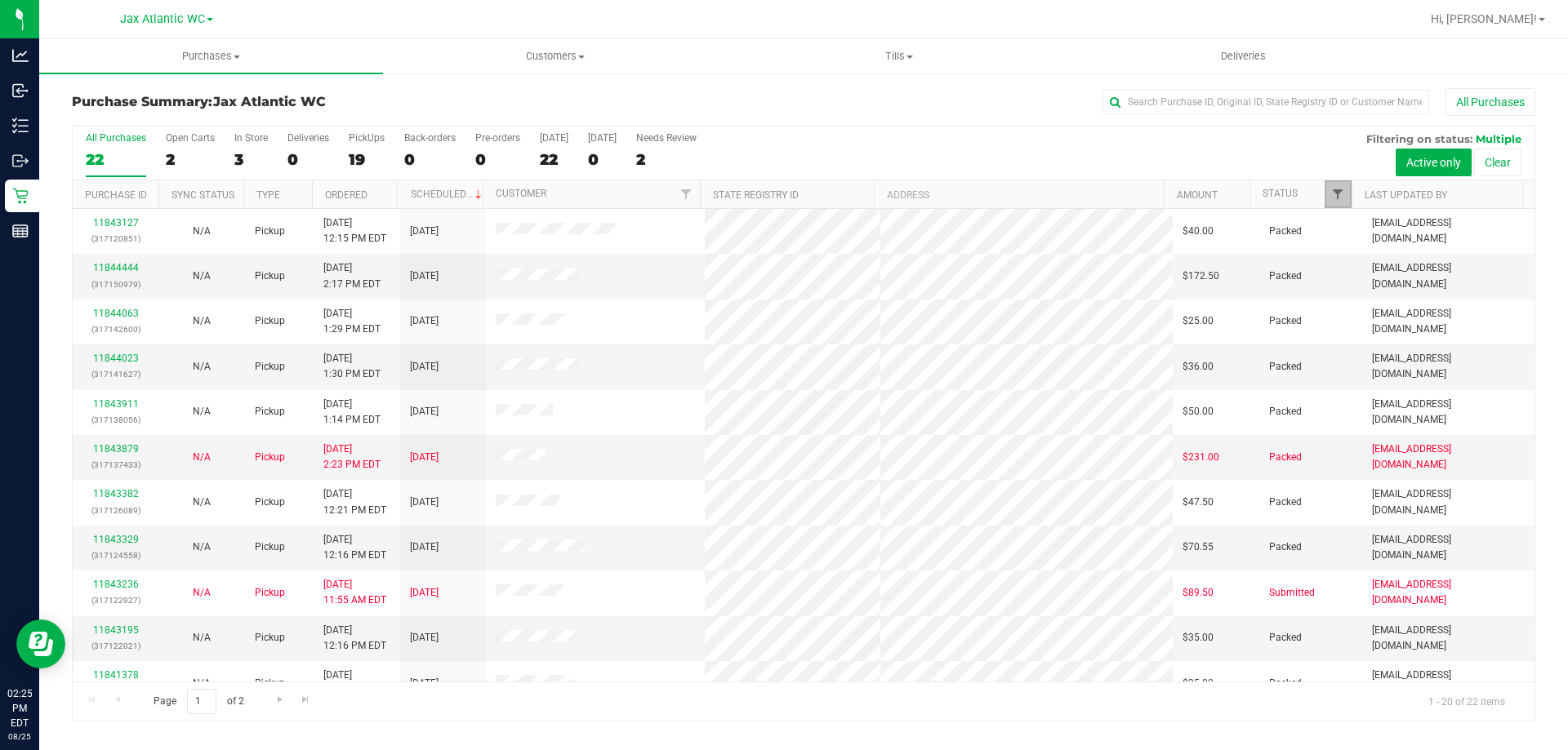
click at [1333, 193] on span "Filter" at bounding box center [1338, 194] width 13 height 13
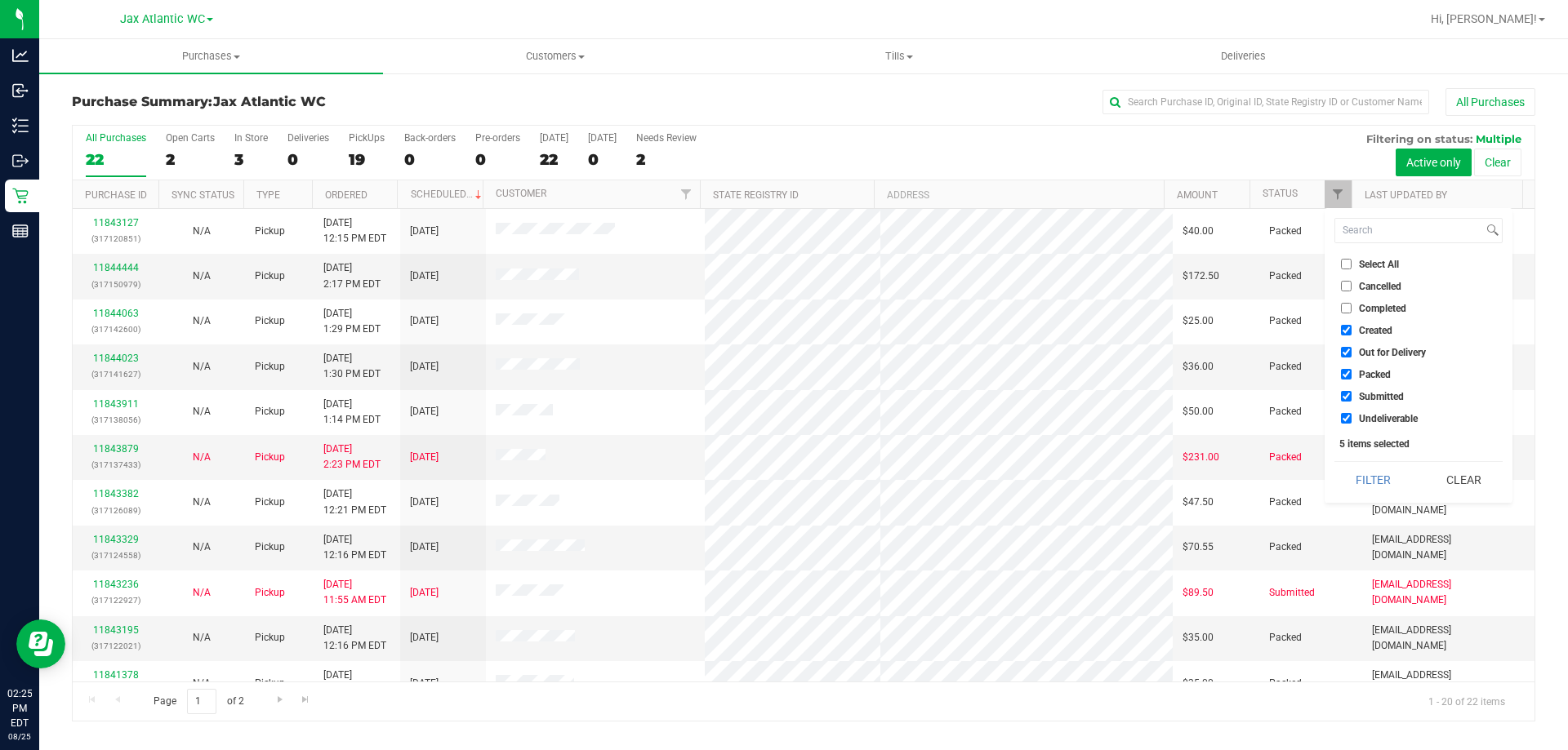
click at [1345, 327] on input "Created" at bounding box center [1346, 330] width 11 height 11
checkbox input "false"
click at [1348, 348] on input "Out for Delivery" at bounding box center [1346, 352] width 11 height 11
checkbox input "false"
click at [1343, 370] on input "Packed" at bounding box center [1346, 374] width 11 height 11
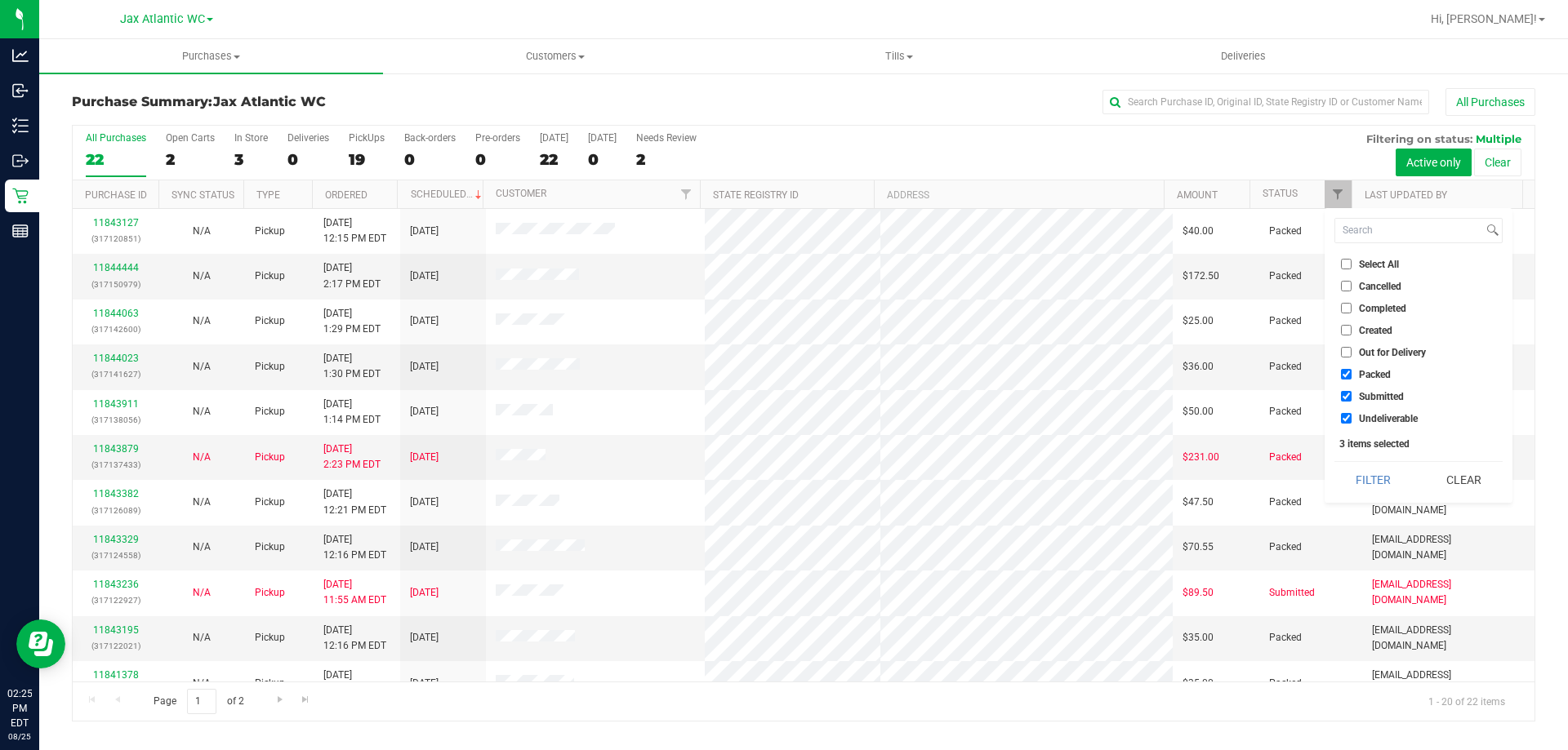
checkbox input "false"
click at [1345, 413] on input "Undeliverable" at bounding box center [1346, 418] width 11 height 11
checkbox input "false"
click at [1369, 467] on button "Filter" at bounding box center [1374, 480] width 78 height 36
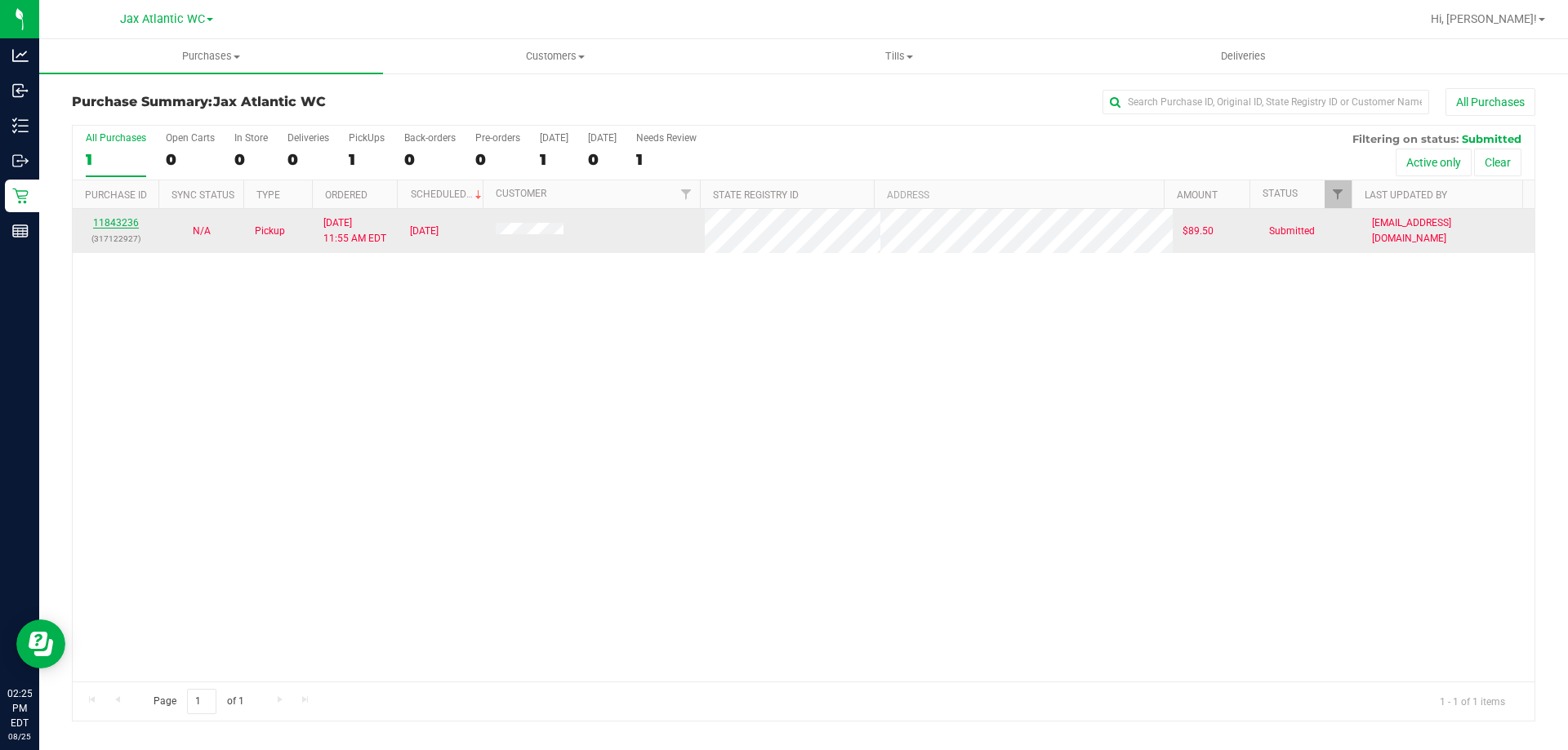
click at [114, 220] on link "11843236" at bounding box center [116, 223] width 46 height 11
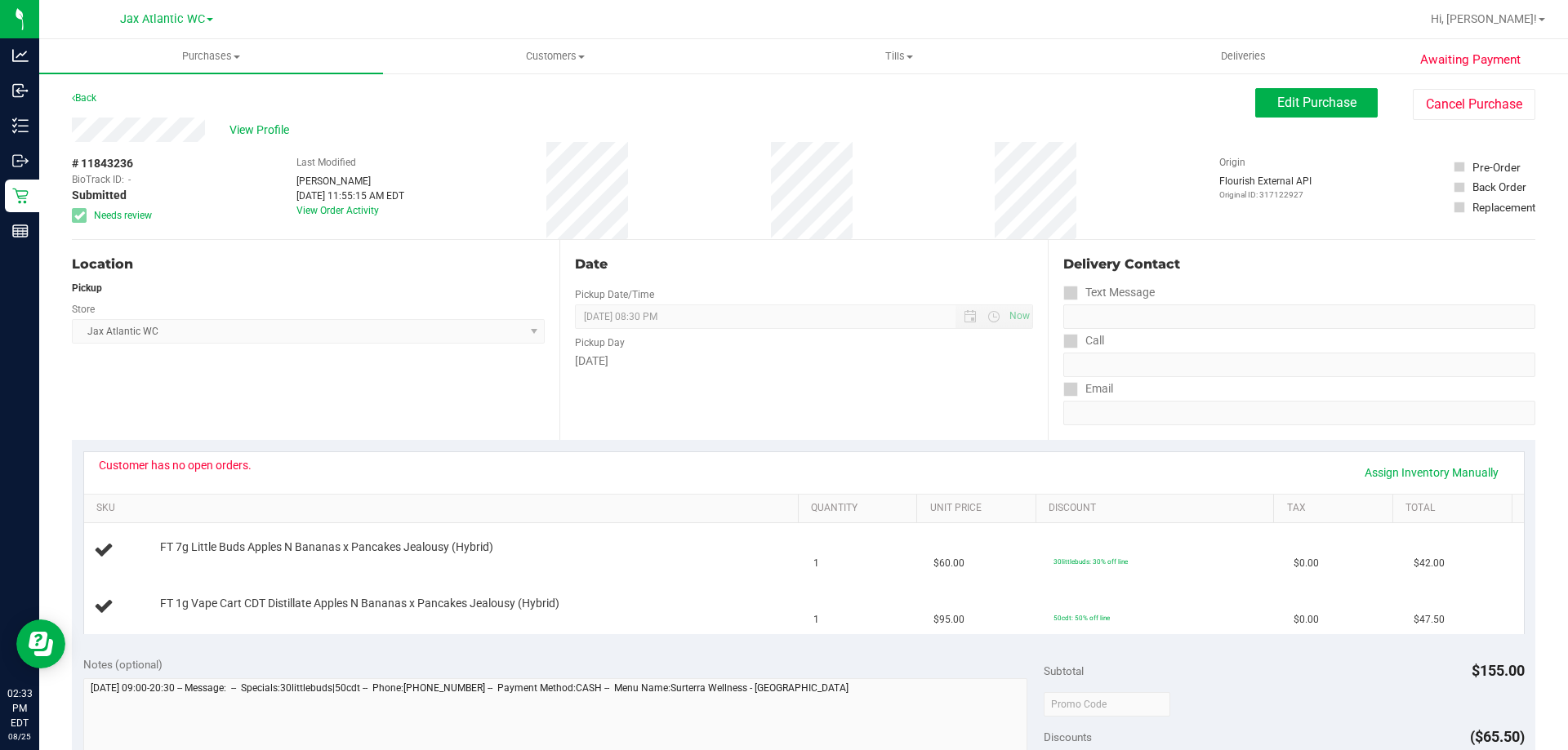
click at [131, 383] on div "Location Pickup Store Jax Atlantic WC Select Store Bonita Springs WC Boynton Be…" at bounding box center [315, 340] width 488 height 200
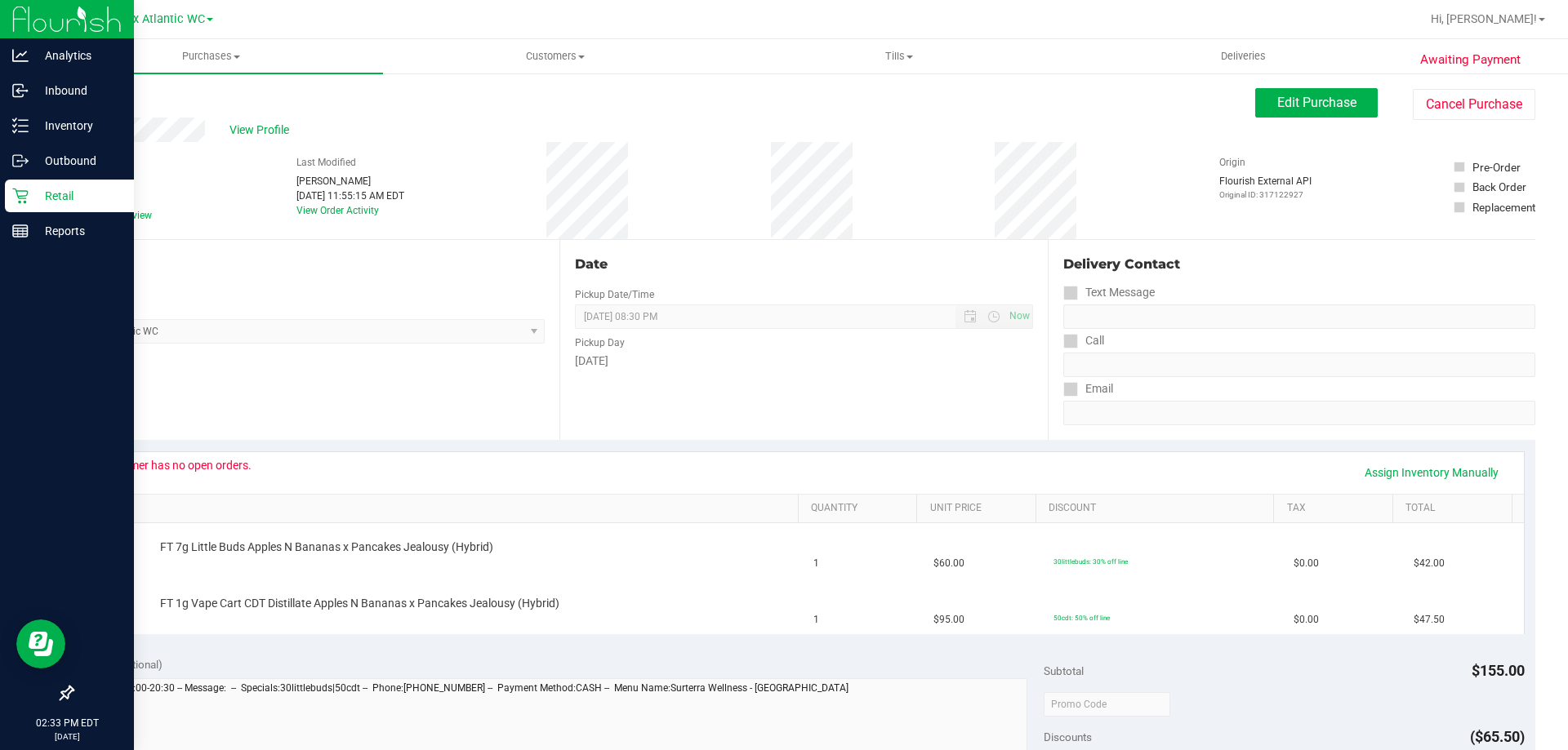
click at [48, 193] on p "Retail" at bounding box center [78, 196] width 98 height 20
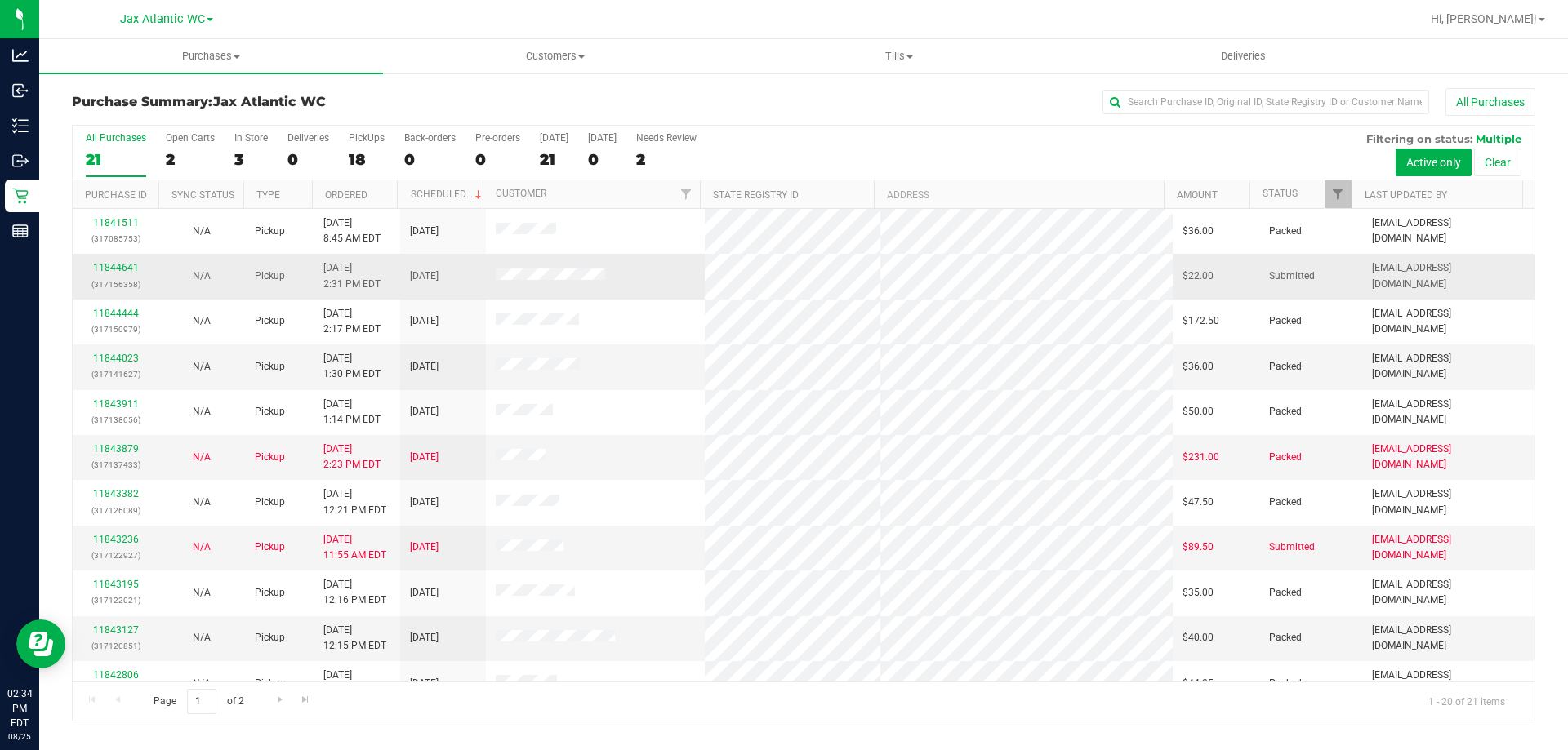
click at [101, 260] on td "11844641 (317156358)" at bounding box center [115, 276] width 86 height 45
click at [103, 267] on link "11844641" at bounding box center [116, 268] width 46 height 11
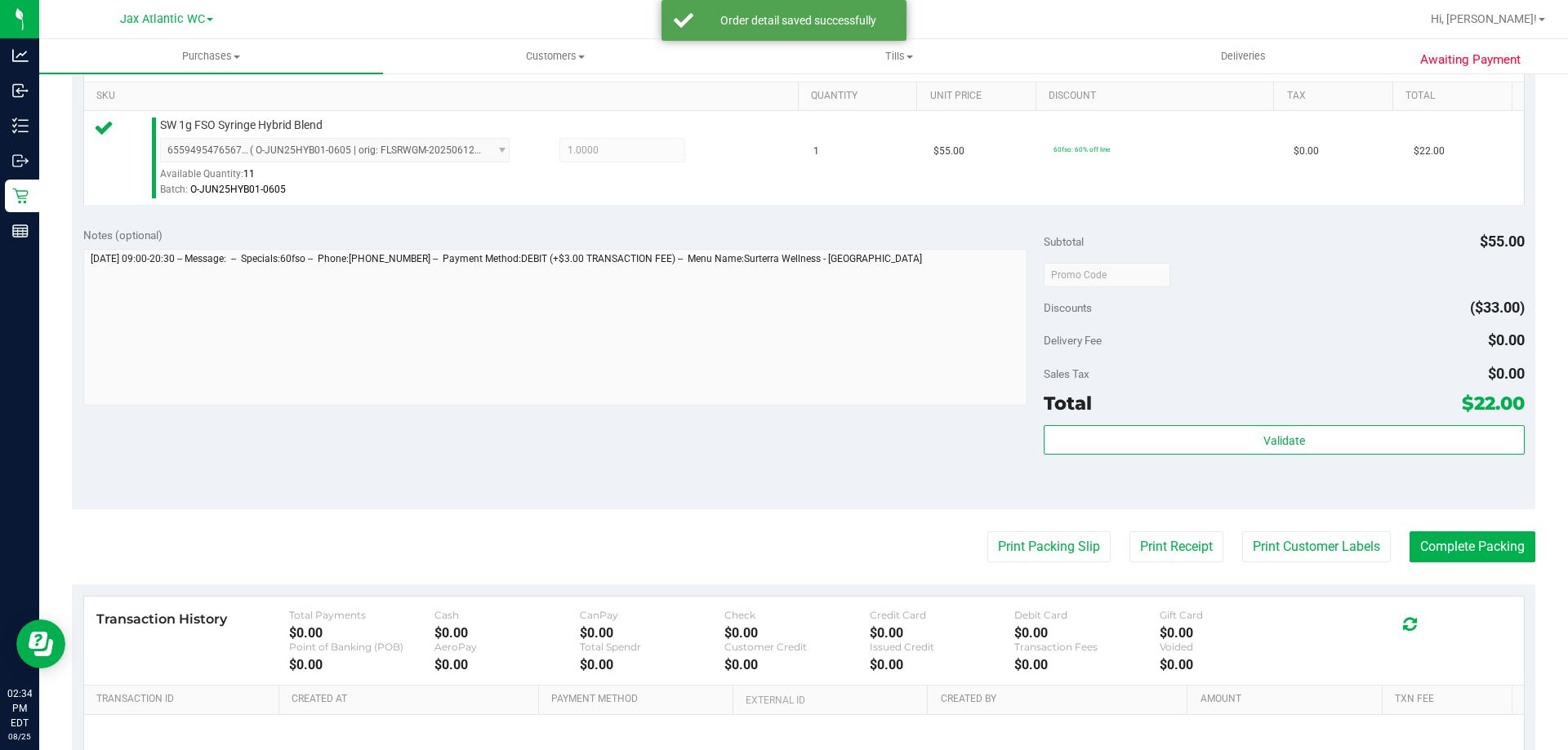
scroll to position [490, 0]
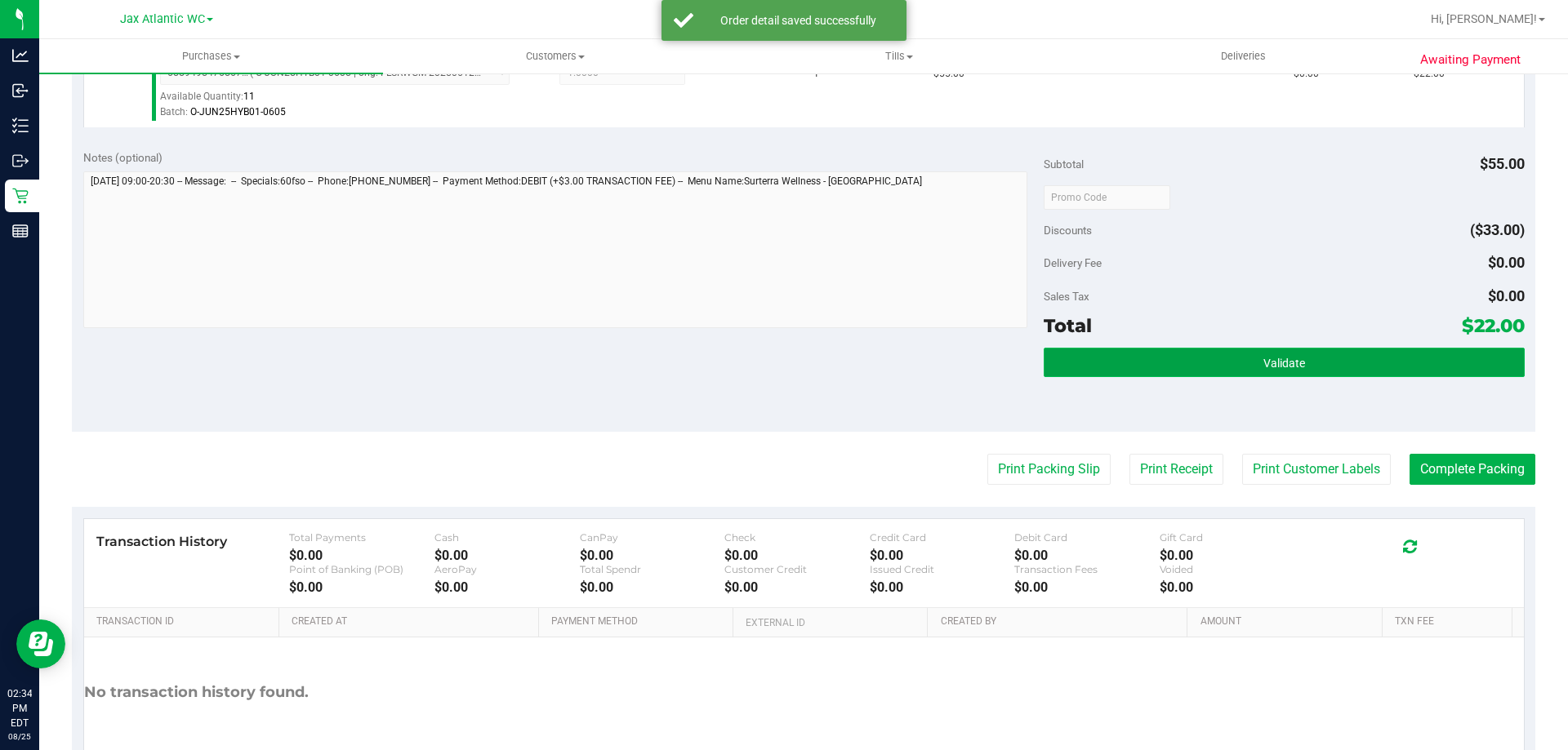
click at [1214, 356] on button "Validate" at bounding box center [1284, 363] width 480 height 29
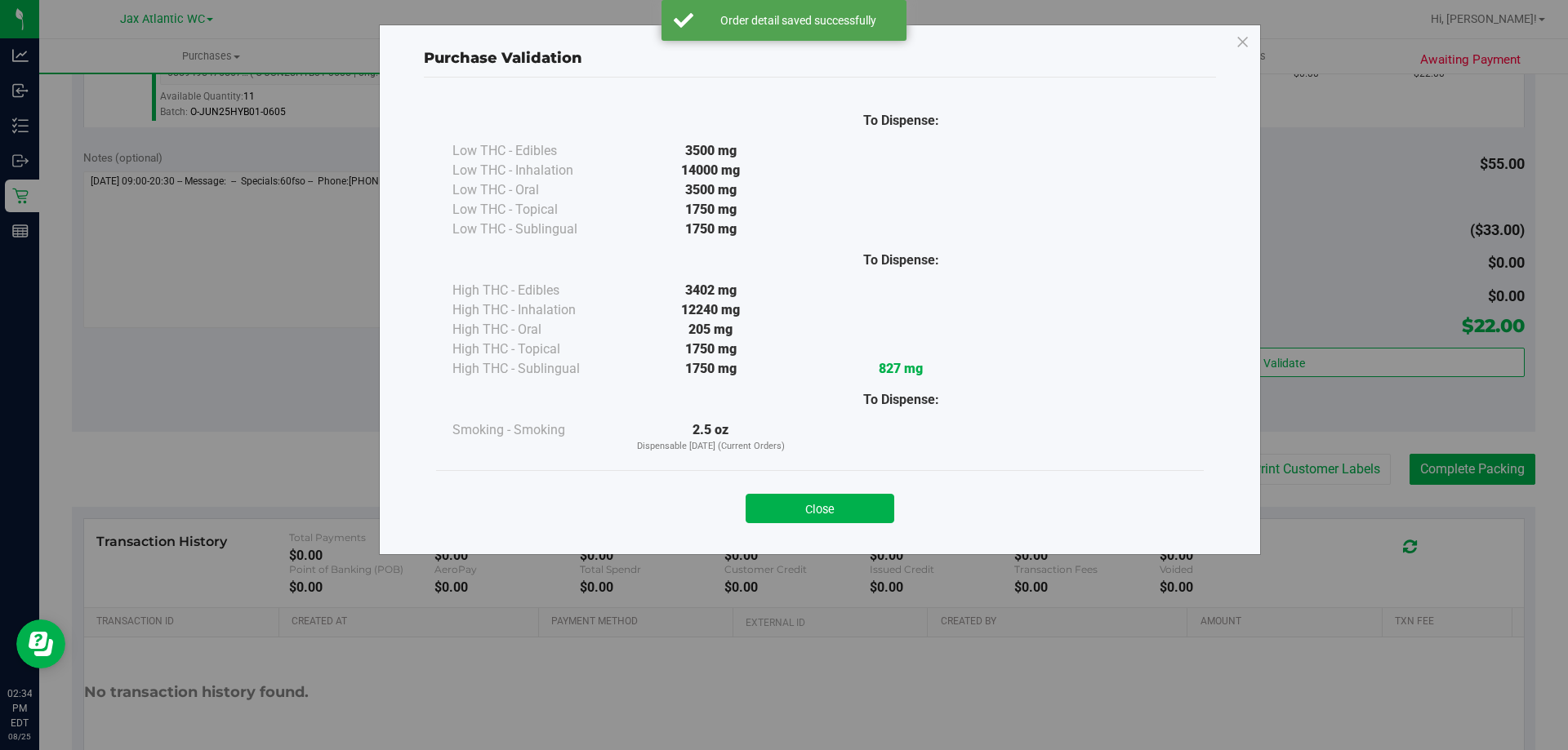
drag, startPoint x: 824, startPoint y: 505, endPoint x: 833, endPoint y: 506, distance: 9.1
click at [824, 506] on button "Close" at bounding box center [820, 509] width 149 height 29
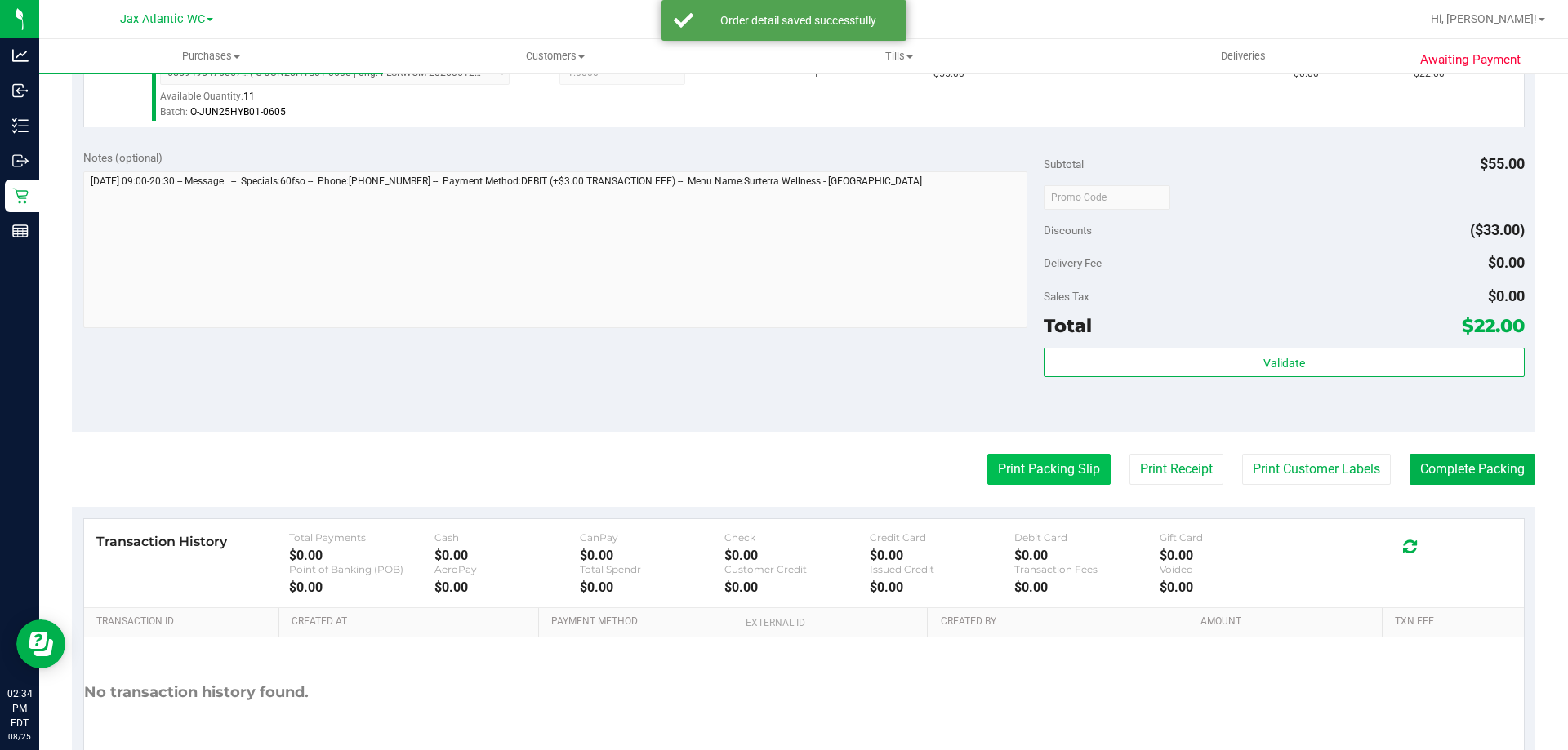
click at [1004, 479] on button "Print Packing Slip" at bounding box center [1048, 470] width 123 height 31
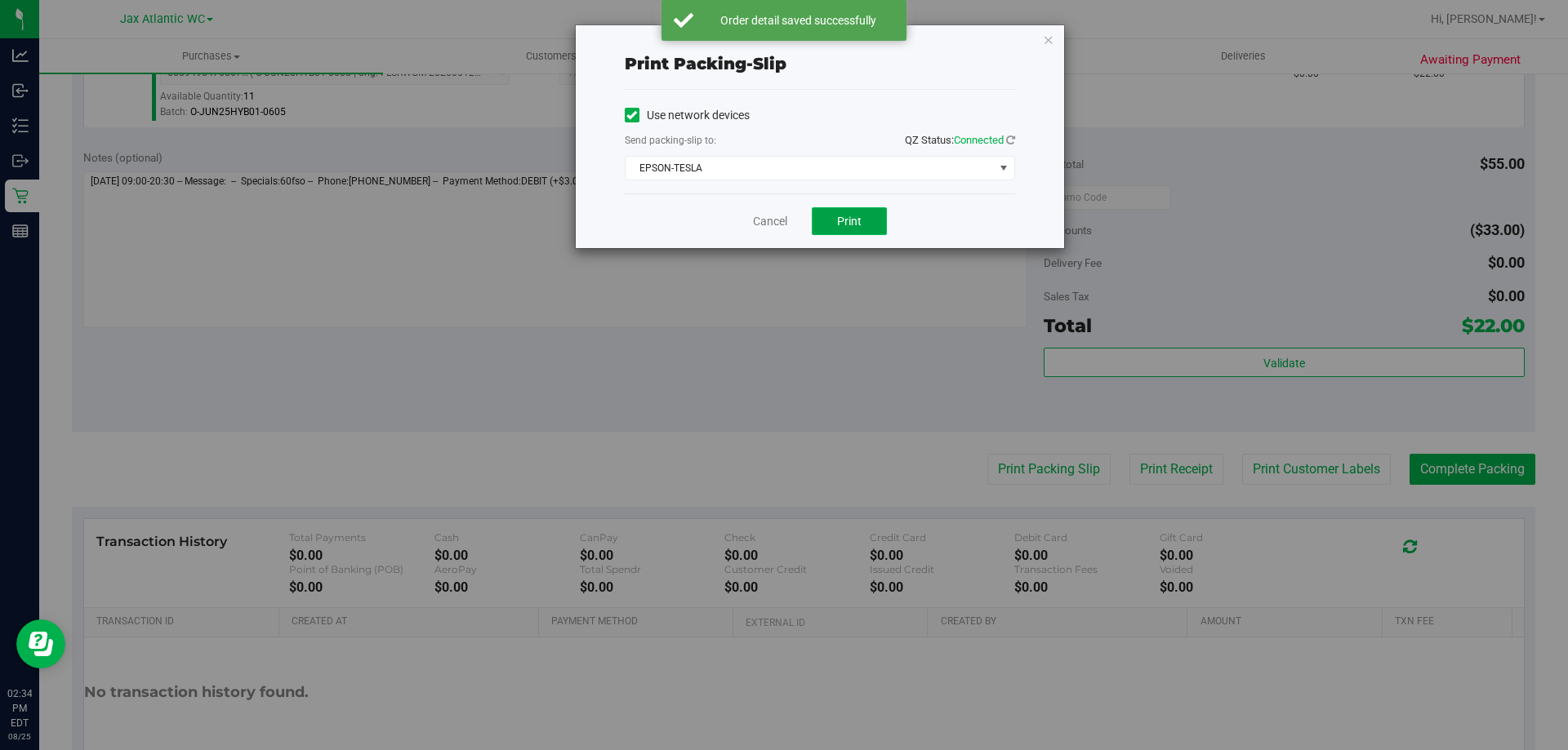
click at [865, 222] on button "Print" at bounding box center [849, 221] width 75 height 28
drag, startPoint x: 788, startPoint y: 223, endPoint x: 801, endPoint y: 231, distance: 15.3
click at [788, 223] on div "Cancel Print" at bounding box center [820, 221] width 391 height 55
click at [760, 221] on link "Cancel" at bounding box center [770, 221] width 34 height 17
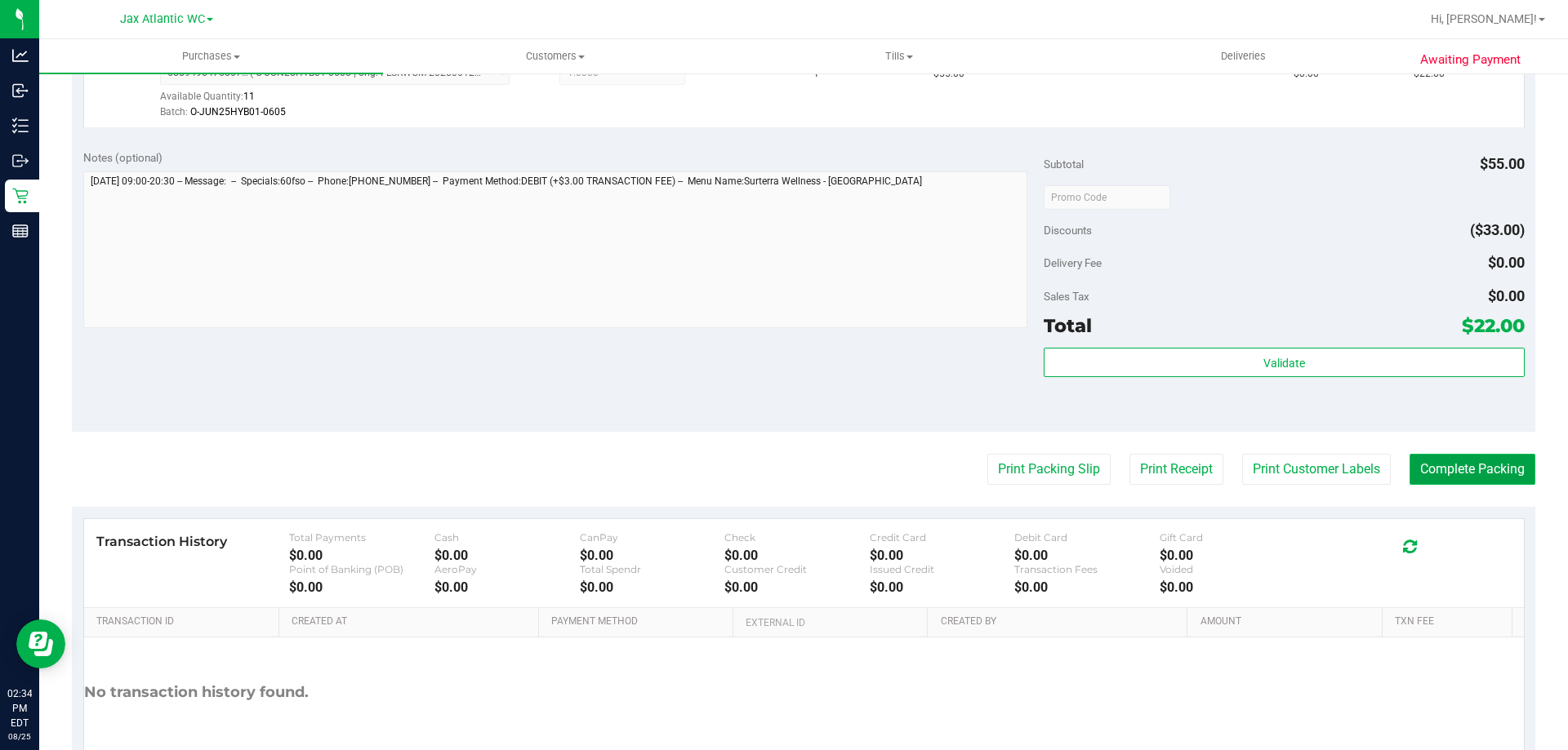
click at [1449, 468] on button "Complete Packing" at bounding box center [1472, 470] width 126 height 31
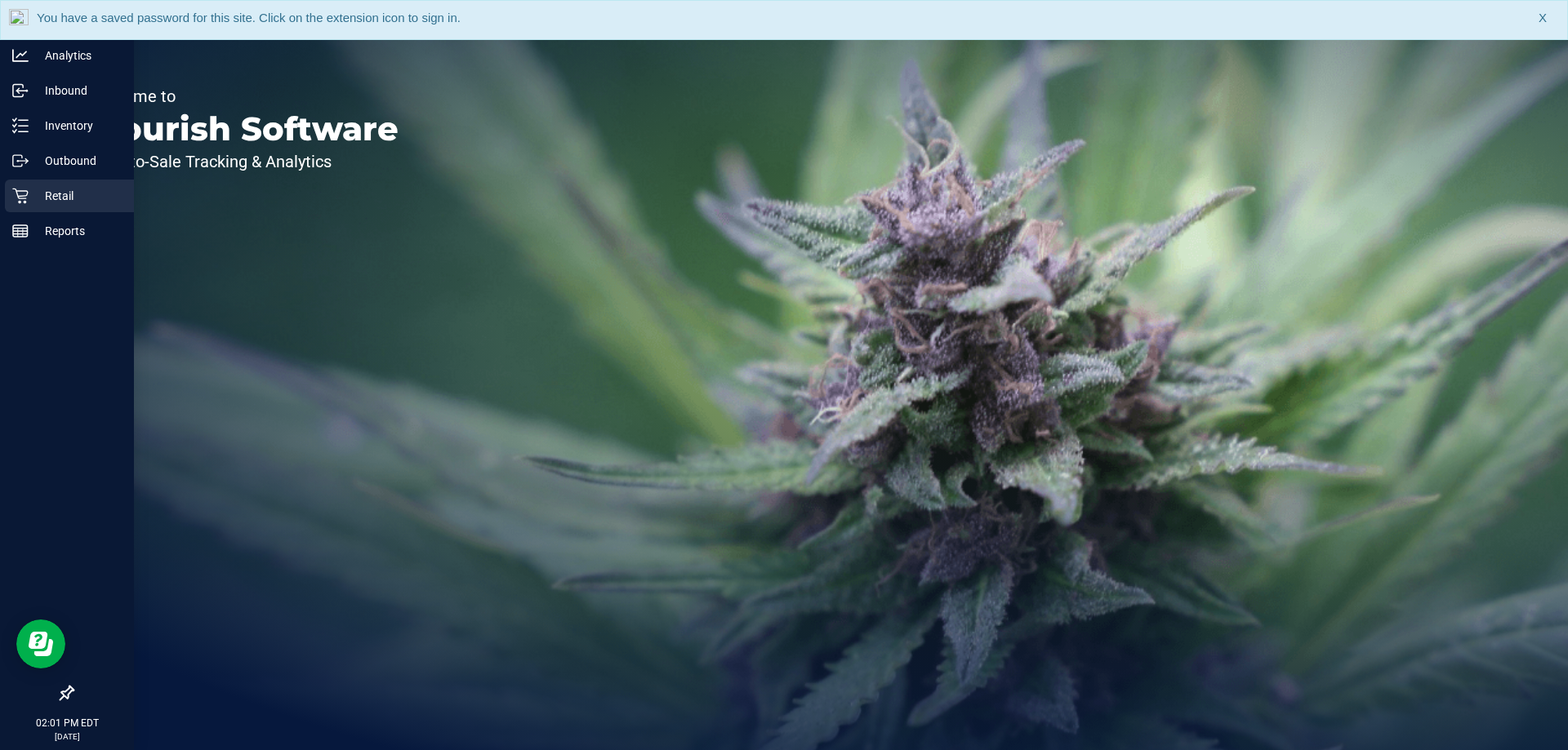
click at [15, 197] on icon at bounding box center [20, 196] width 16 height 16
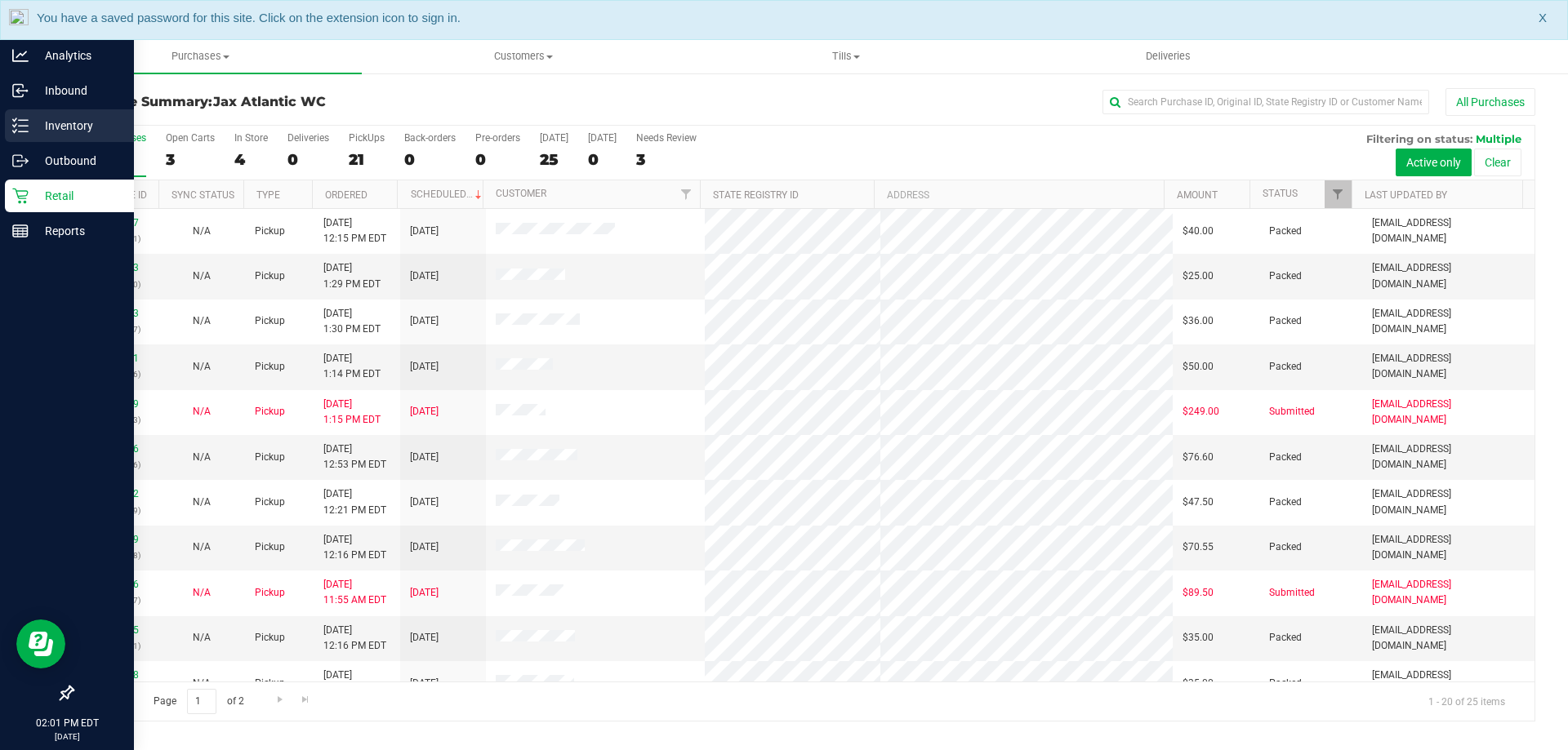
click at [62, 121] on p "Inventory" at bounding box center [78, 126] width 98 height 20
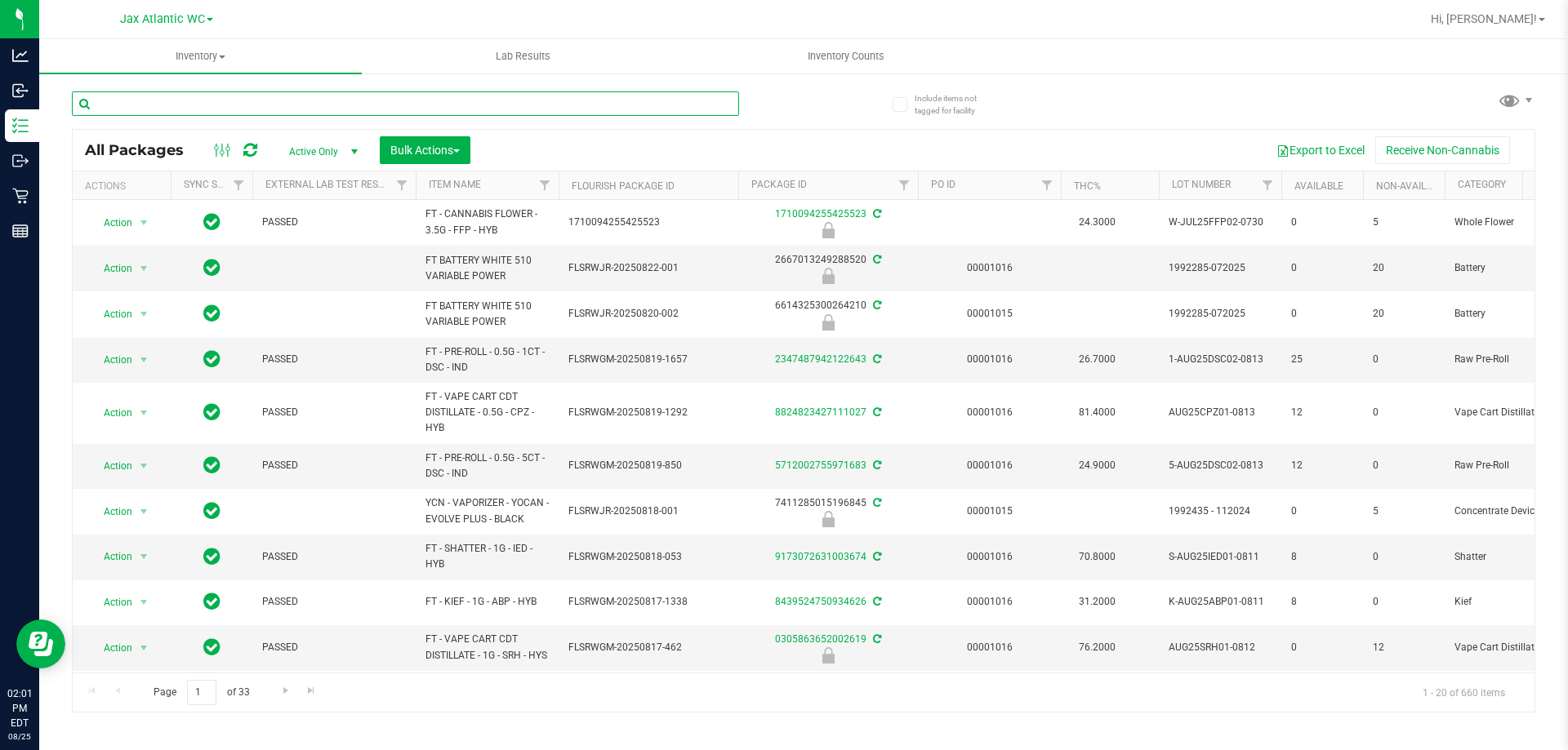
click at [199, 104] on input "text" at bounding box center [405, 104] width 667 height 25
type input "lmz"
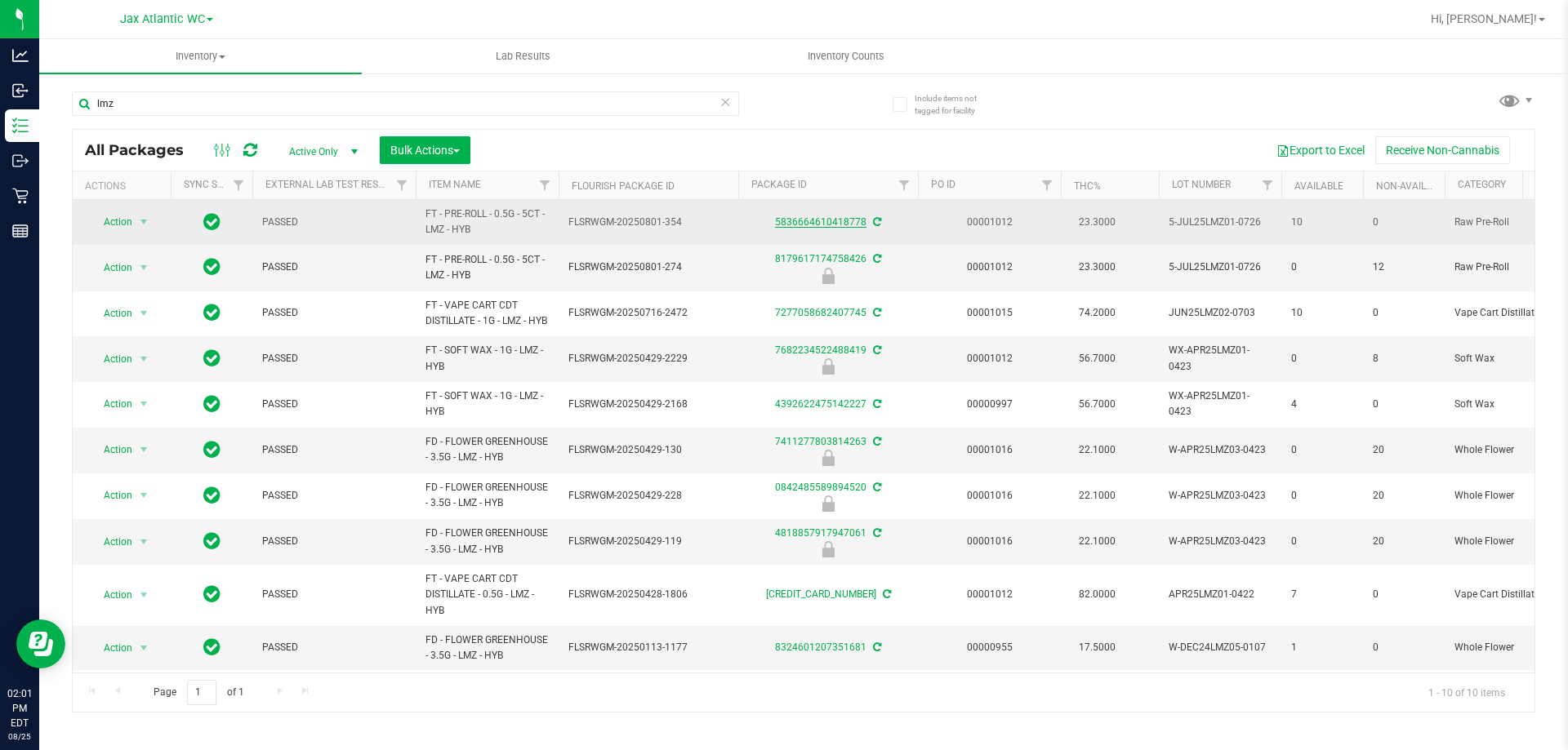
click at [829, 225] on link "5836664610418778" at bounding box center [820, 222] width 92 height 11
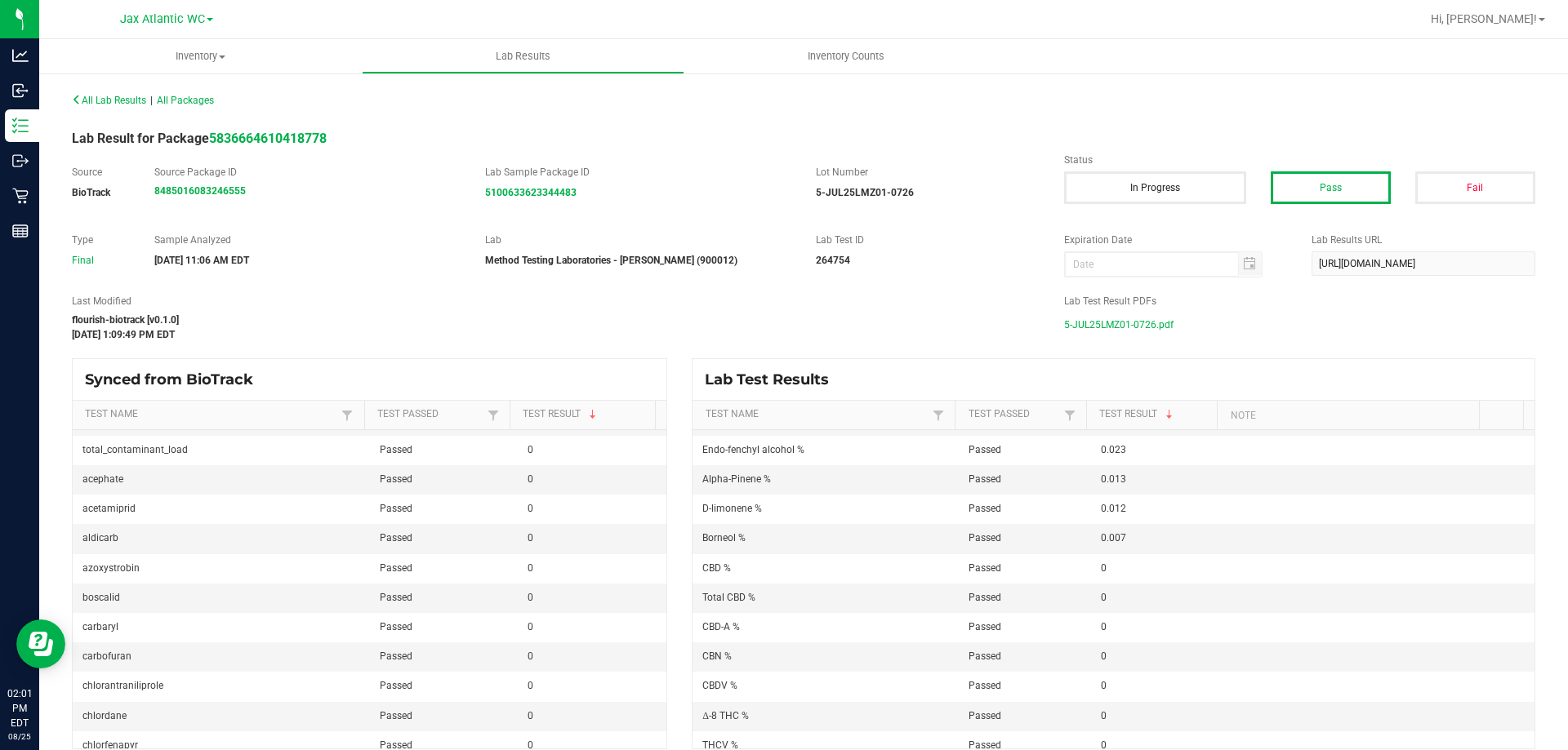
click at [1106, 325] on span "5-JUL25LMZ01-0726.pdf" at bounding box center [1119, 325] width 109 height 25
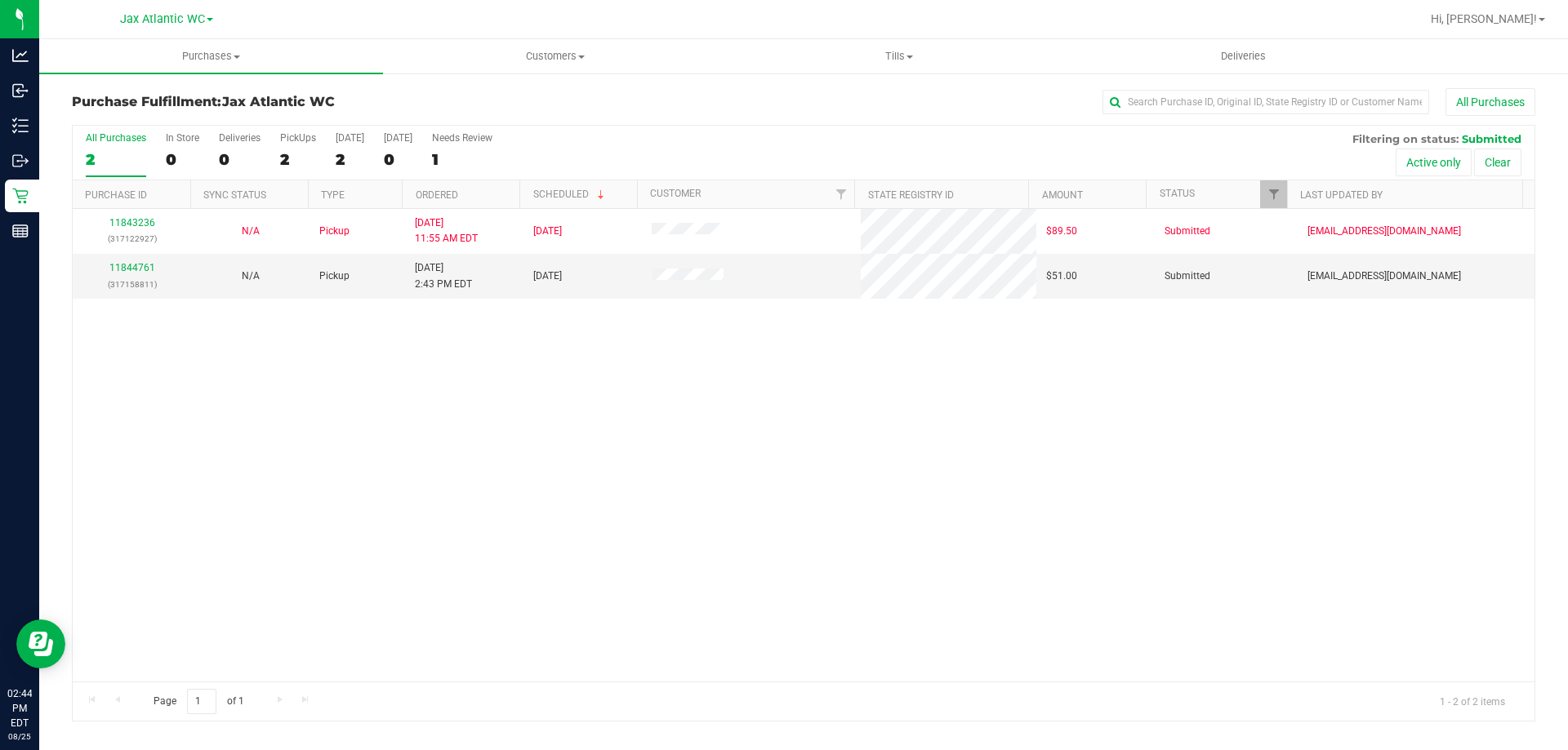
click at [101, 391] on div "11843236 (317122927) N/A Pickup [DATE] 11:55 AM EDT 8/25/2025 $89.50 Submitted …" at bounding box center [803, 445] width 1462 height 473
click at [129, 269] on link "11844761" at bounding box center [132, 268] width 46 height 11
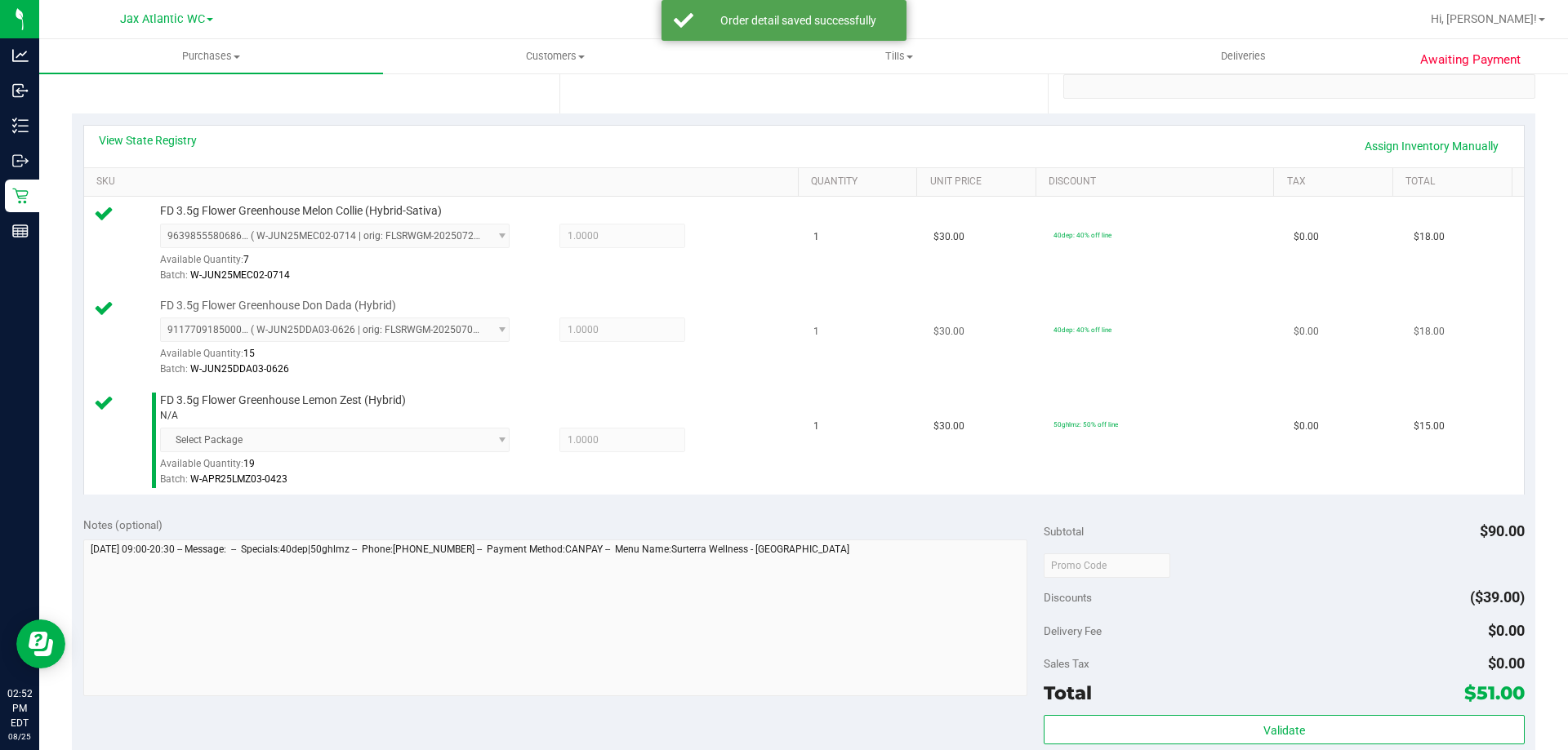
scroll to position [653, 0]
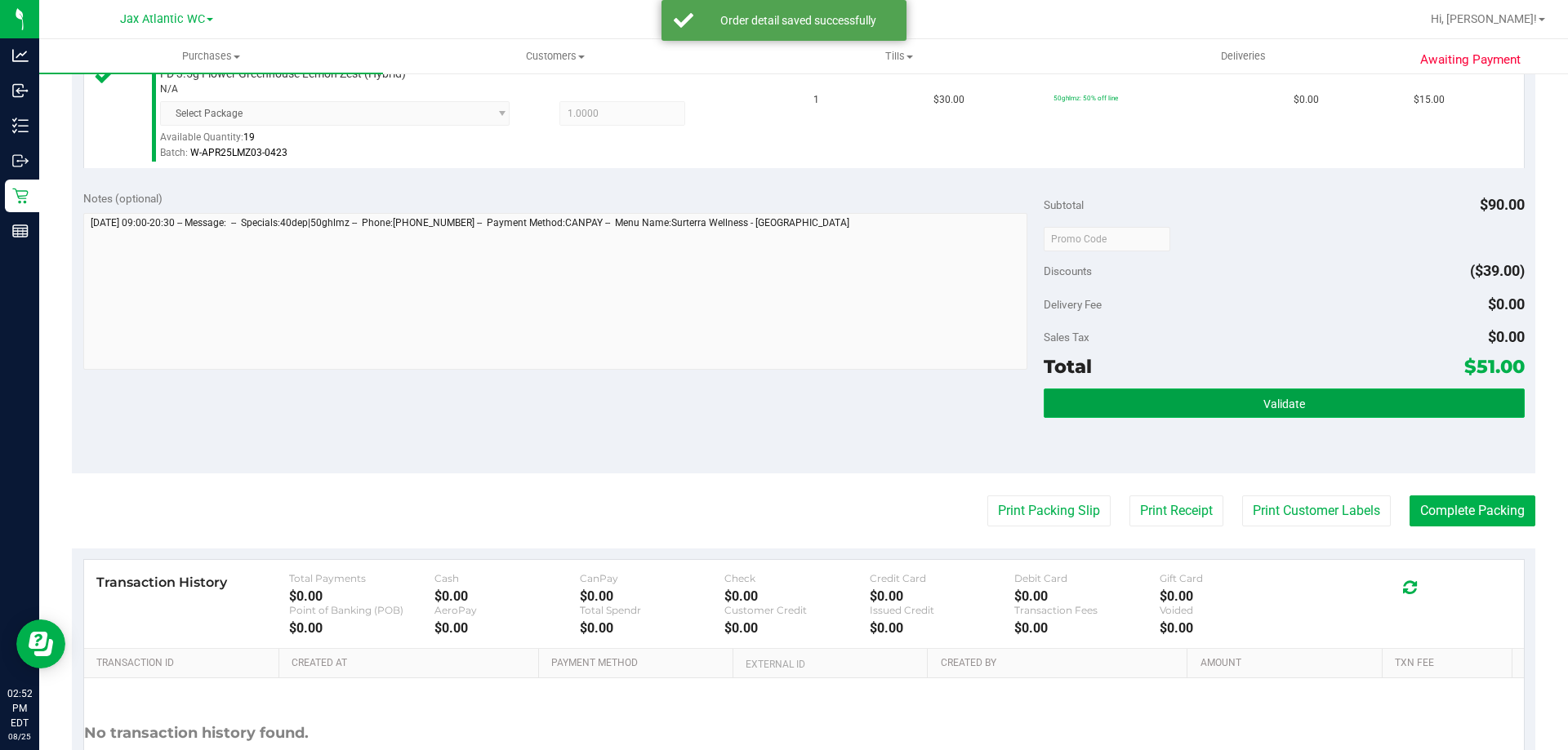
click at [1327, 390] on button "Validate" at bounding box center [1284, 404] width 480 height 29
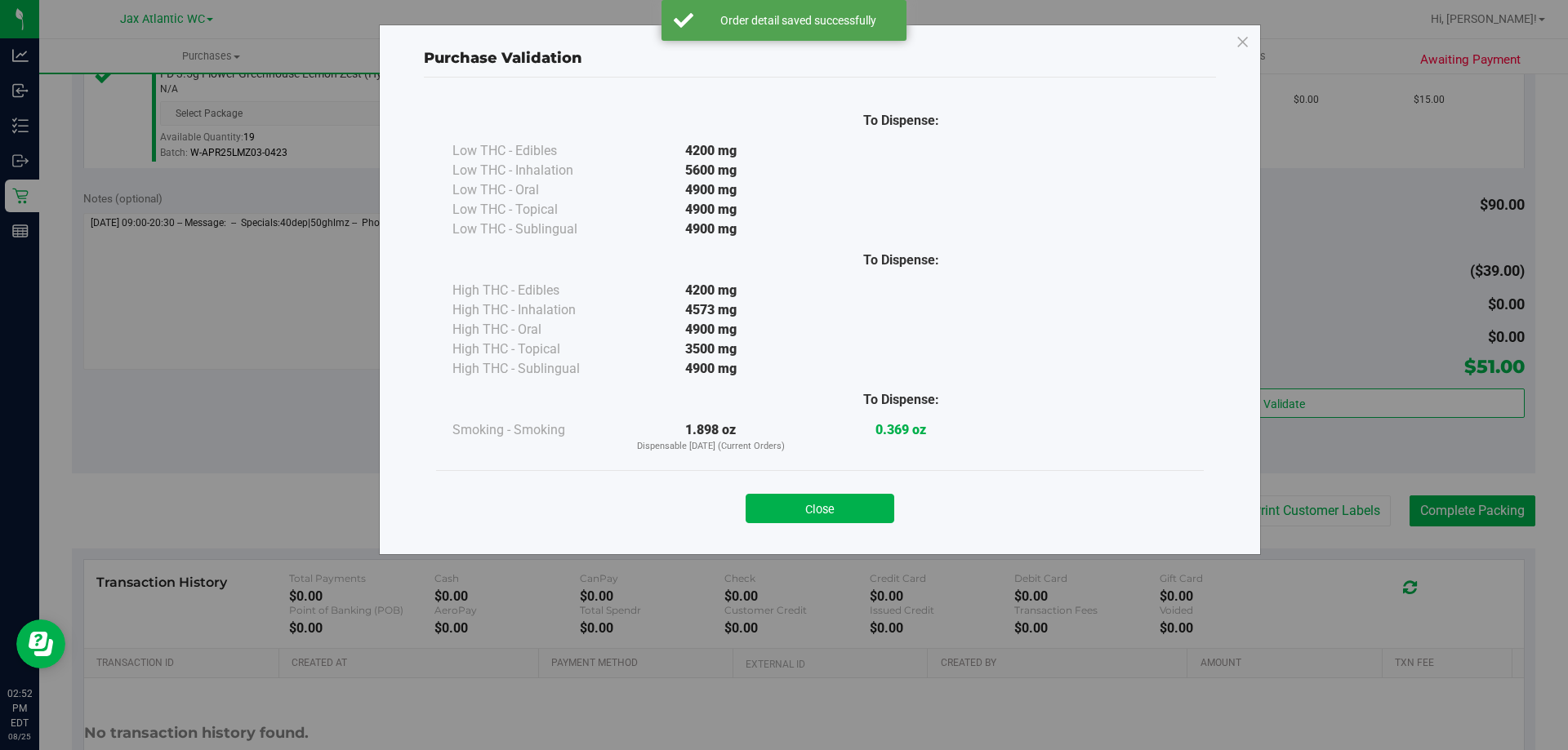
drag, startPoint x: 807, startPoint y: 505, endPoint x: 1029, endPoint y: 494, distance: 222.3
click at [808, 505] on button "Close" at bounding box center [820, 509] width 149 height 29
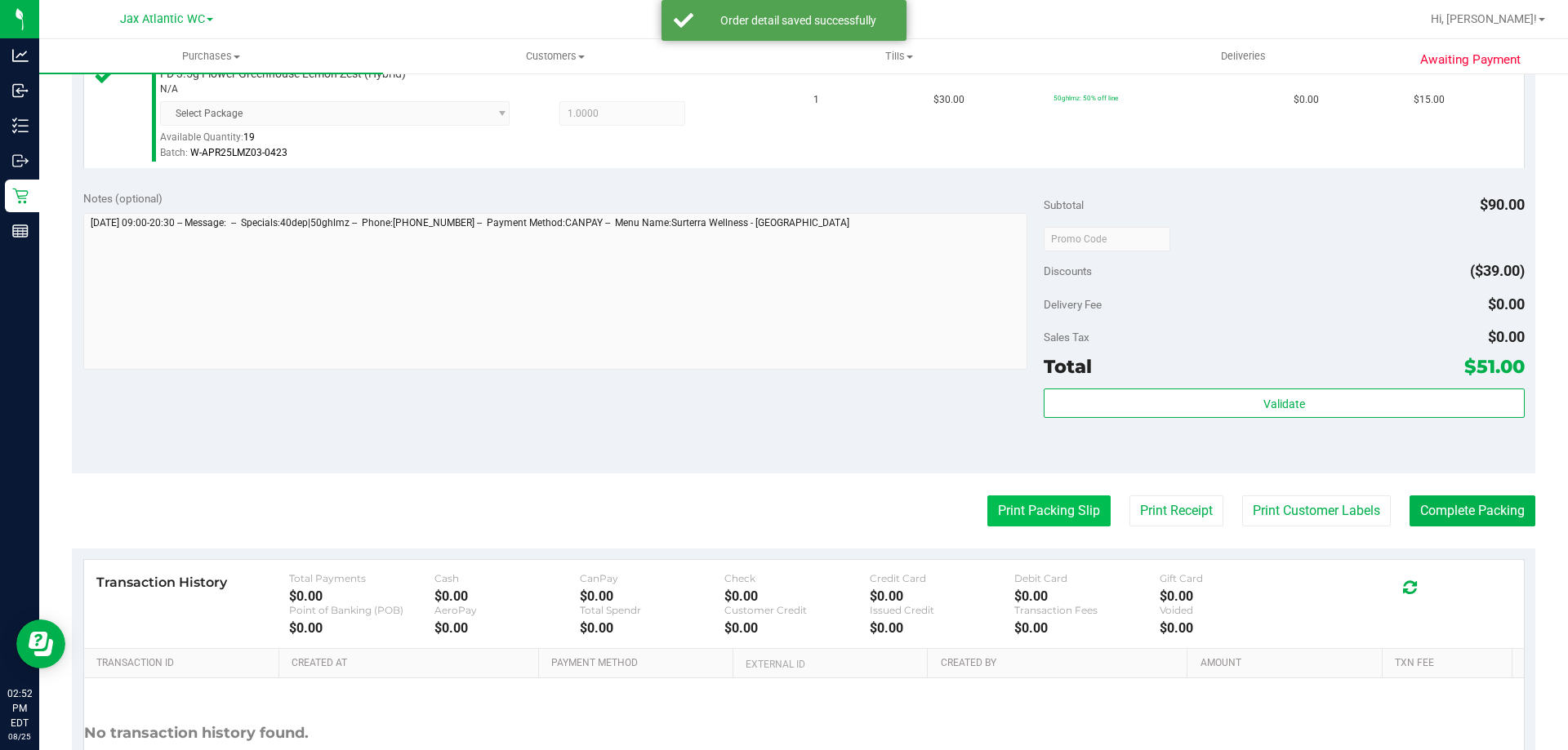
click at [1051, 510] on button "Print Packing Slip" at bounding box center [1048, 511] width 123 height 31
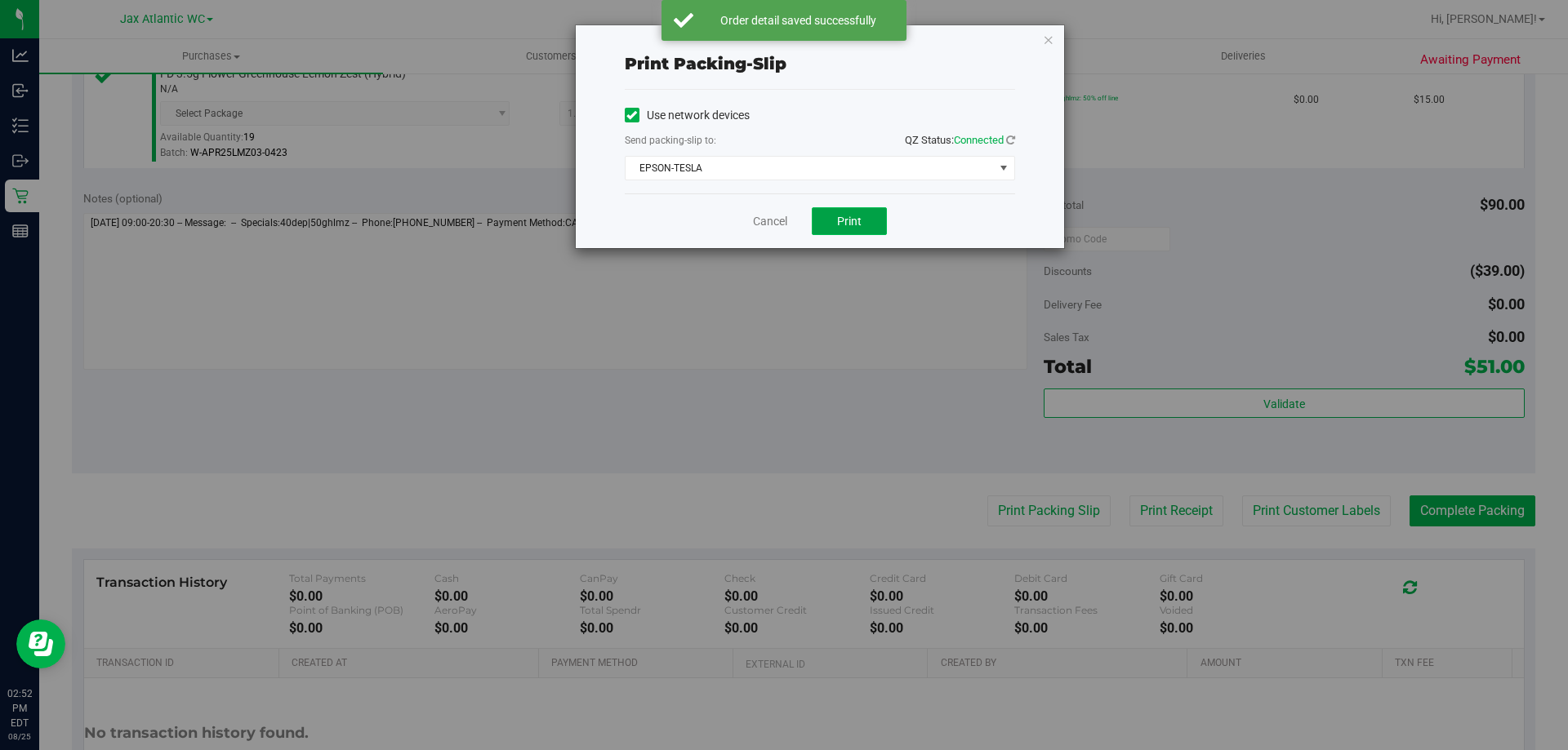
drag, startPoint x: 827, startPoint y: 222, endPoint x: 817, endPoint y: 212, distance: 14.1
click at [828, 222] on button "Print" at bounding box center [849, 221] width 75 height 28
click at [765, 217] on link "Cancel" at bounding box center [770, 221] width 34 height 17
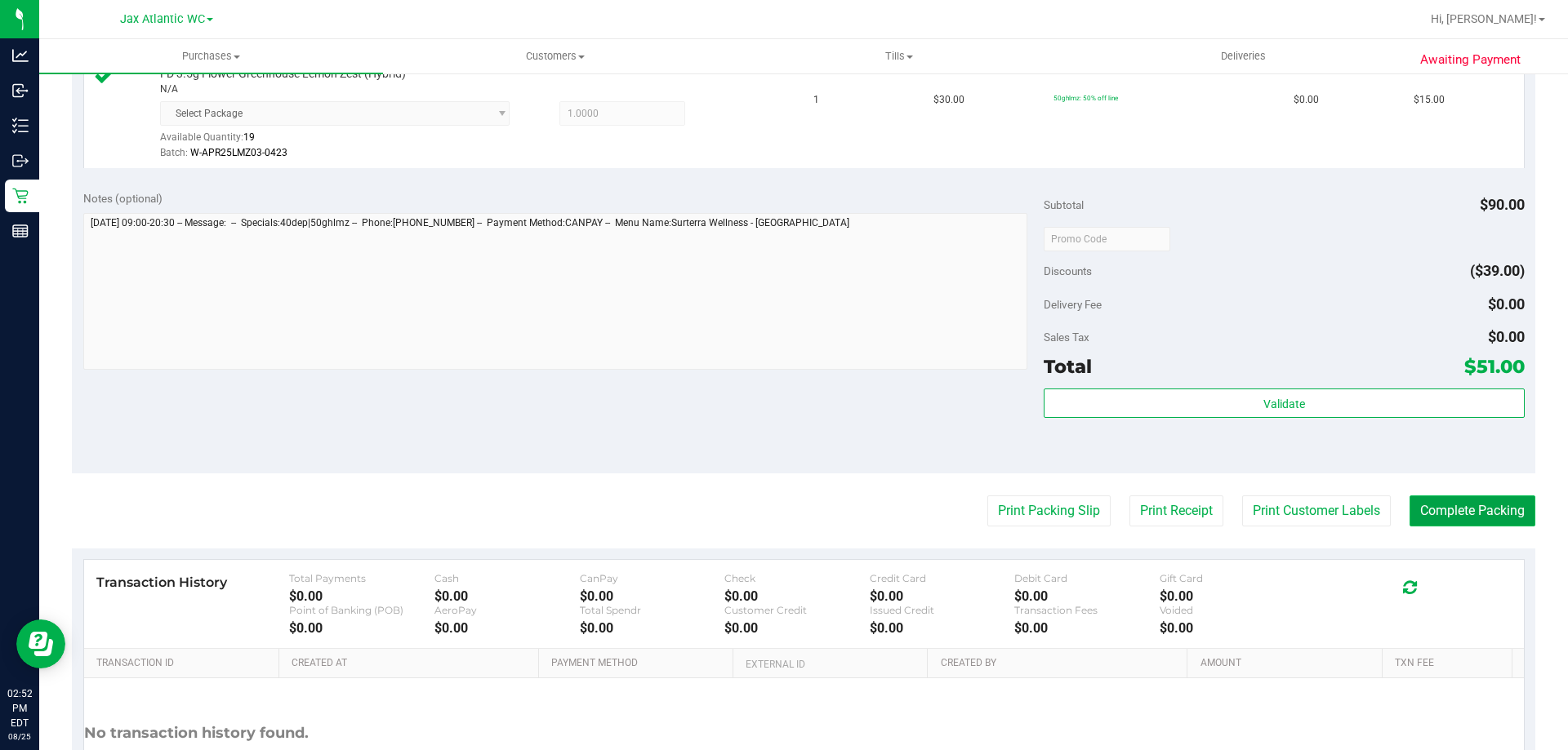
click at [1499, 522] on button "Complete Packing" at bounding box center [1472, 511] width 126 height 31
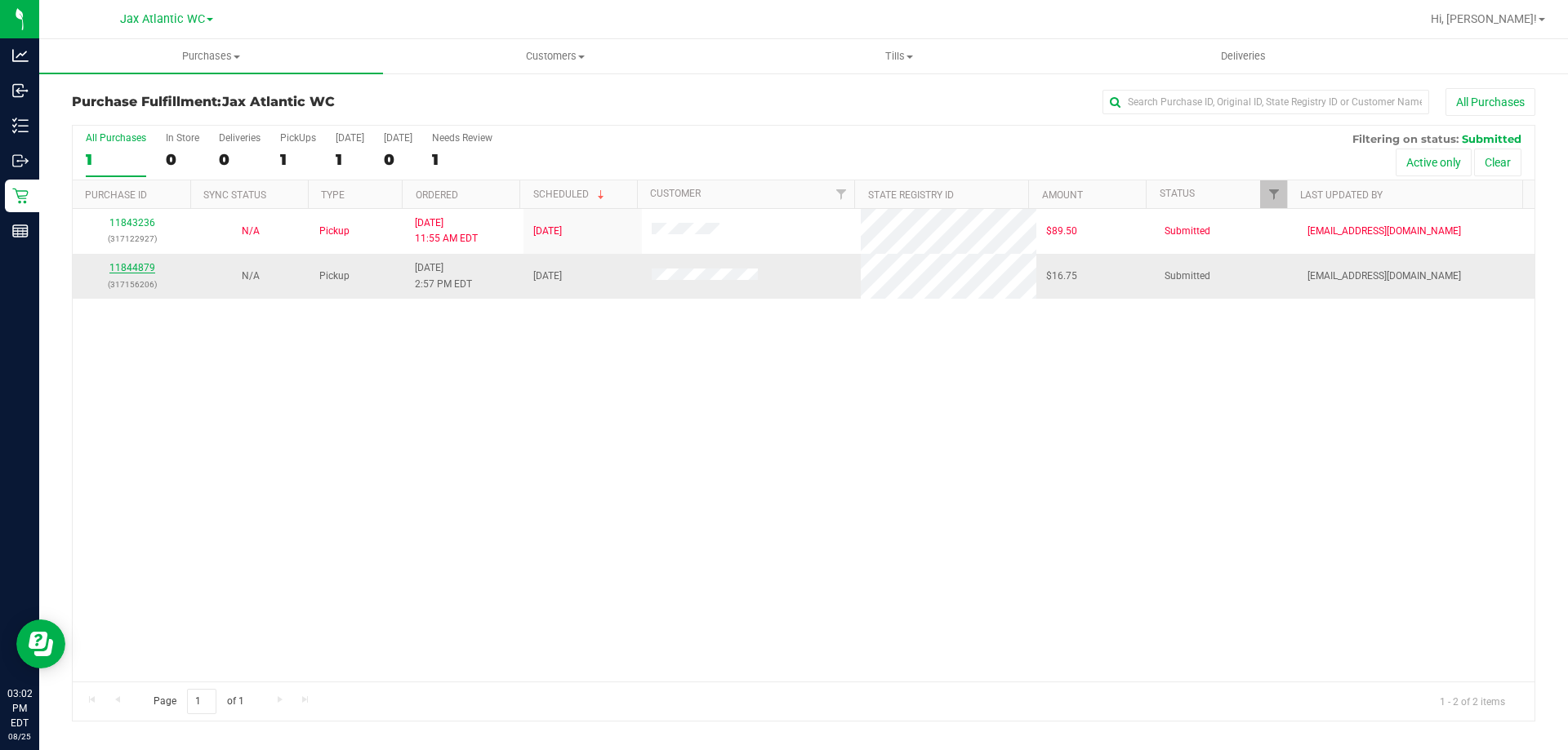
click at [140, 266] on link "11844879" at bounding box center [132, 268] width 46 height 11
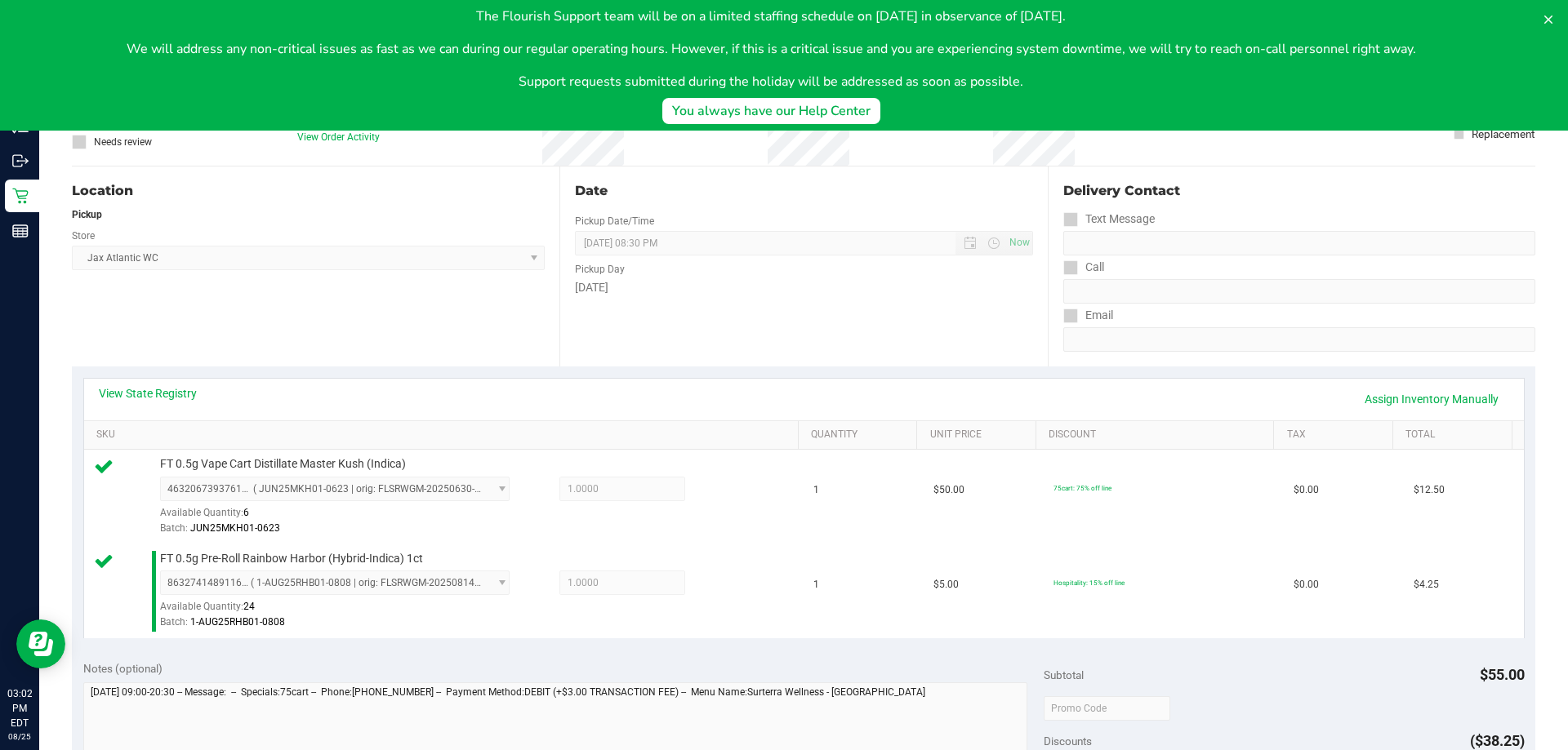
scroll to position [490, 0]
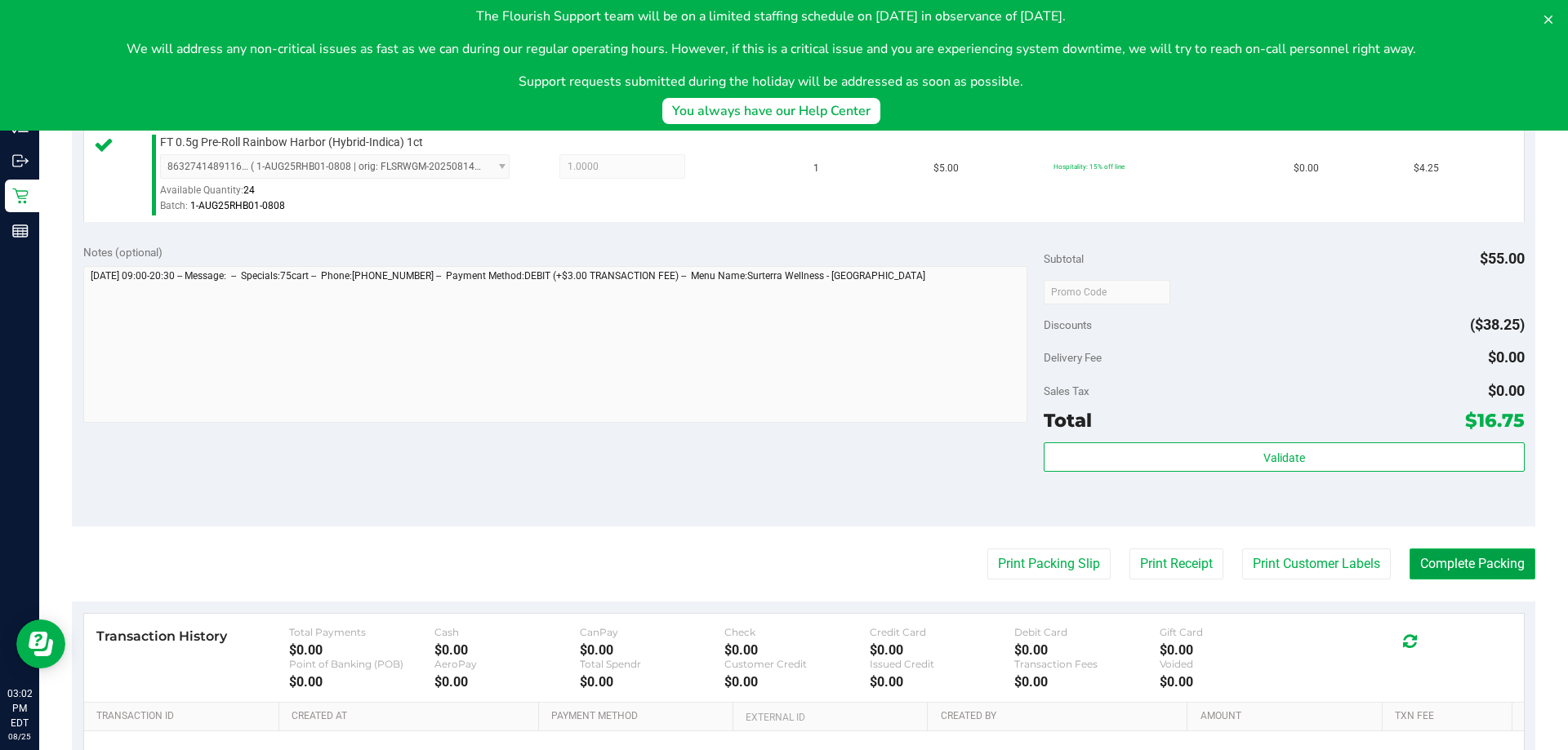
click at [1430, 561] on button "Complete Packing" at bounding box center [1472, 565] width 126 height 31
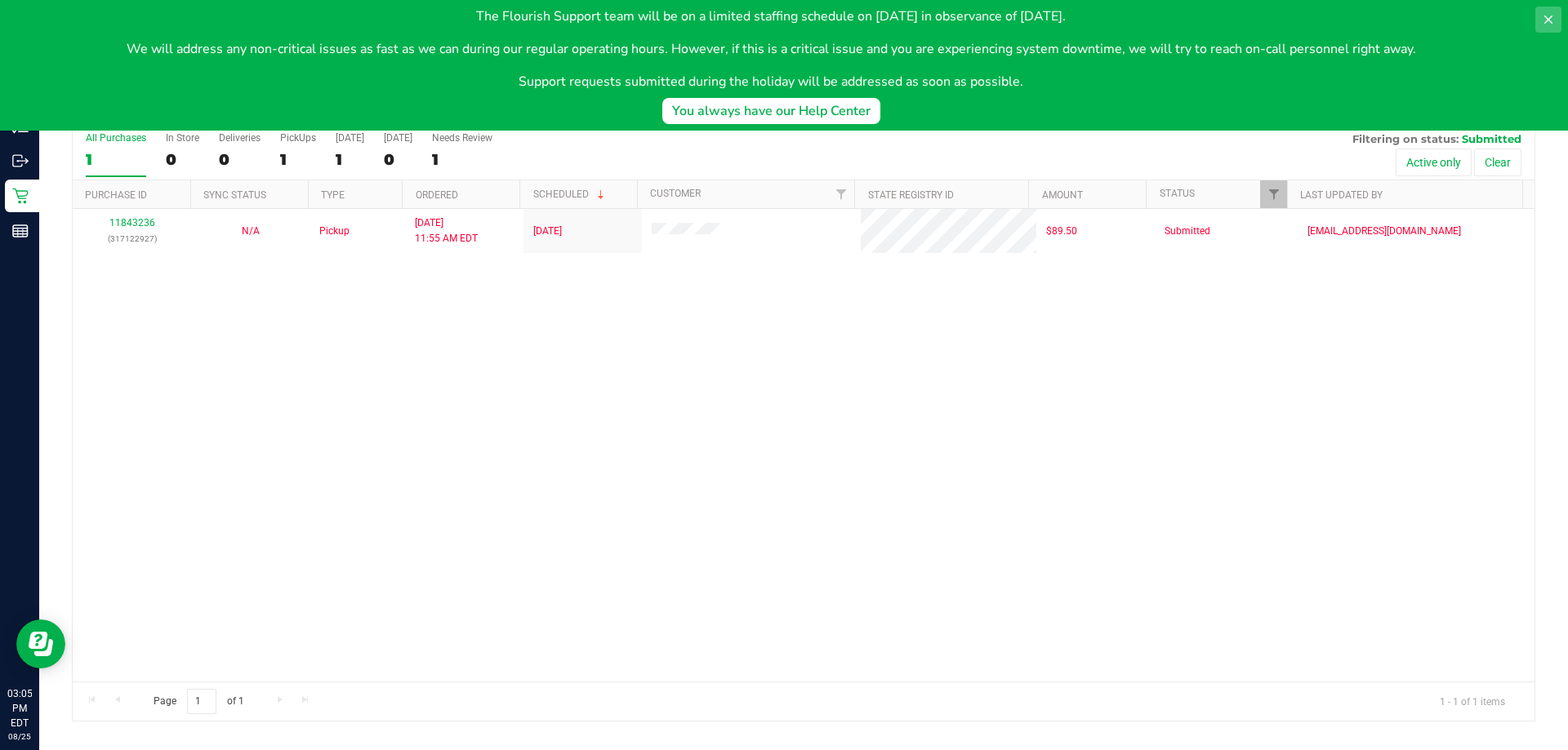
click at [1546, 11] on button at bounding box center [1548, 20] width 26 height 26
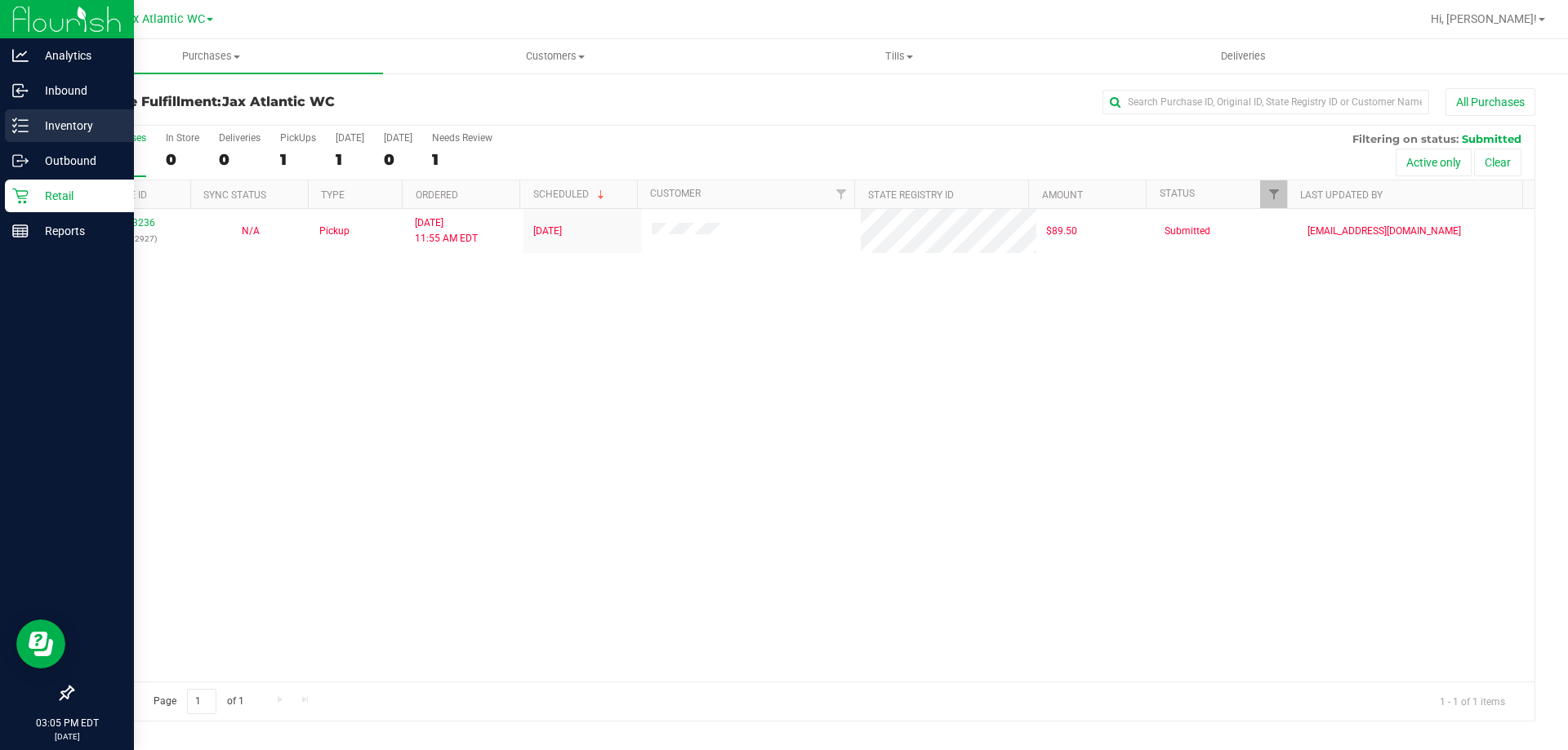
click at [63, 120] on p "Inventory" at bounding box center [78, 126] width 98 height 20
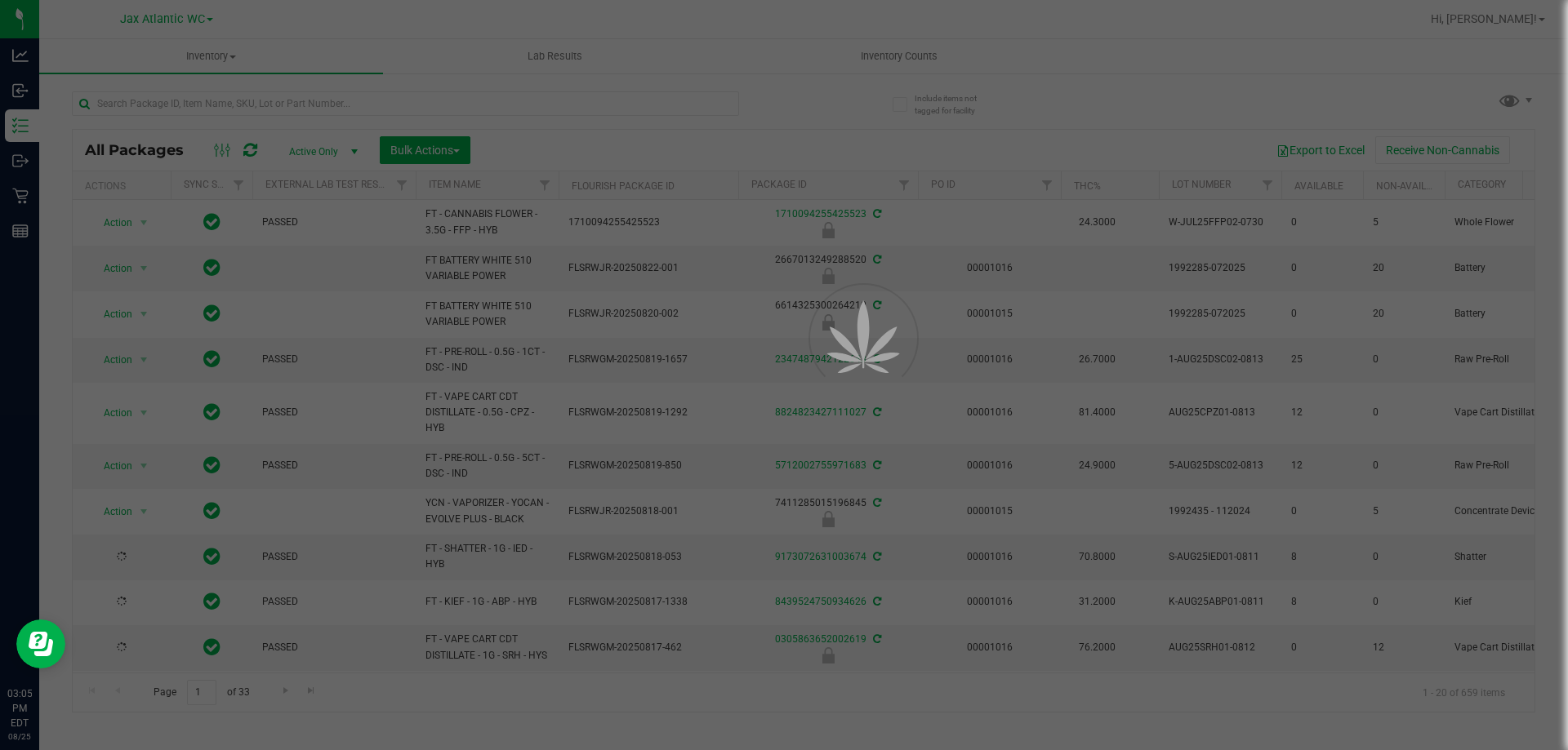
click at [229, 105] on div at bounding box center [784, 375] width 1568 height 750
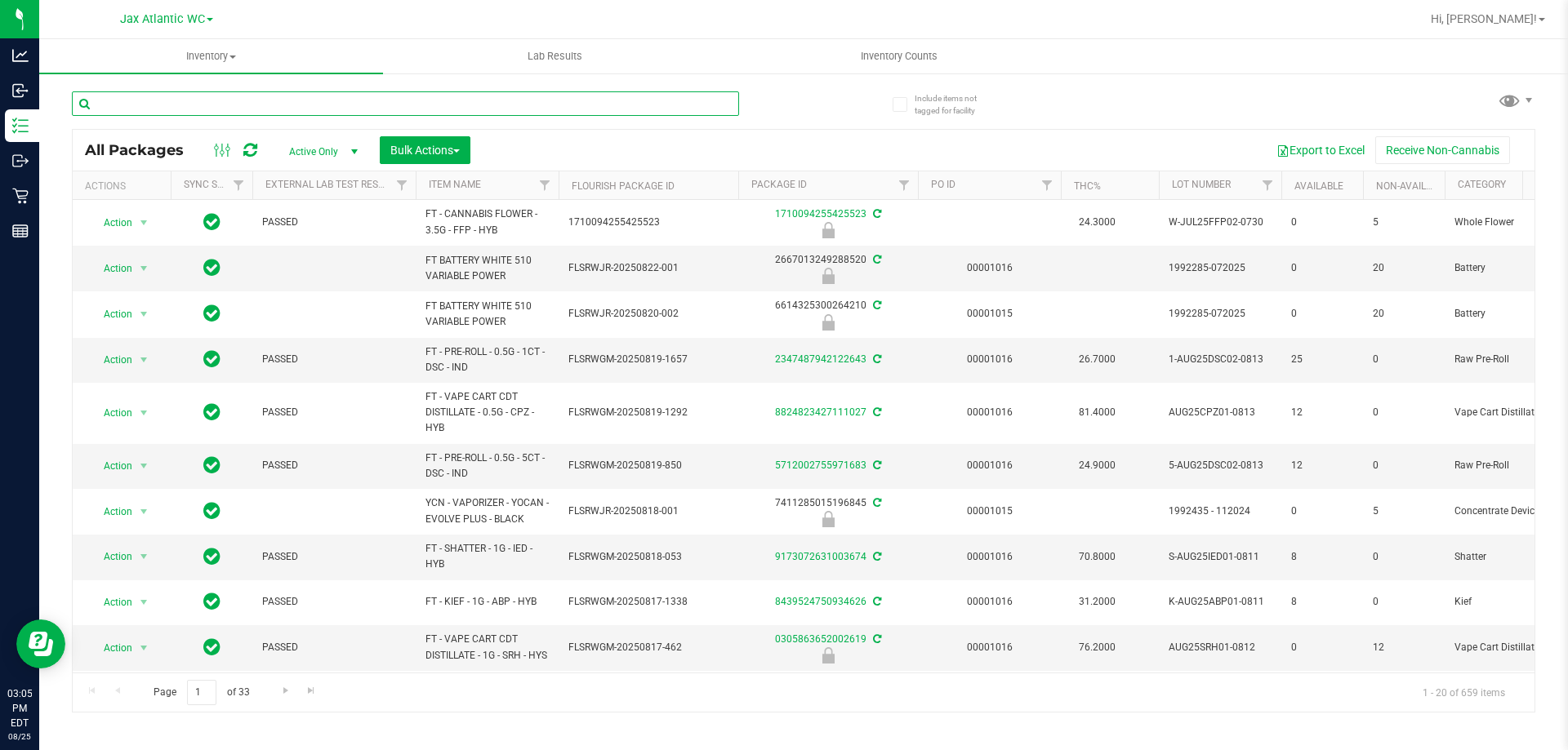
click at [273, 107] on input "text" at bounding box center [405, 104] width 667 height 25
type input "trk"
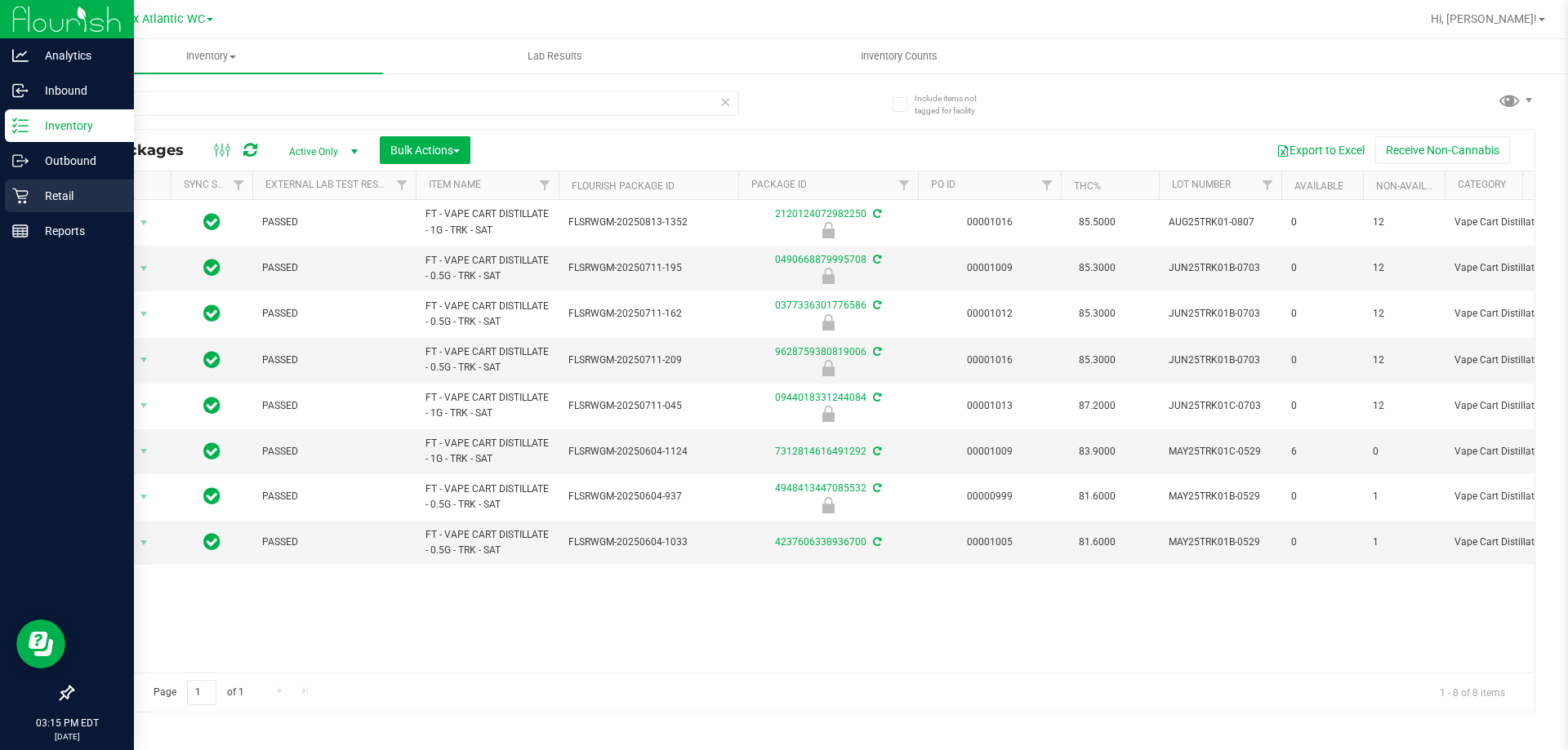
click at [89, 188] on p "Retail" at bounding box center [78, 196] width 98 height 20
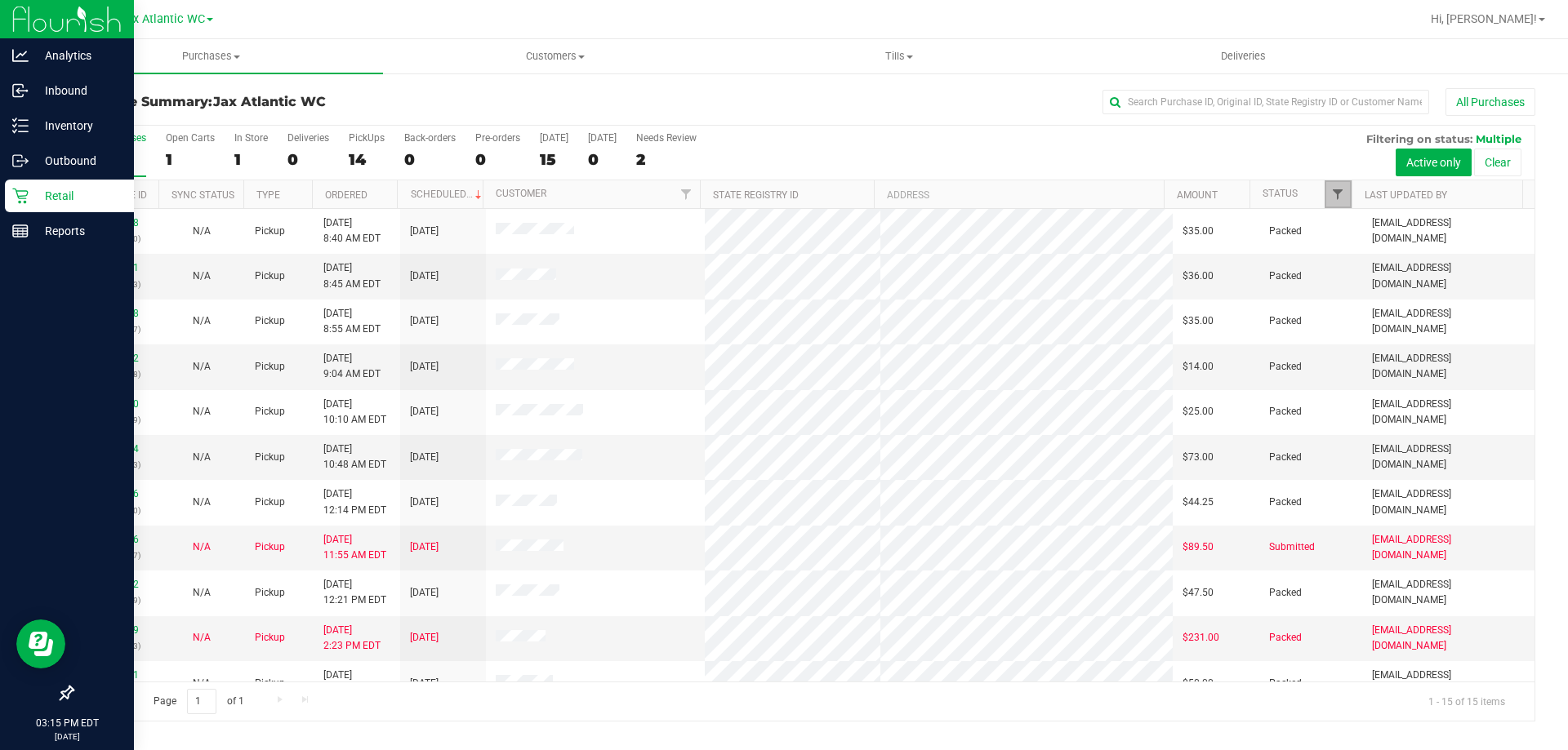
click at [1338, 199] on span "Filter" at bounding box center [1338, 194] width 13 height 13
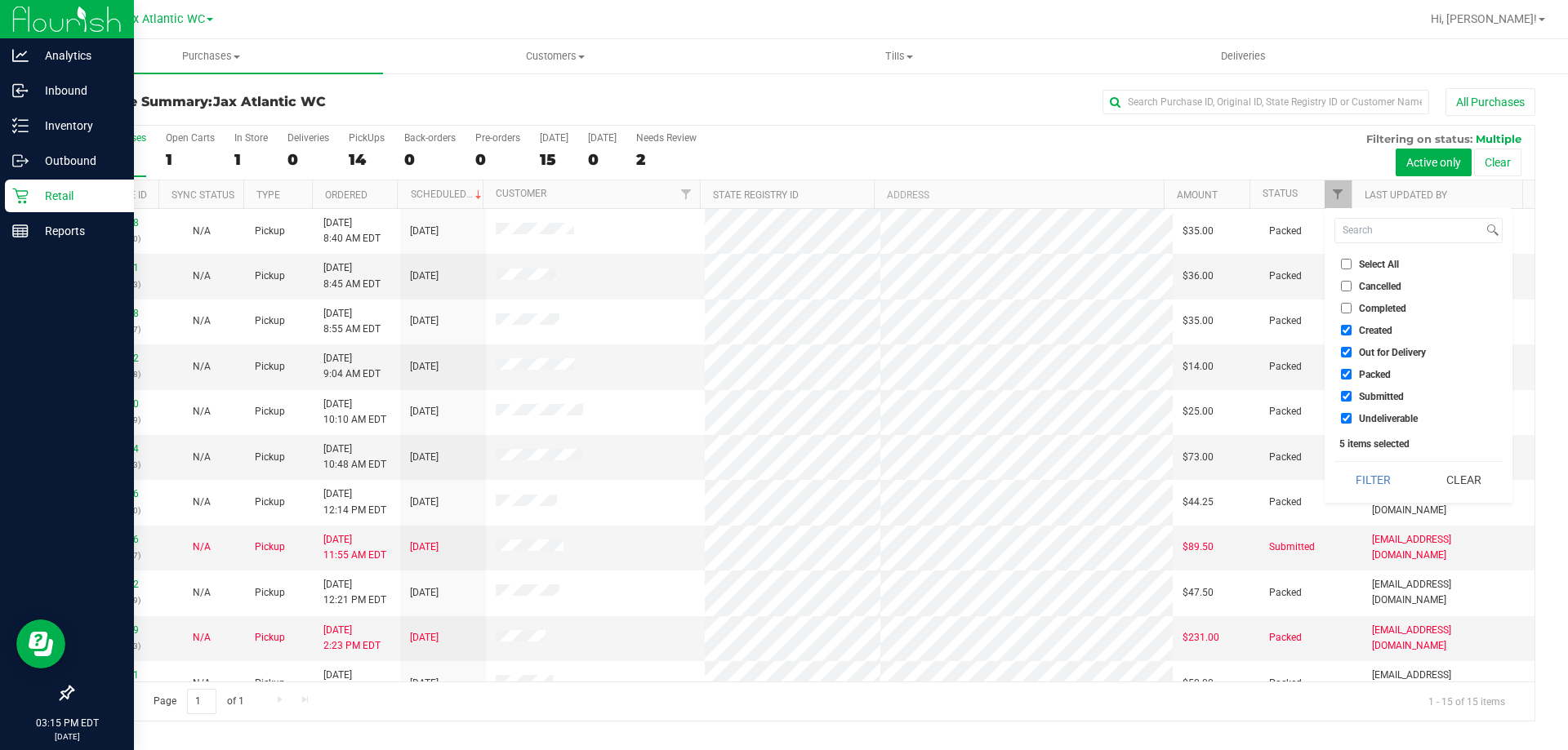
click at [1342, 333] on input "Created" at bounding box center [1346, 330] width 11 height 11
checkbox input "false"
click at [1342, 347] on input "Out for Delivery" at bounding box center [1346, 352] width 11 height 11
checkbox input "false"
click at [1345, 367] on li "Packed" at bounding box center [1418, 374] width 168 height 17
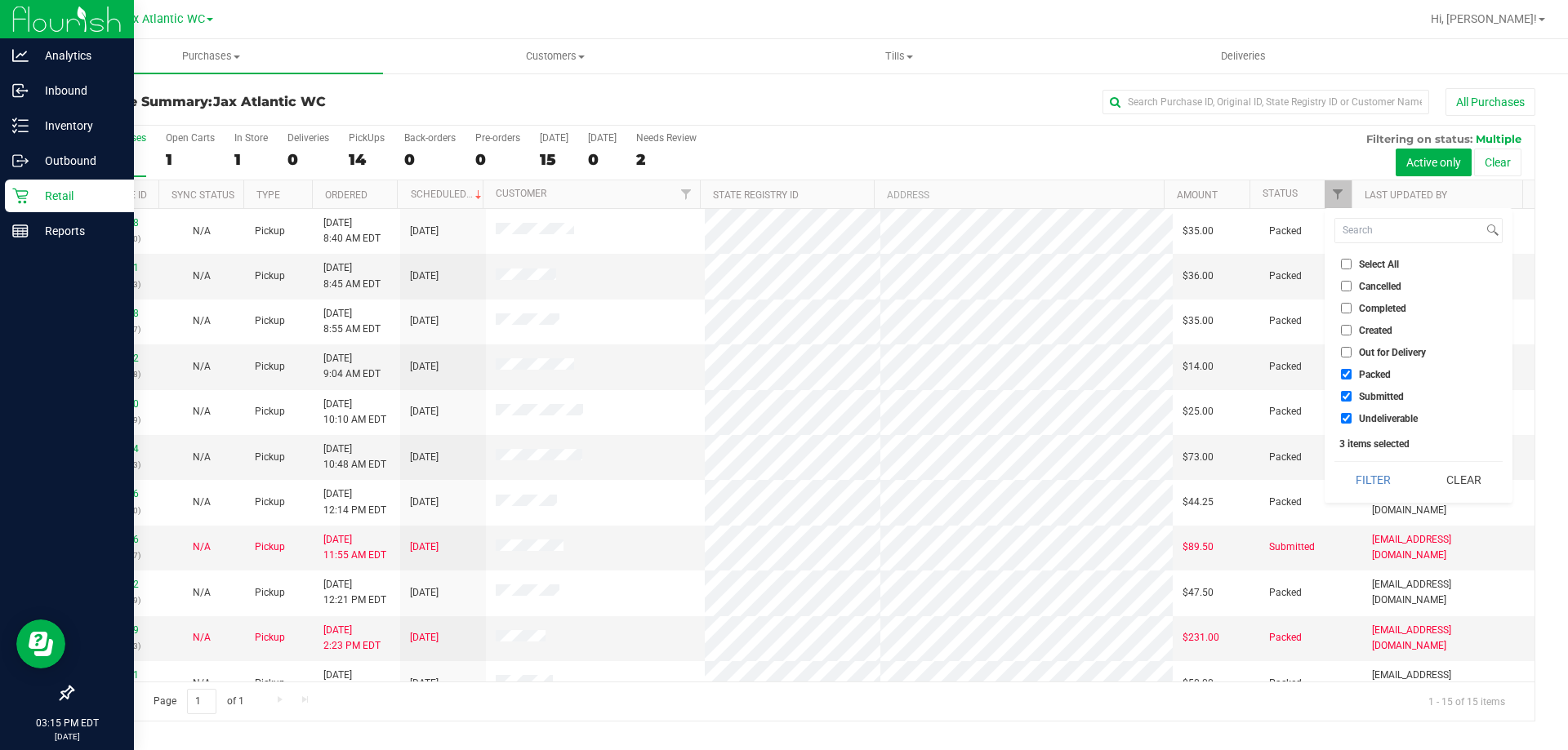
click at [1350, 374] on input "Packed" at bounding box center [1346, 374] width 11 height 11
checkbox input "false"
click at [1345, 417] on input "Undeliverable" at bounding box center [1346, 418] width 11 height 11
checkbox input "false"
click at [1391, 483] on button "Filter" at bounding box center [1374, 480] width 78 height 36
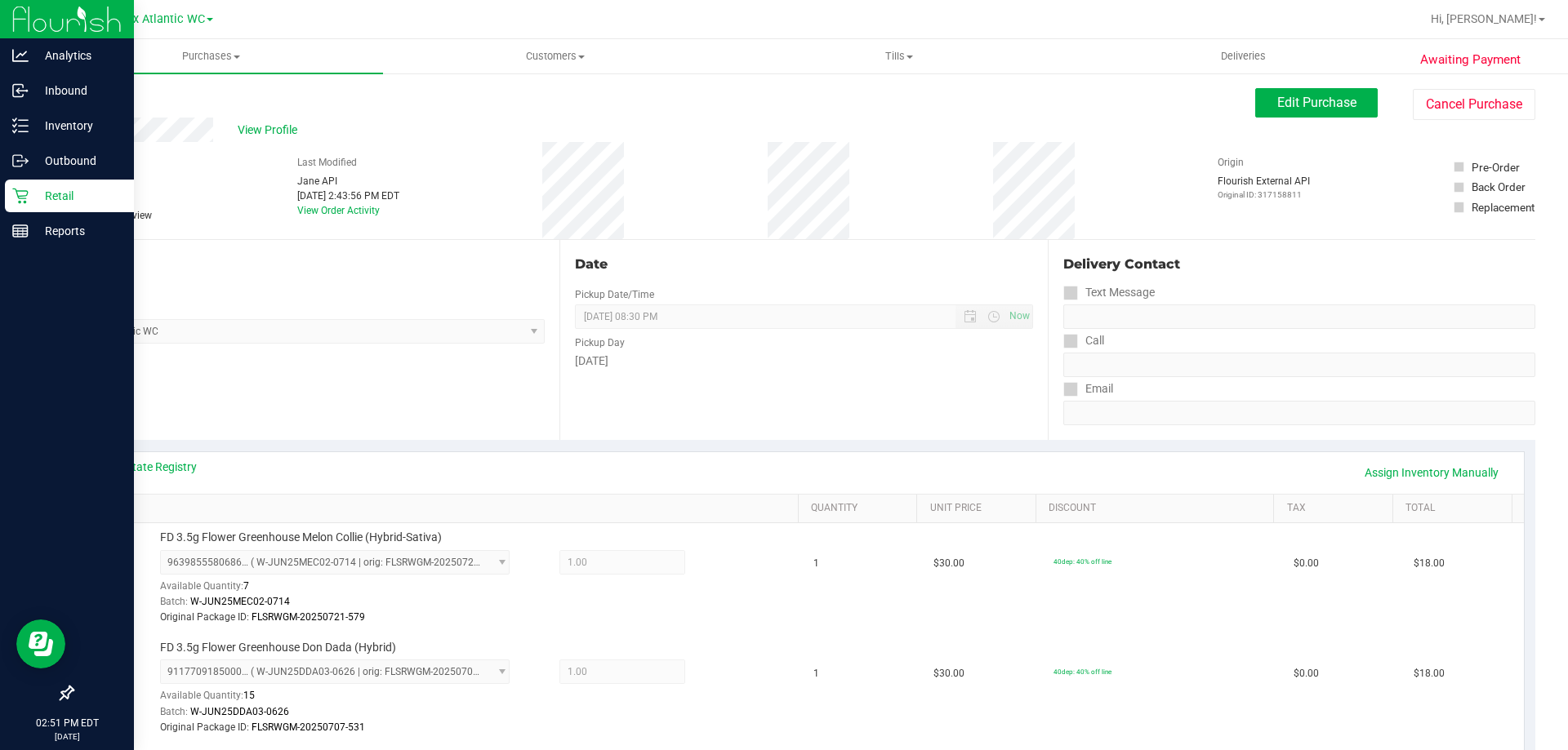
click at [59, 199] on p "Retail" at bounding box center [78, 196] width 98 height 20
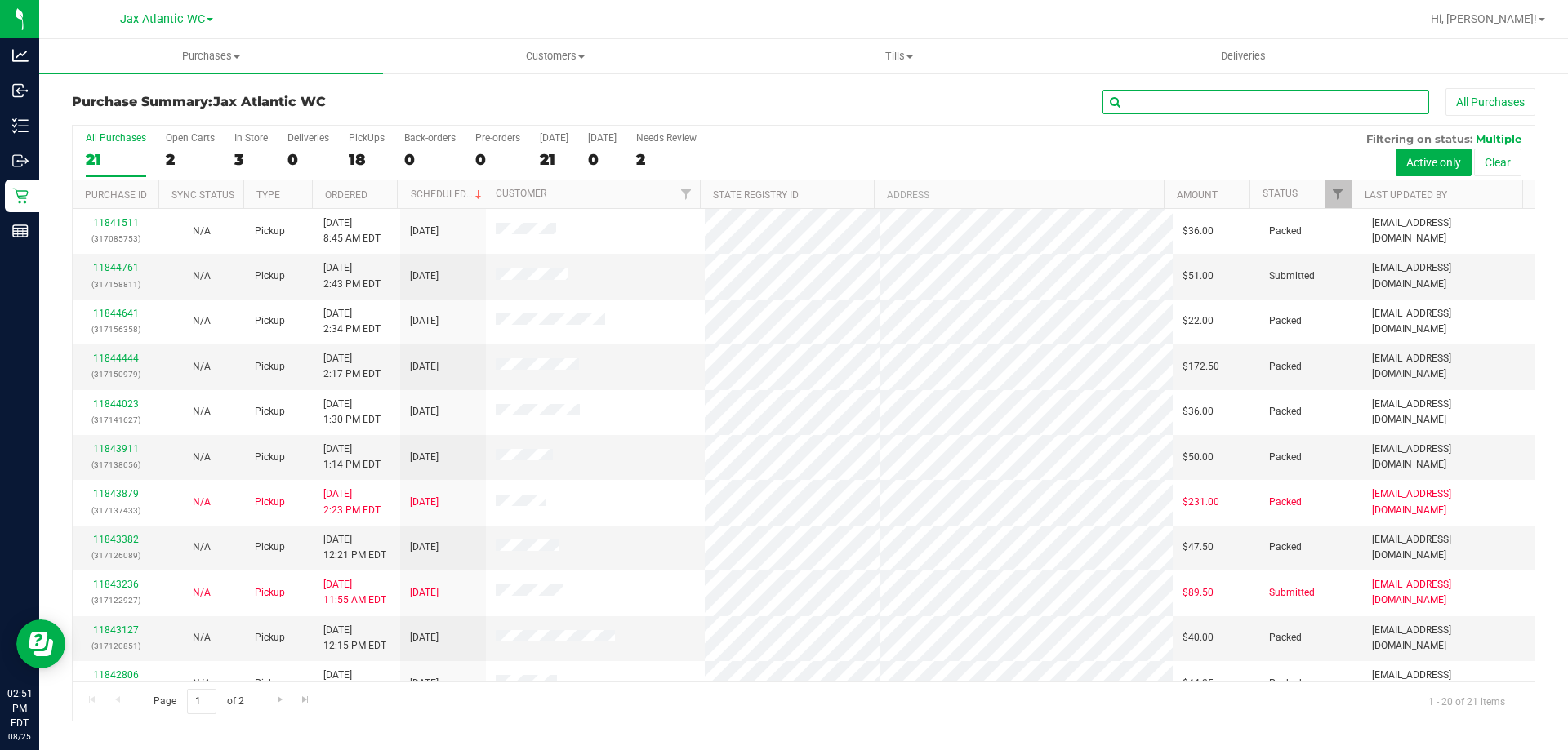
click at [1146, 102] on input "text" at bounding box center [1266, 102] width 327 height 25
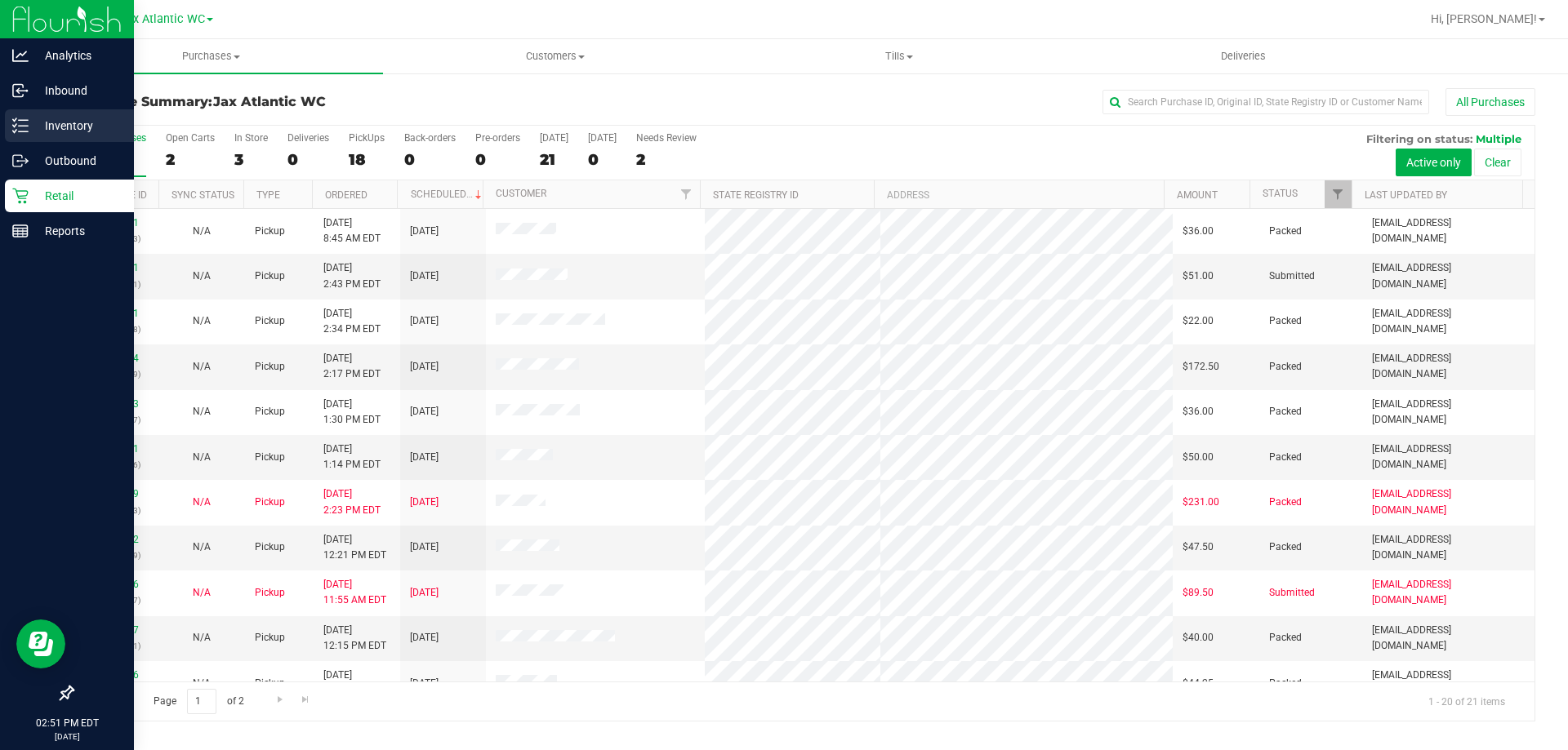
click at [43, 118] on p "Inventory" at bounding box center [78, 126] width 98 height 20
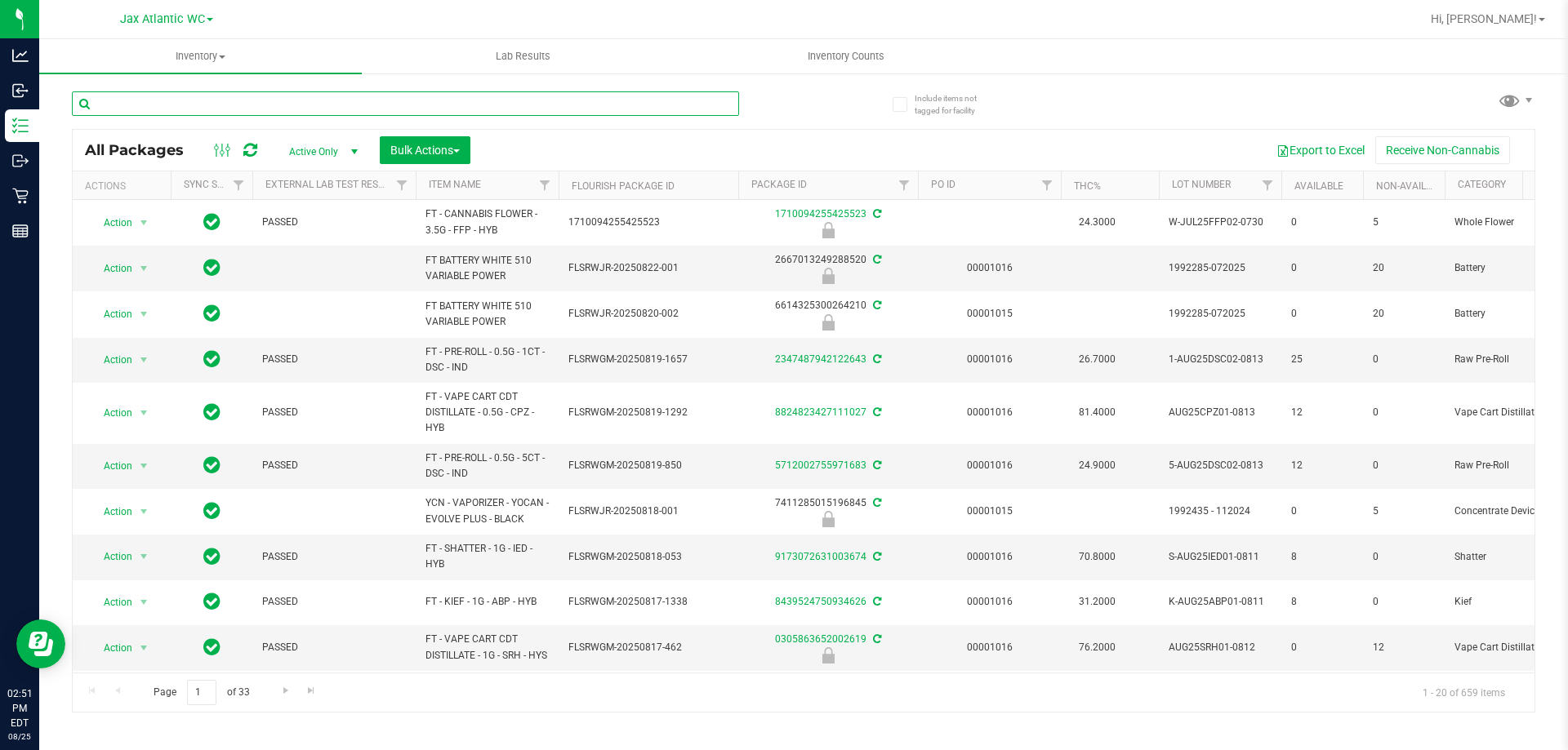
click at [168, 106] on input "text" at bounding box center [405, 104] width 667 height 25
drag, startPoint x: 168, startPoint y: 106, endPoint x: 111, endPoint y: 103, distance: 57.1
click at [110, 105] on input "text" at bounding box center [405, 104] width 667 height 25
click at [111, 104] on input "text" at bounding box center [405, 104] width 667 height 25
type input "lmz"
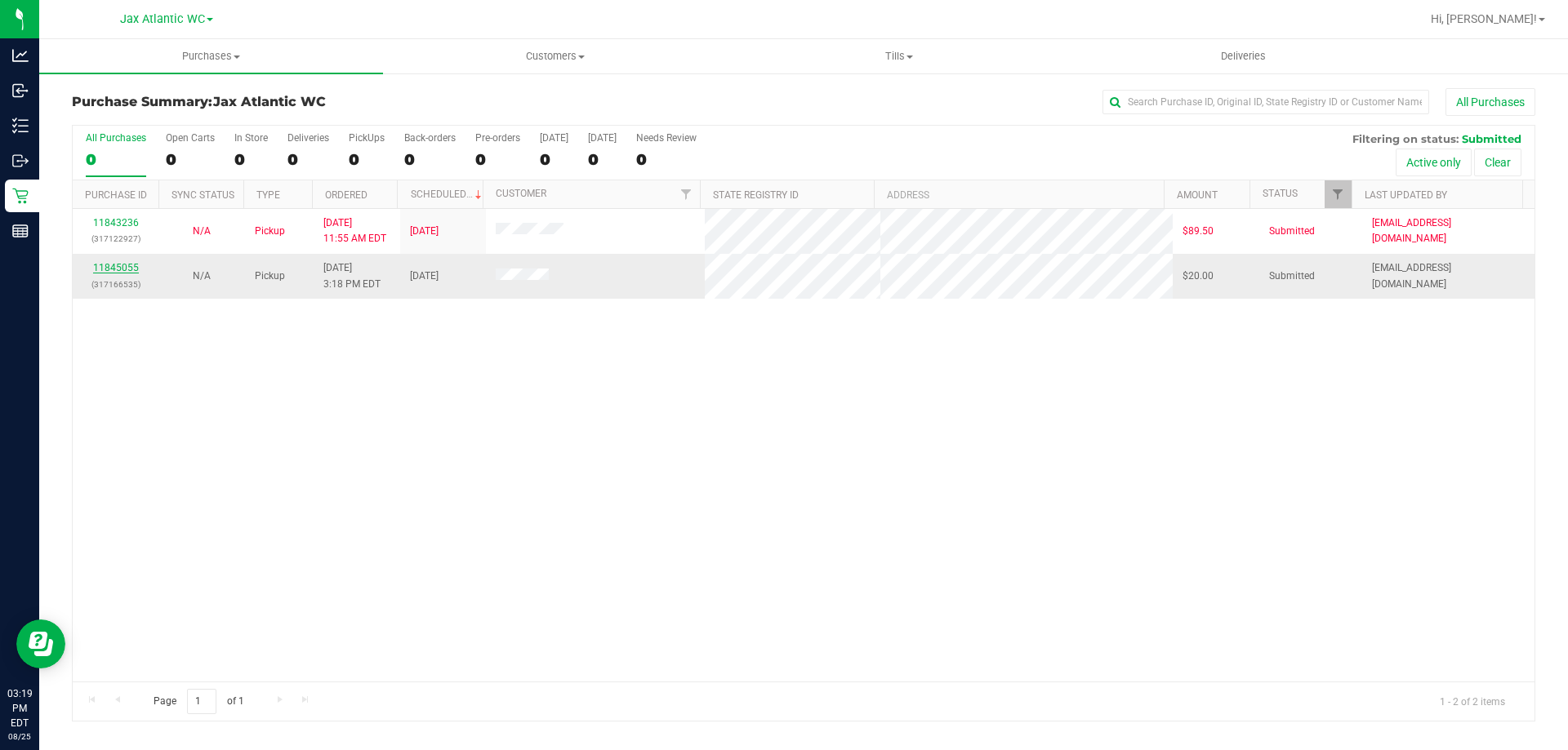
click at [125, 265] on link "11845055" at bounding box center [116, 268] width 46 height 11
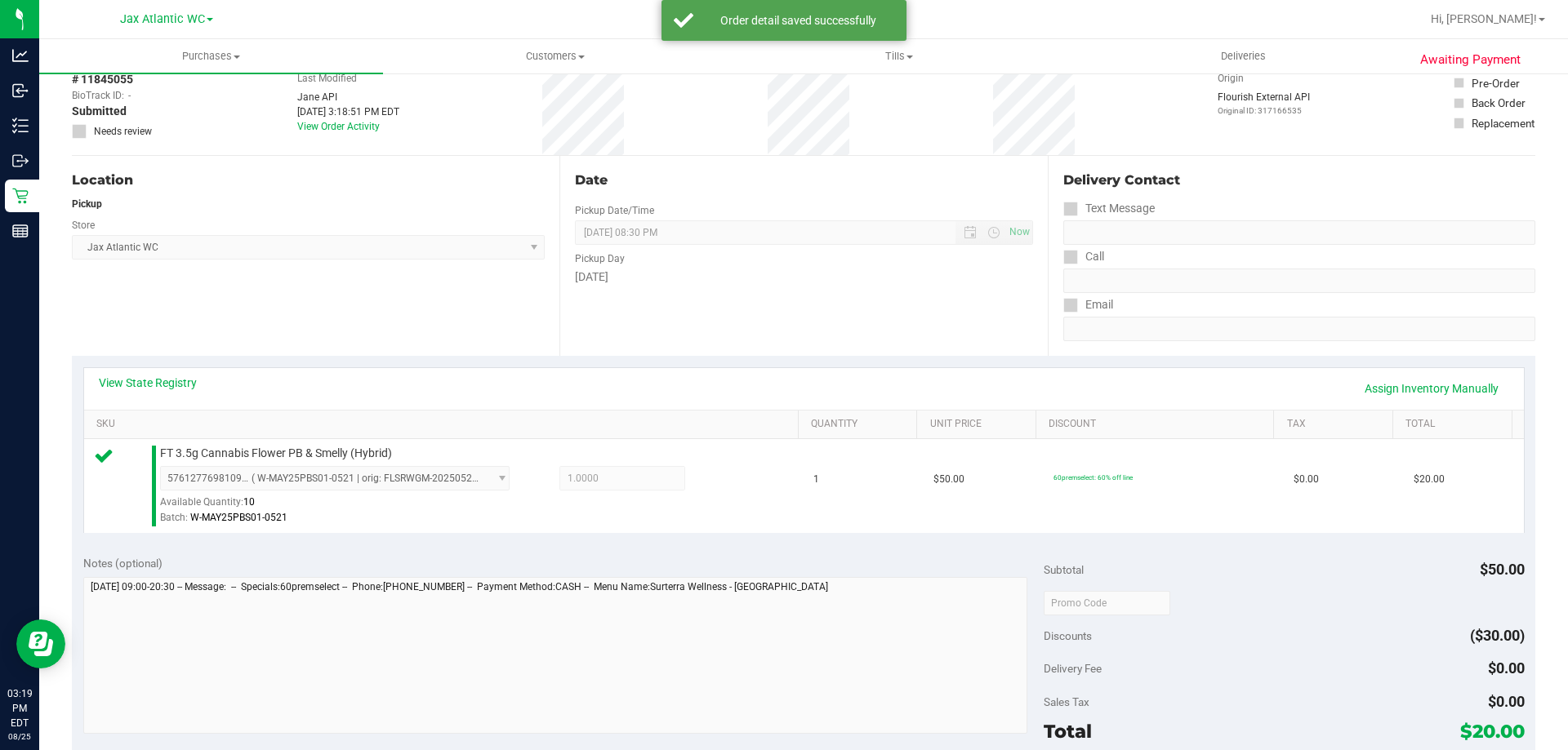
scroll to position [163, 0]
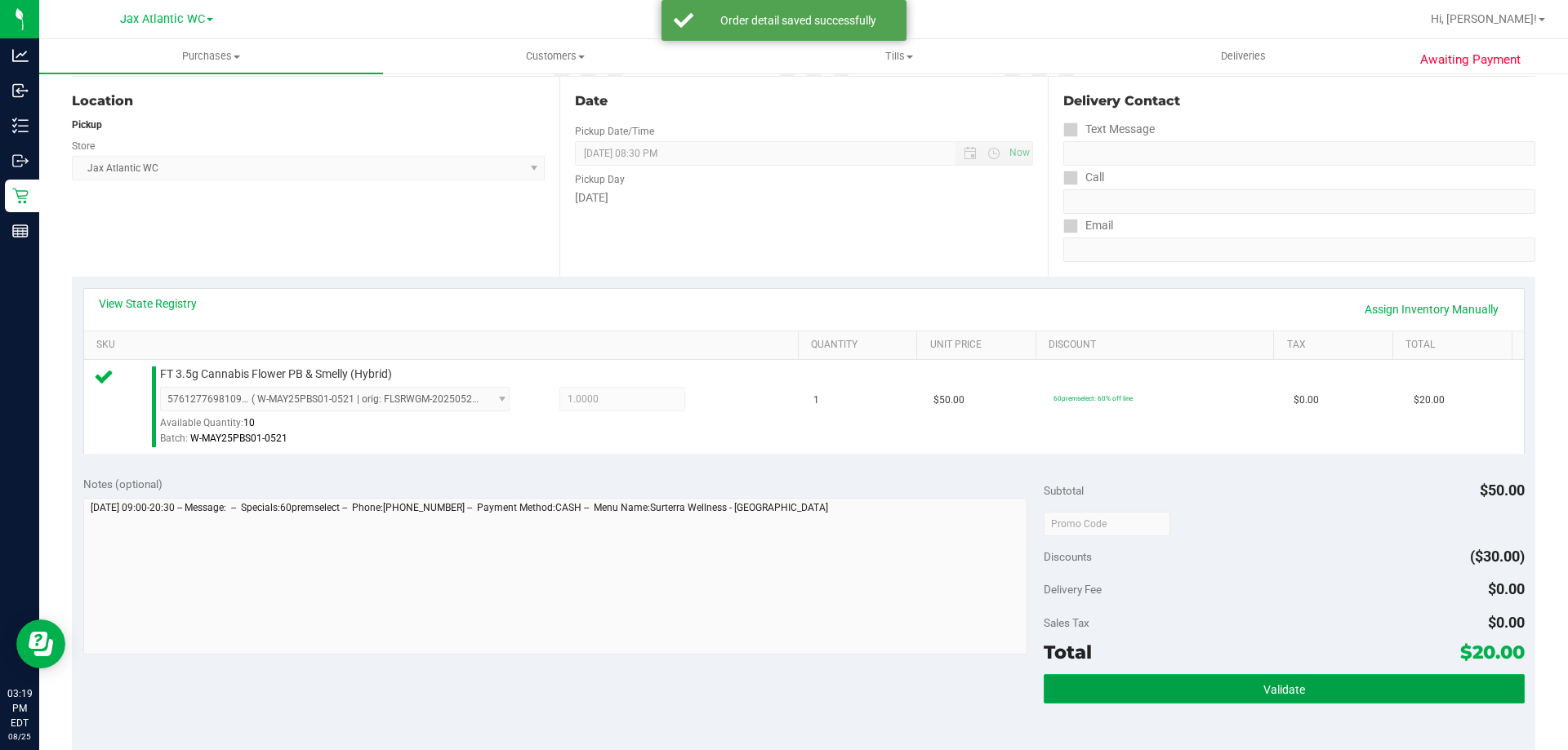
click at [1330, 683] on button "Validate" at bounding box center [1284, 689] width 480 height 29
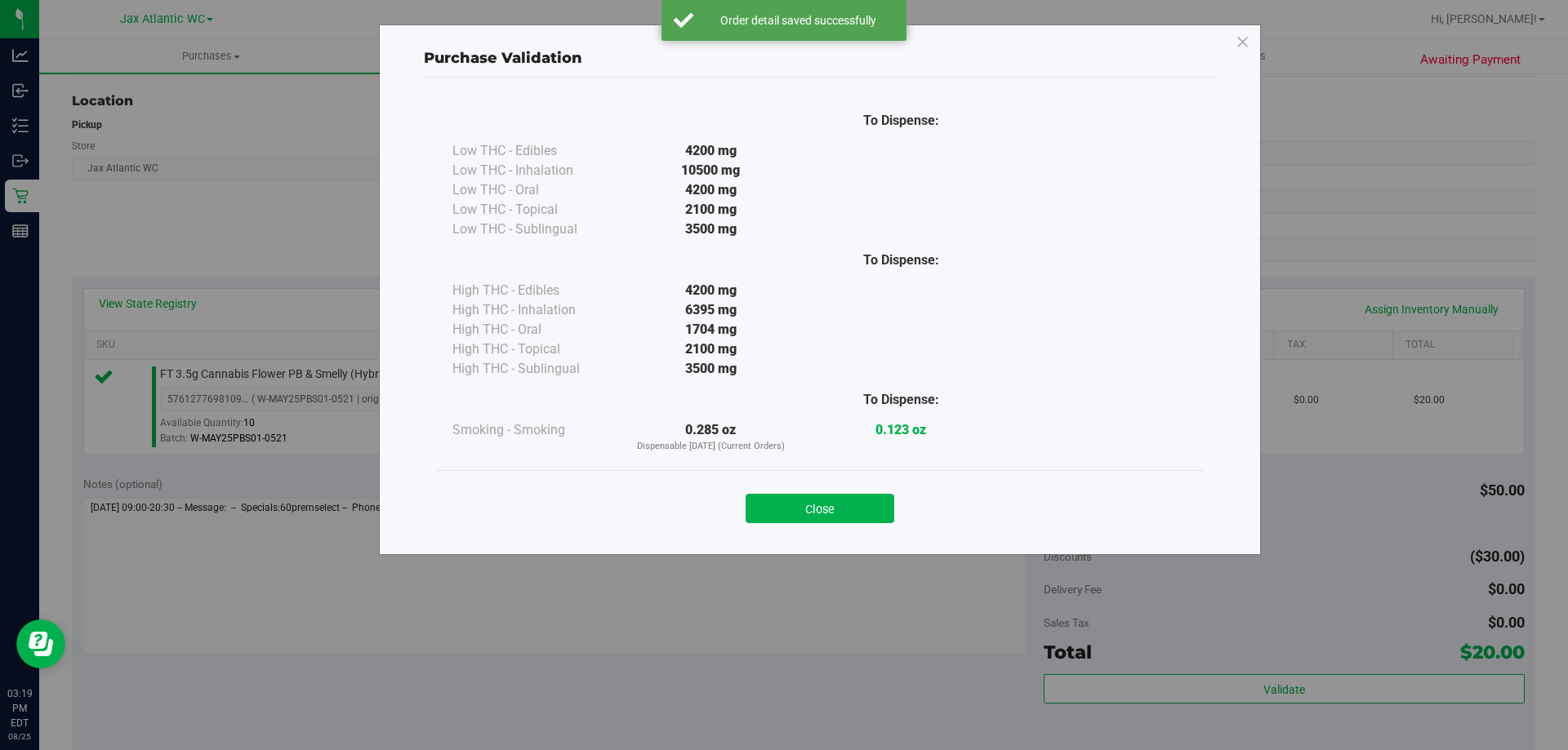
drag, startPoint x: 837, startPoint y: 516, endPoint x: 953, endPoint y: 569, distance: 127.5
click at [836, 513] on button "Close" at bounding box center [820, 509] width 149 height 29
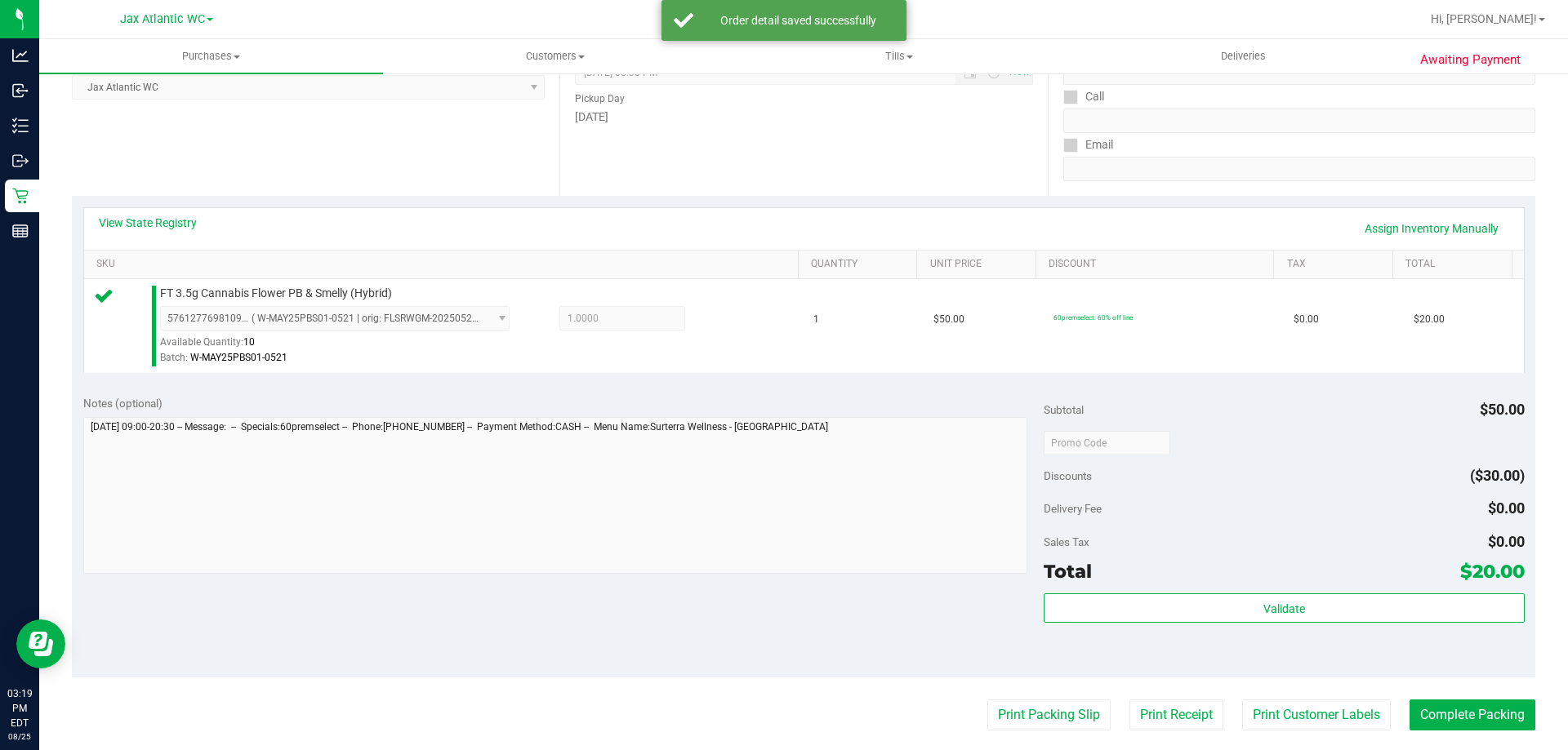
scroll to position [408, 0]
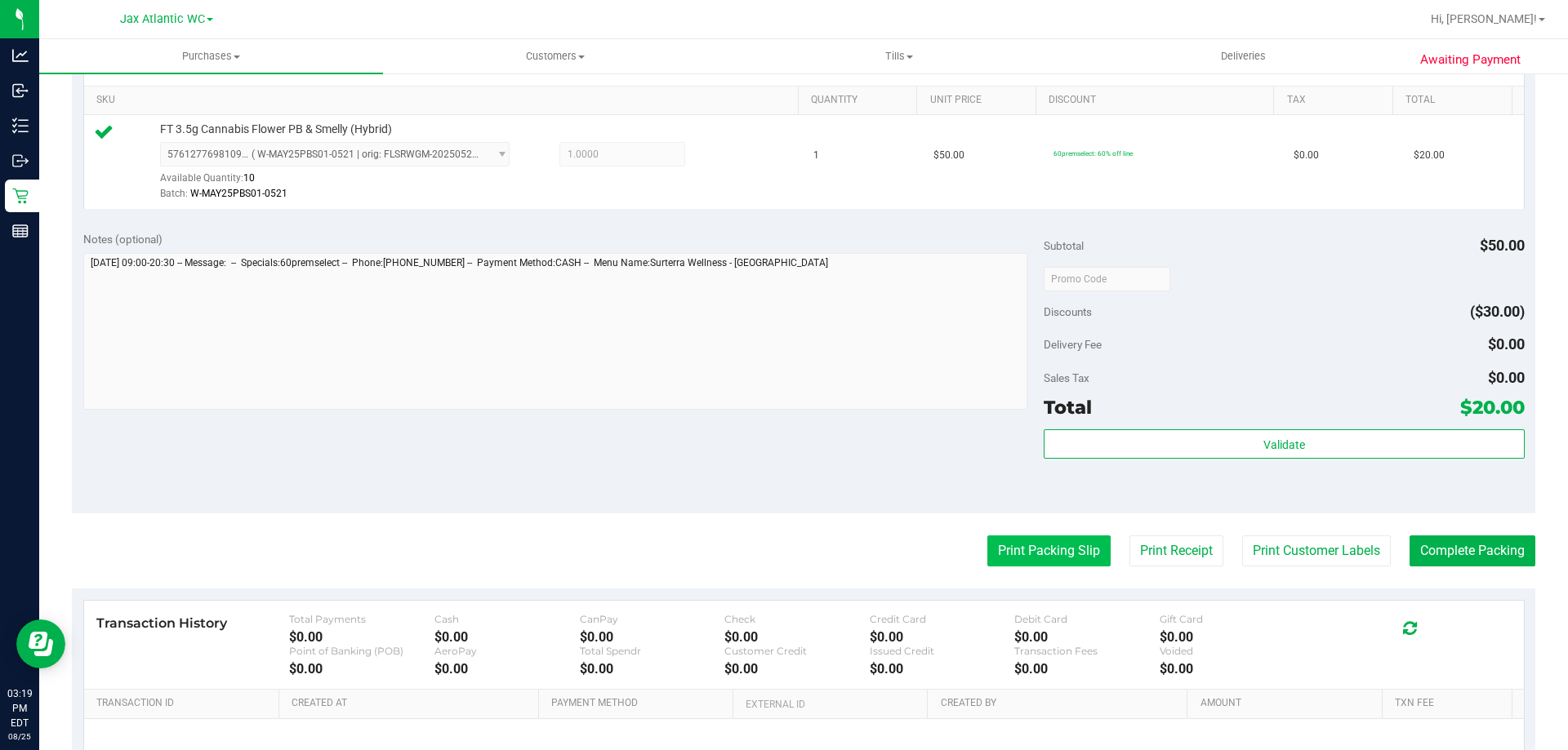
click at [1016, 556] on button "Print Packing Slip" at bounding box center [1048, 551] width 123 height 31
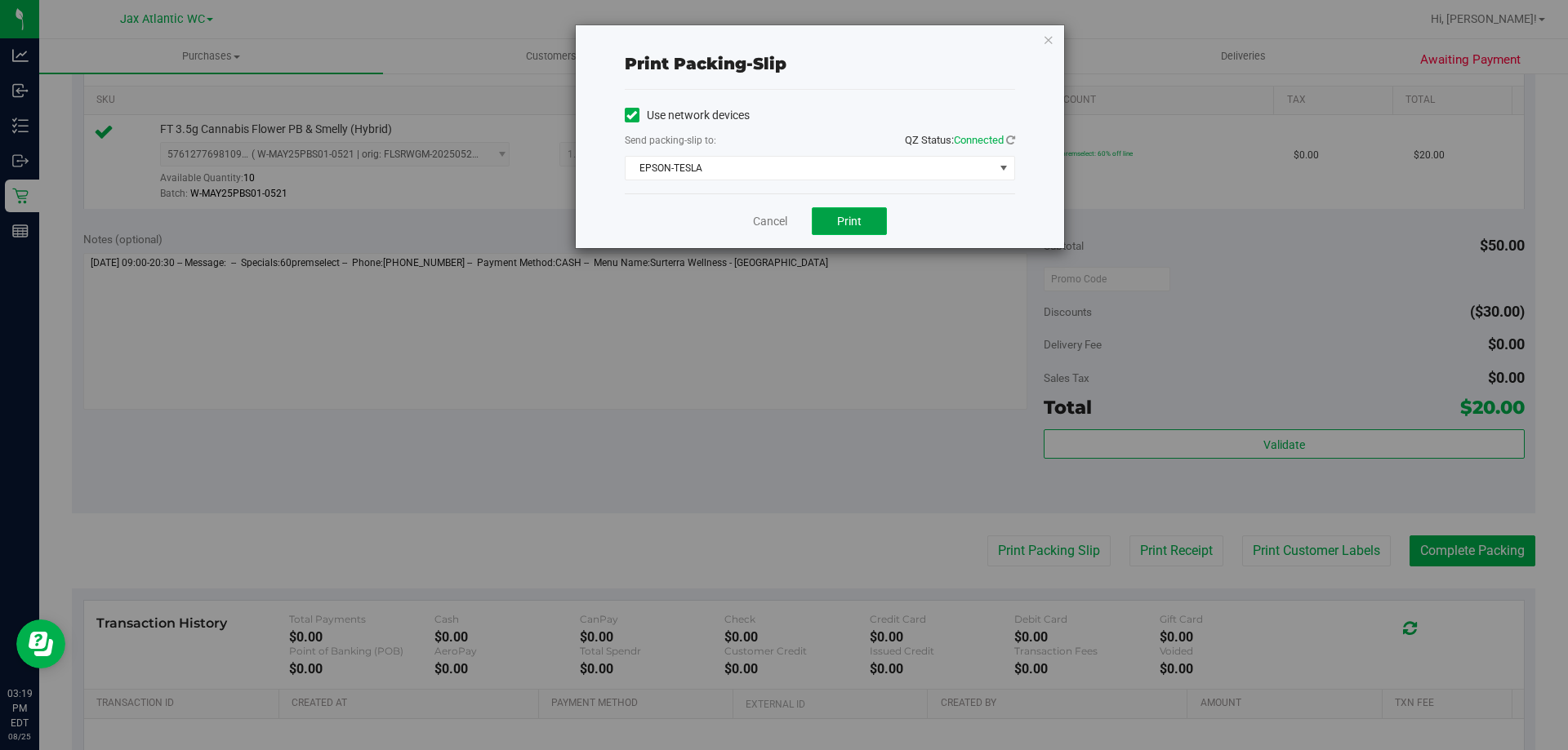
click at [866, 230] on button "Print" at bounding box center [849, 221] width 75 height 28
click at [767, 225] on link "Cancel" at bounding box center [770, 221] width 34 height 17
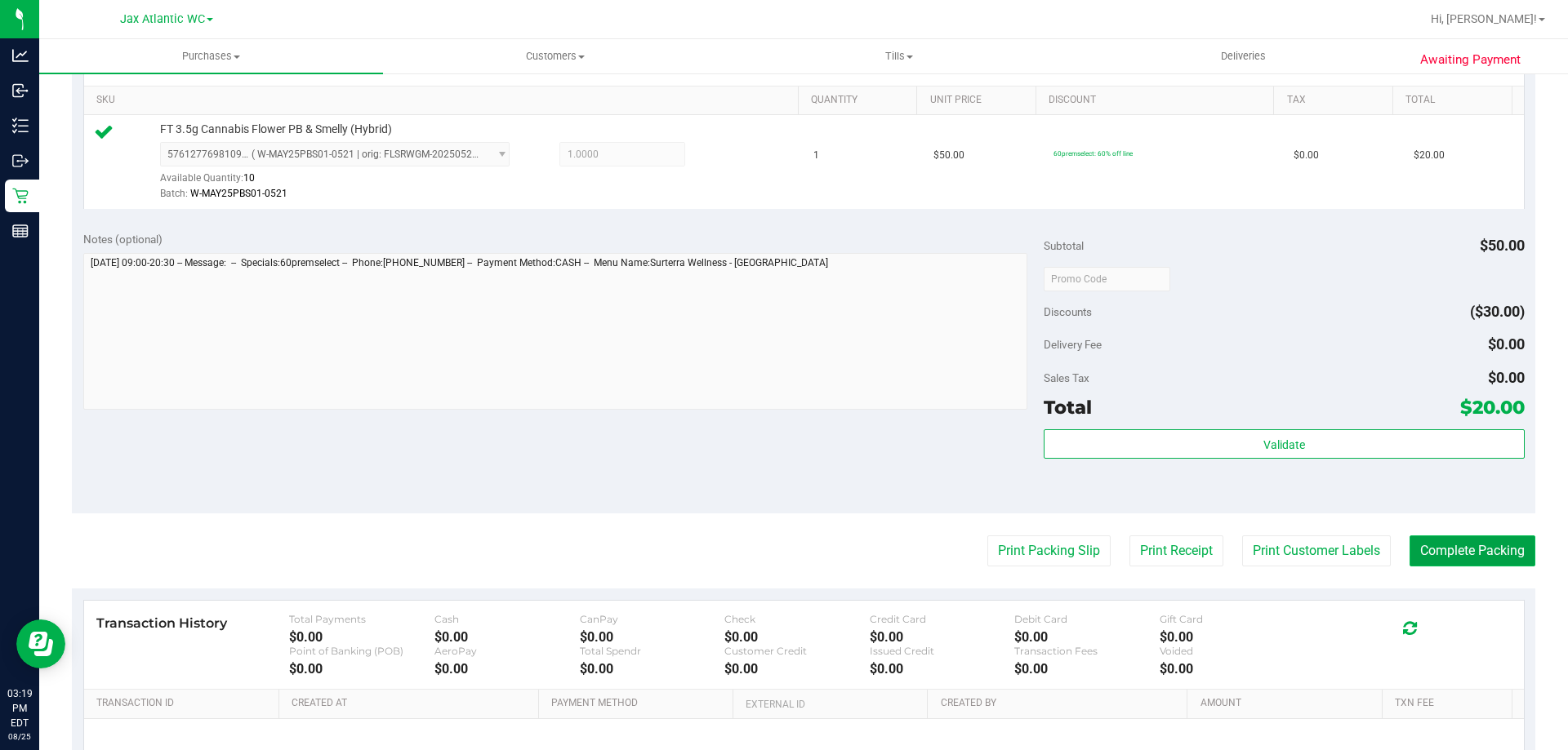
click at [1469, 547] on button "Complete Packing" at bounding box center [1472, 551] width 126 height 31
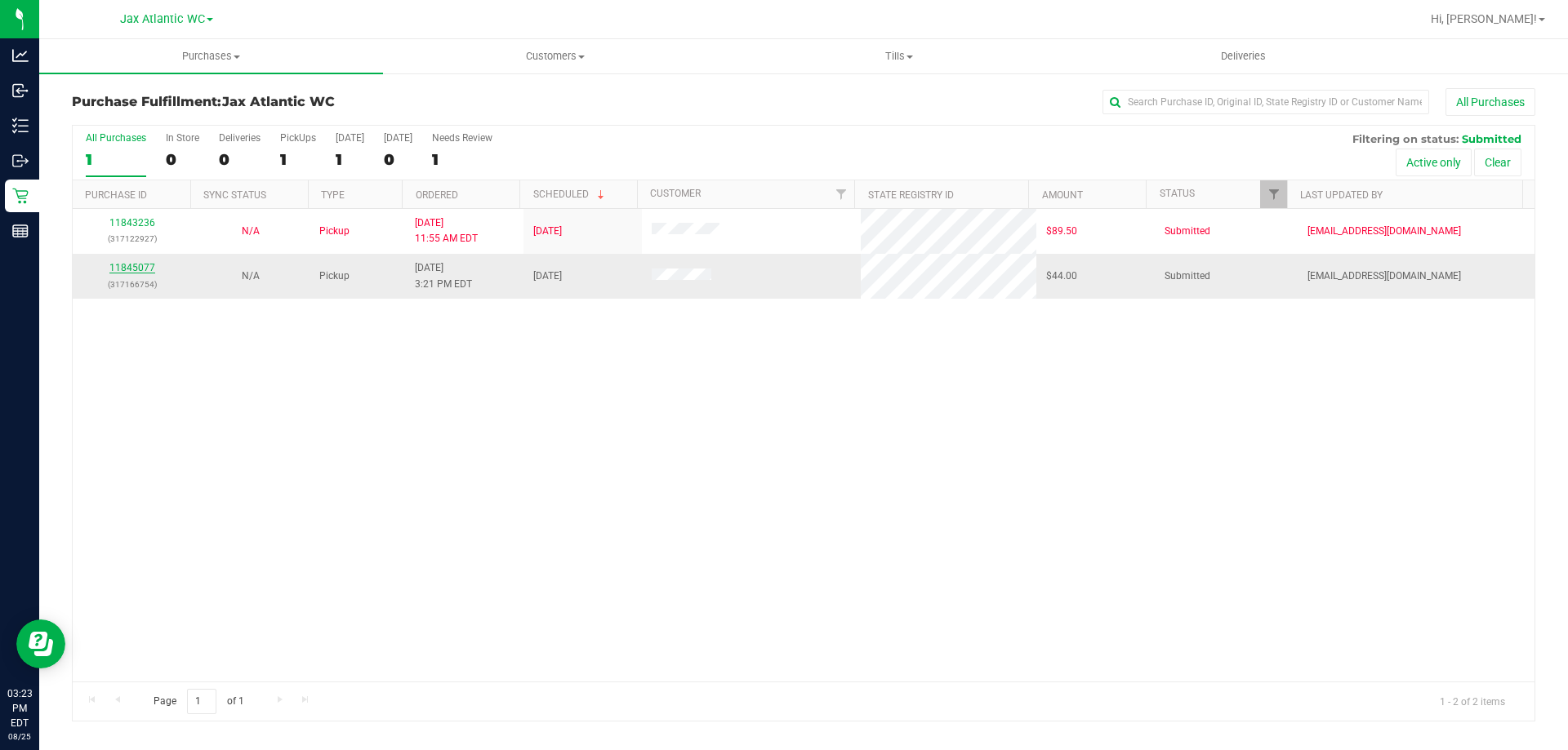
click at [129, 267] on link "11845077" at bounding box center [132, 268] width 46 height 11
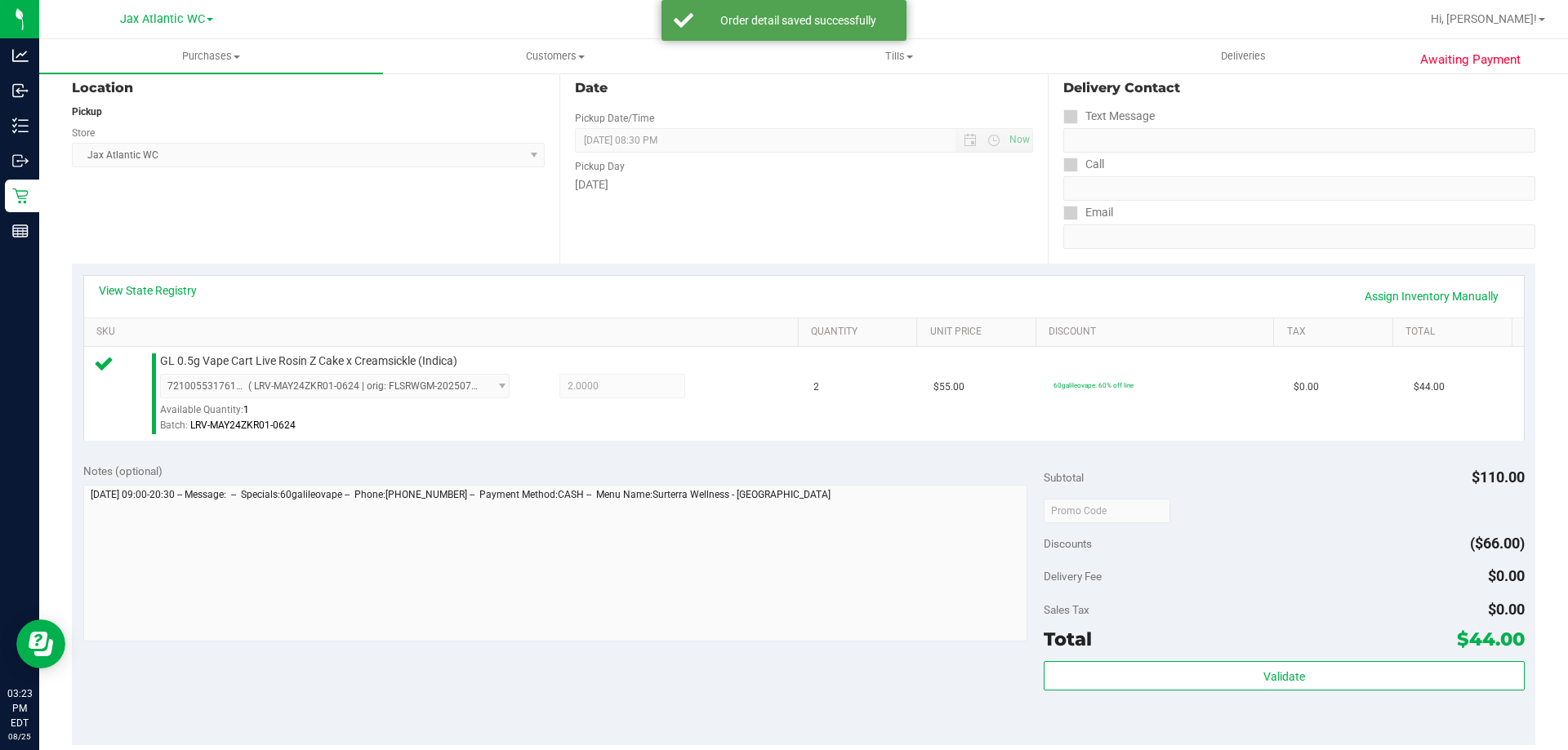
scroll to position [327, 0]
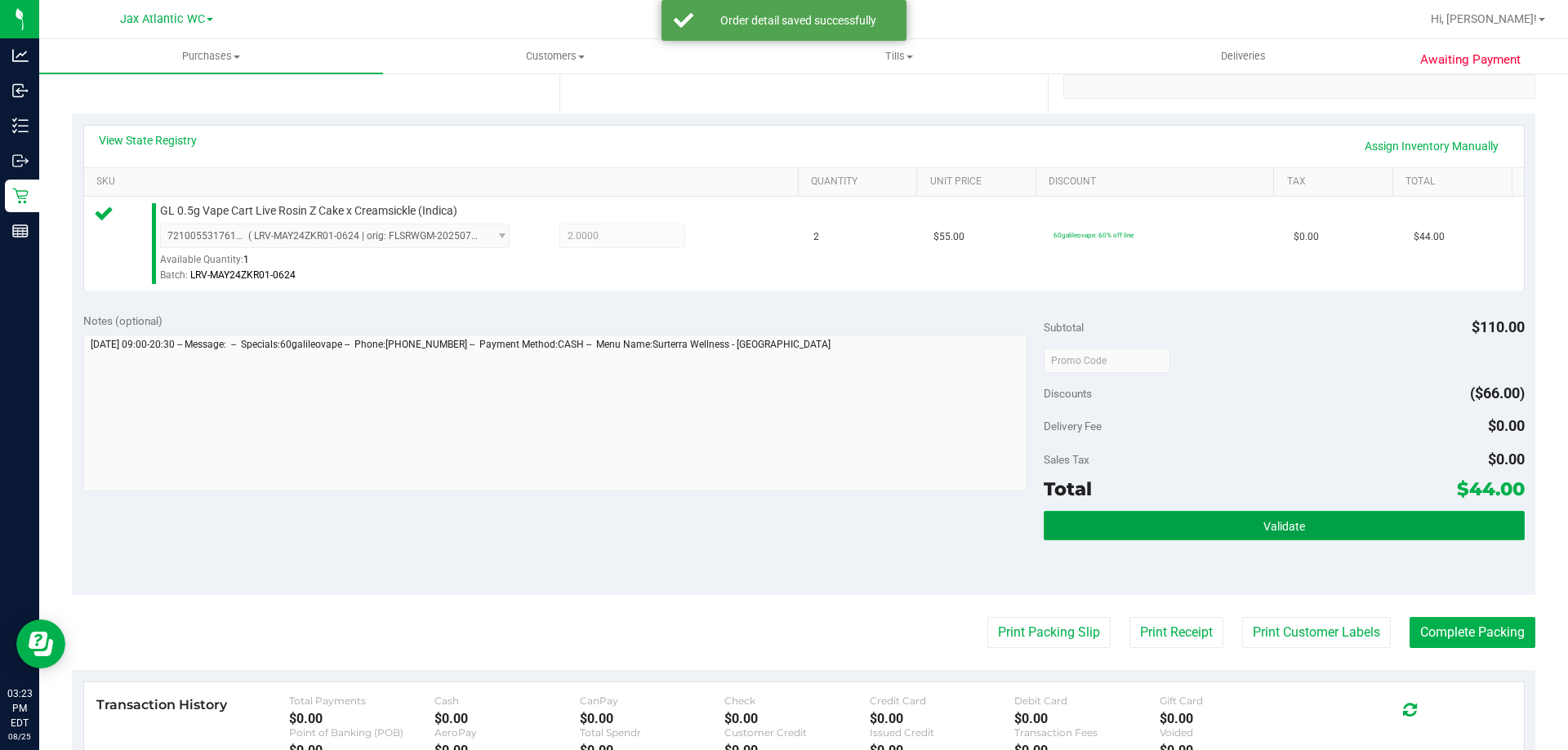
click at [1177, 533] on button "Validate" at bounding box center [1284, 526] width 480 height 29
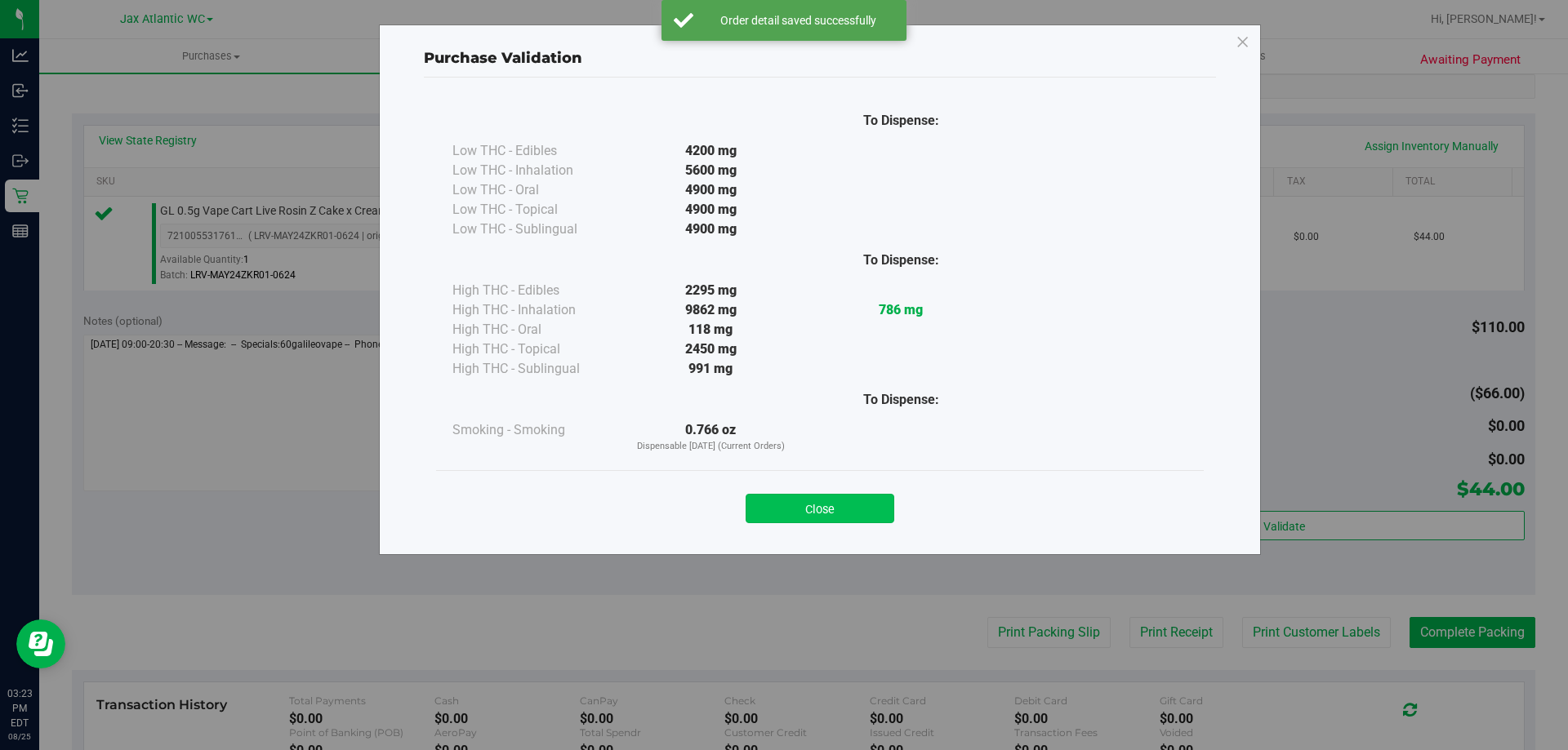
click at [824, 511] on button "Close" at bounding box center [820, 509] width 149 height 29
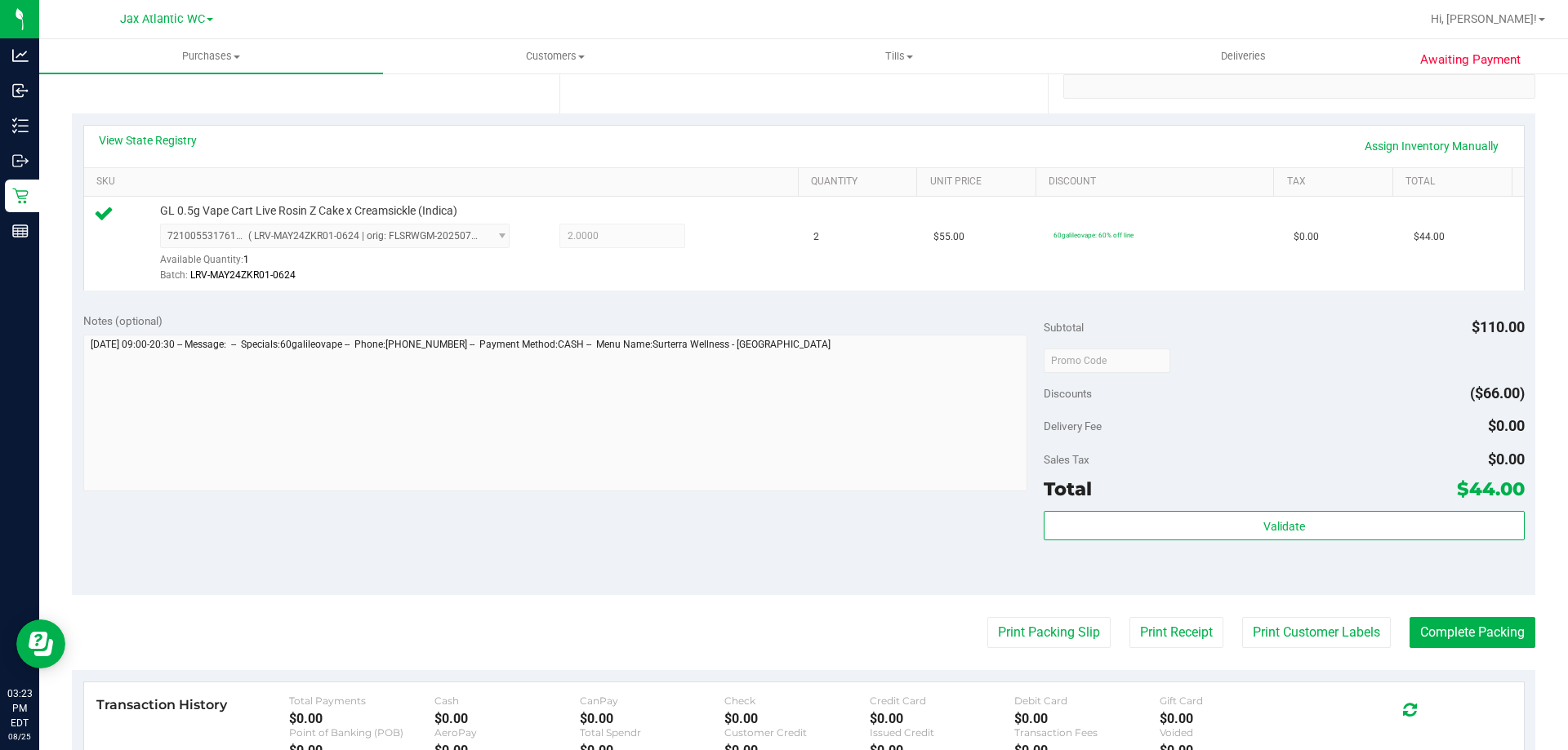
click at [1009, 615] on purchase-details "Back Edit Purchase Cancel Purchase View Profile # 11845077 BioTrack ID: - Submi…" at bounding box center [803, 368] width 1463 height 1214
click at [1004, 618] on button "Print Packing Slip" at bounding box center [1048, 633] width 123 height 31
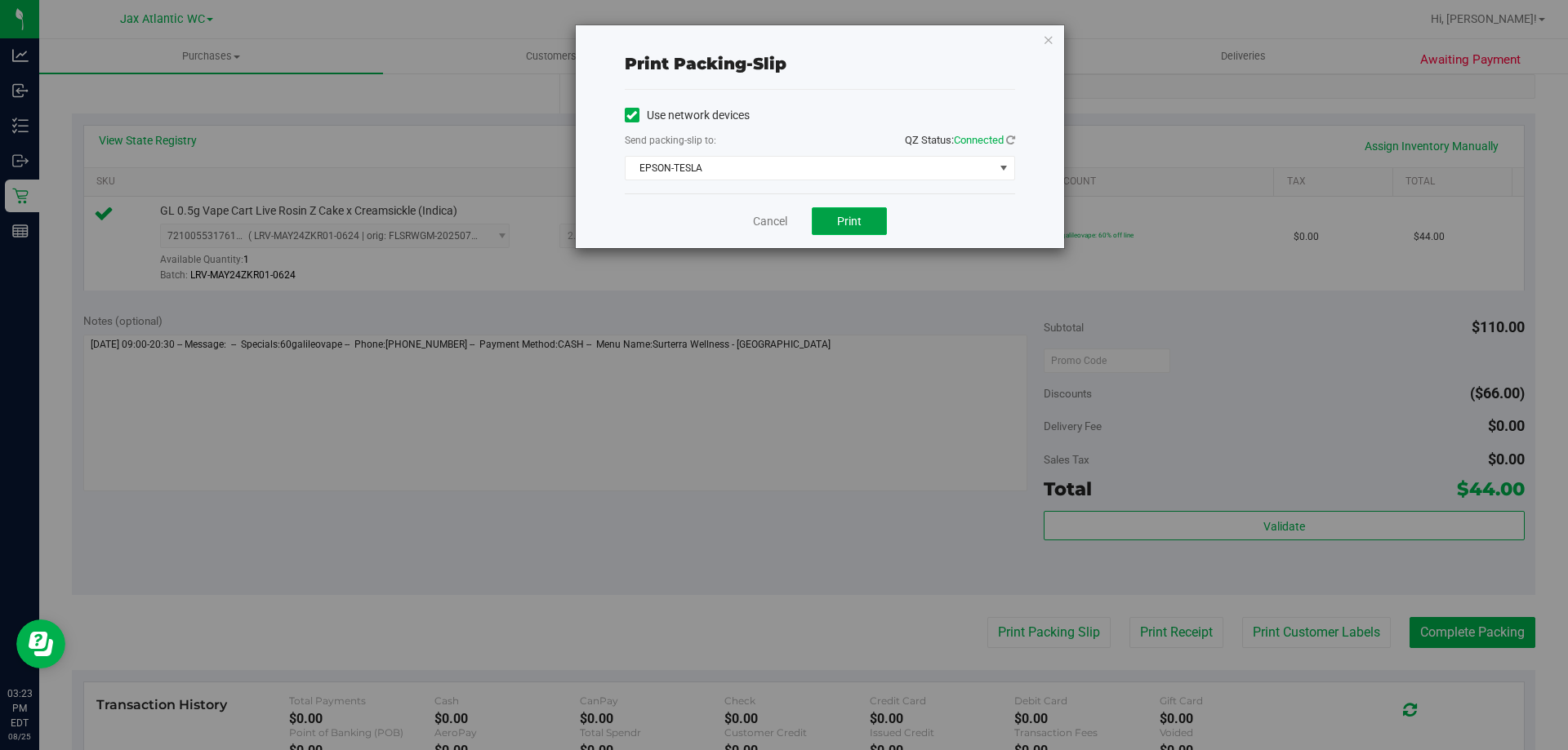
click at [833, 227] on button "Print" at bounding box center [849, 221] width 75 height 28
click at [783, 223] on link "Cancel" at bounding box center [770, 221] width 34 height 17
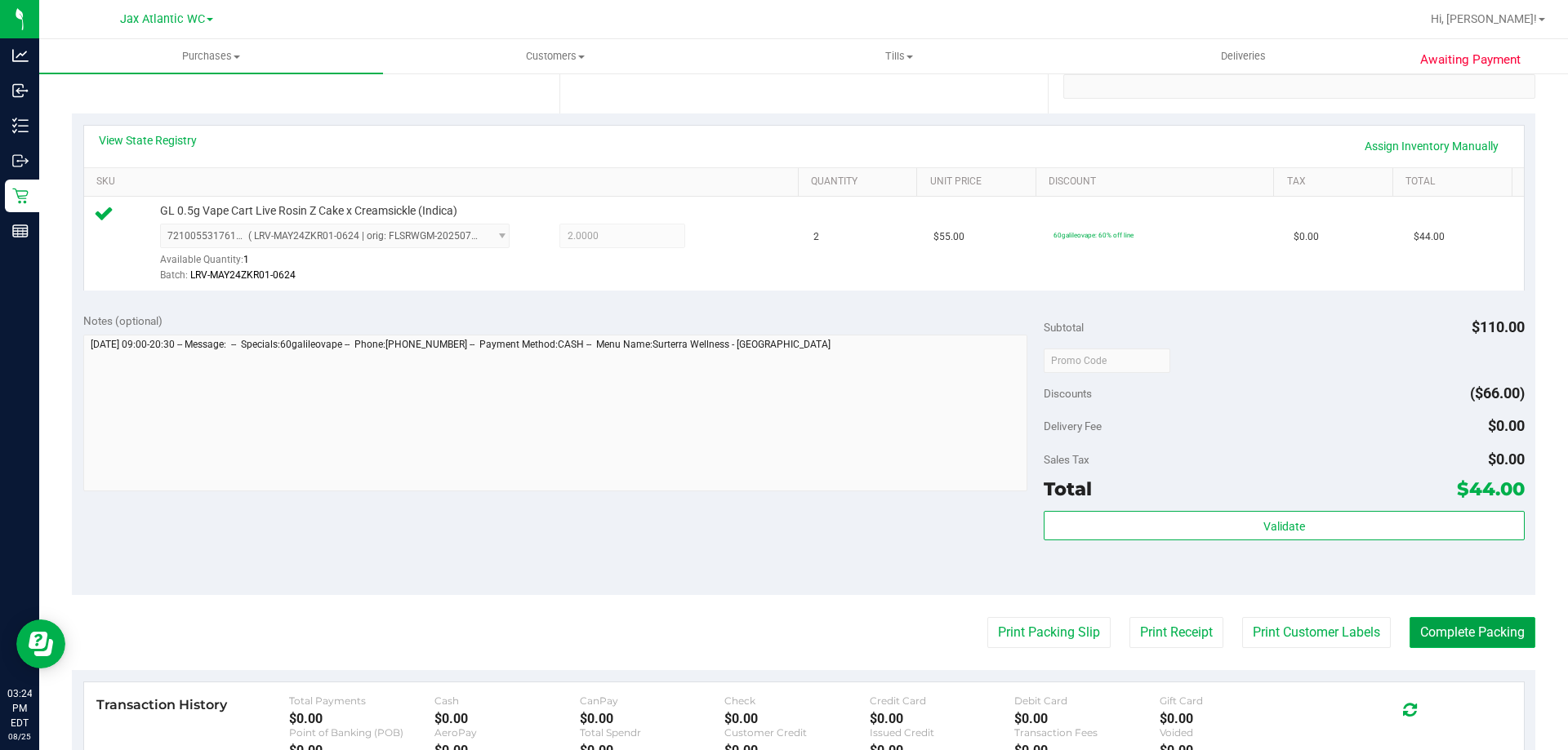
click at [1457, 630] on button "Complete Packing" at bounding box center [1472, 633] width 126 height 31
